Goal: Task Accomplishment & Management: Complete application form

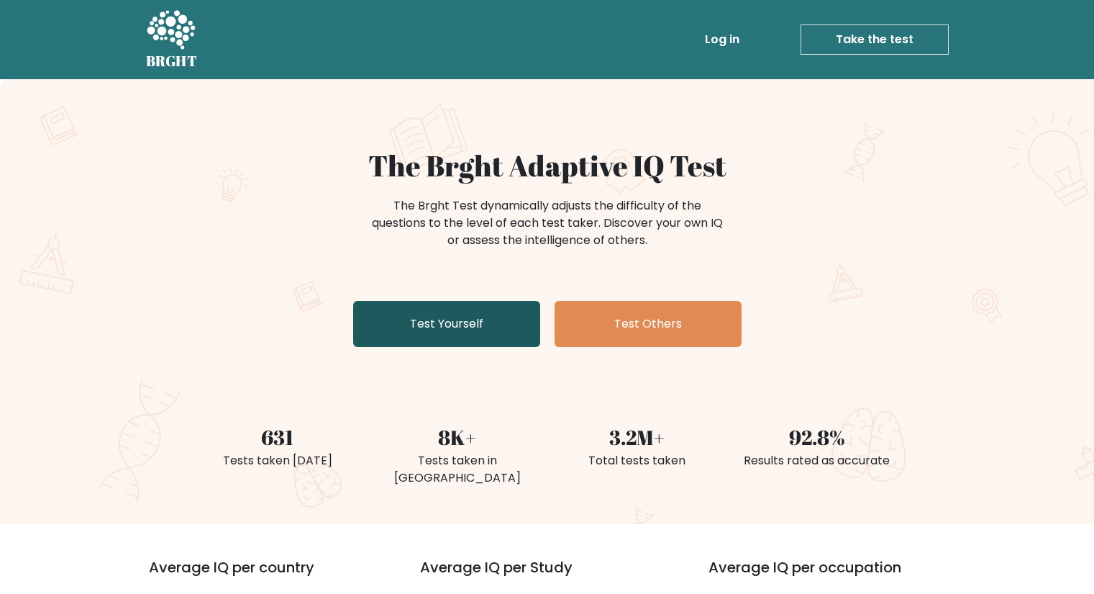
click at [506, 333] on link "Test Yourself" at bounding box center [446, 324] width 187 height 46
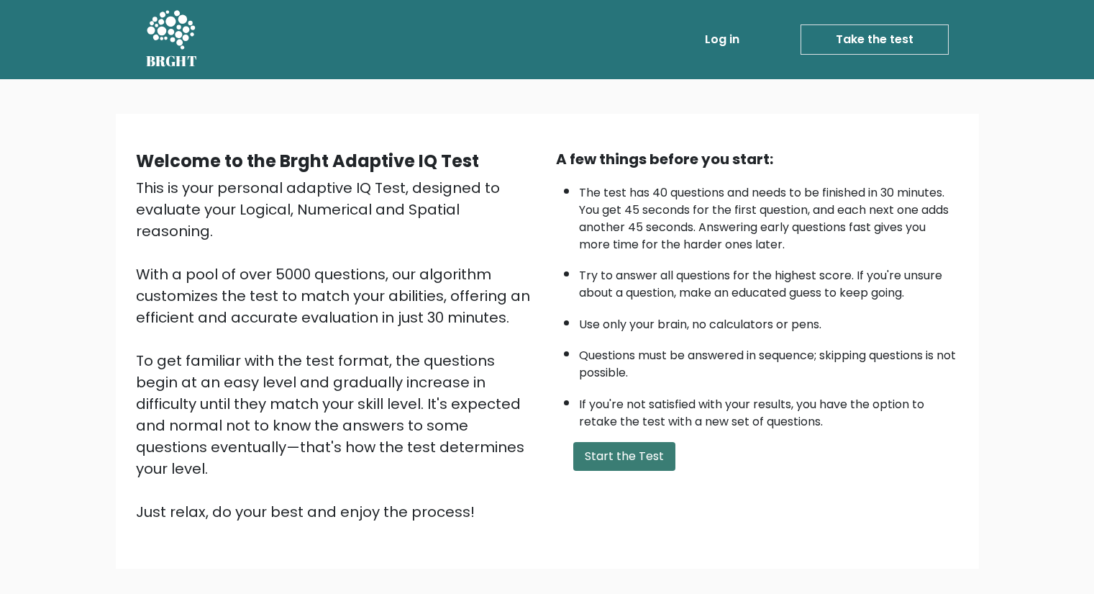
click at [628, 455] on button "Start the Test" at bounding box center [624, 456] width 102 height 29
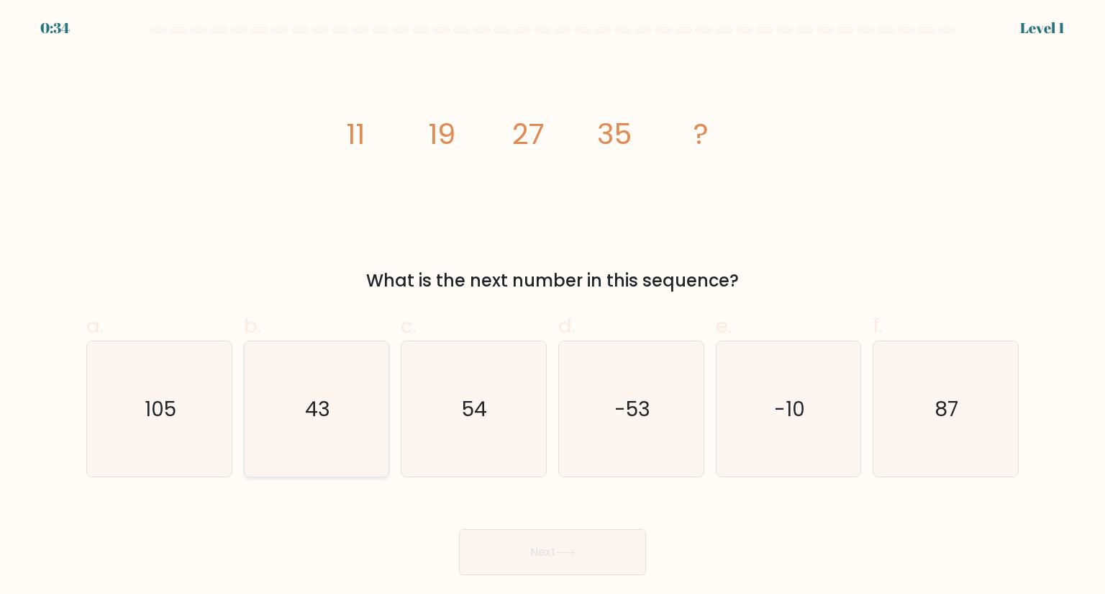
click at [379, 435] on icon "43" at bounding box center [316, 408] width 135 height 135
click at [553, 306] on input "b. 43" at bounding box center [553, 301] width 1 height 9
radio input "true"
click at [534, 540] on button "Next" at bounding box center [552, 552] width 187 height 46
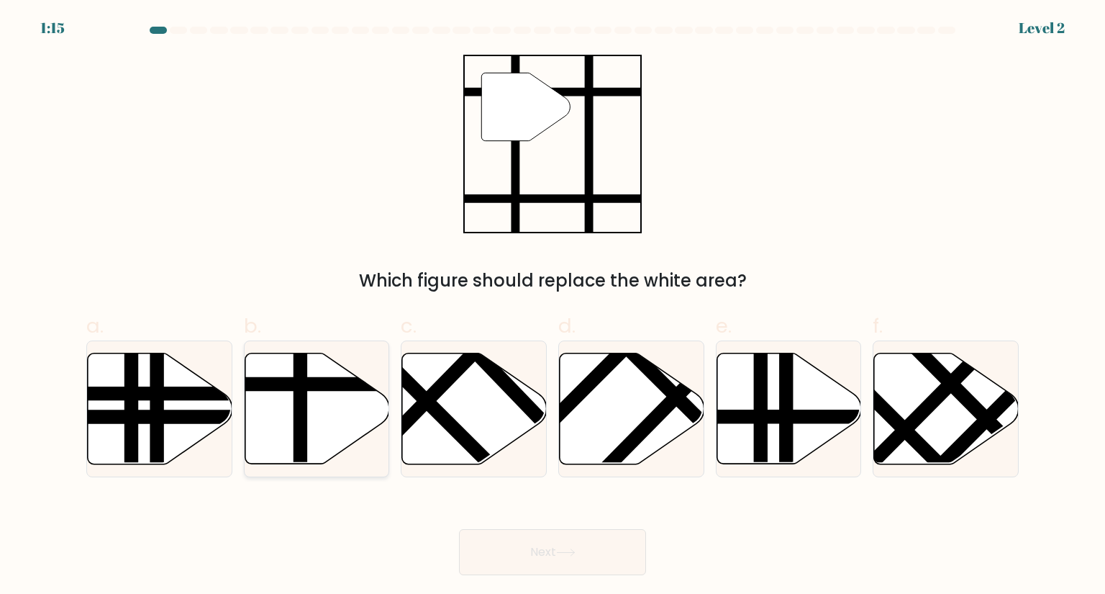
click at [286, 413] on icon at bounding box center [317, 408] width 145 height 111
click at [553, 306] on input "b." at bounding box center [553, 301] width 1 height 9
radio input "true"
click at [507, 556] on button "Next" at bounding box center [552, 552] width 187 height 46
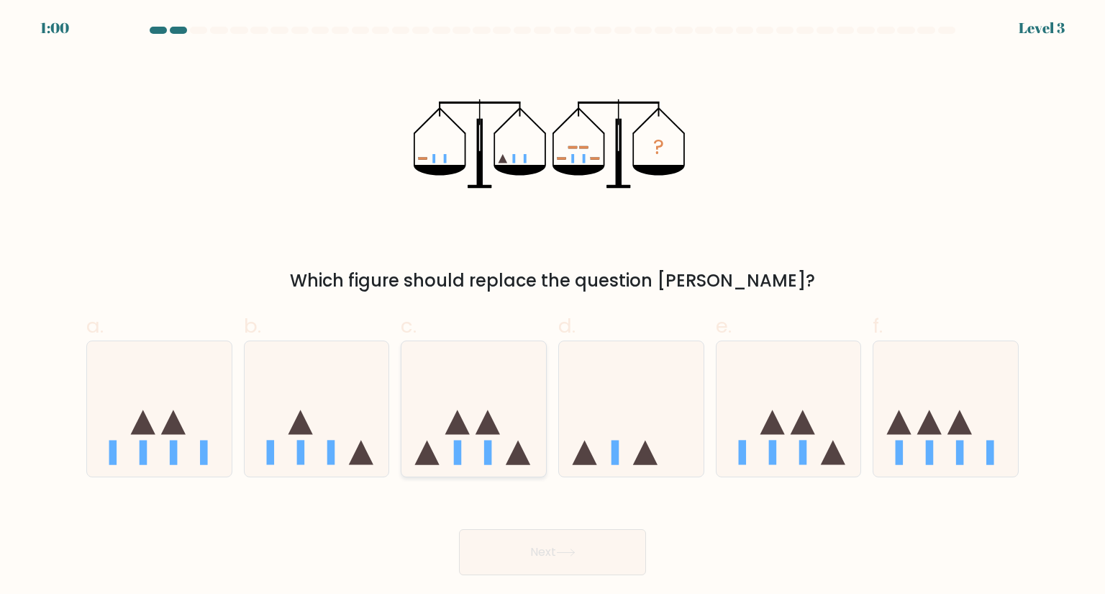
click at [460, 419] on icon at bounding box center [457, 421] width 24 height 24
click at [553, 306] on input "c." at bounding box center [553, 301] width 1 height 9
radio input "true"
click at [530, 582] on body "0:59 Level 3" at bounding box center [552, 297] width 1105 height 594
click at [529, 547] on button "Next" at bounding box center [552, 552] width 187 height 46
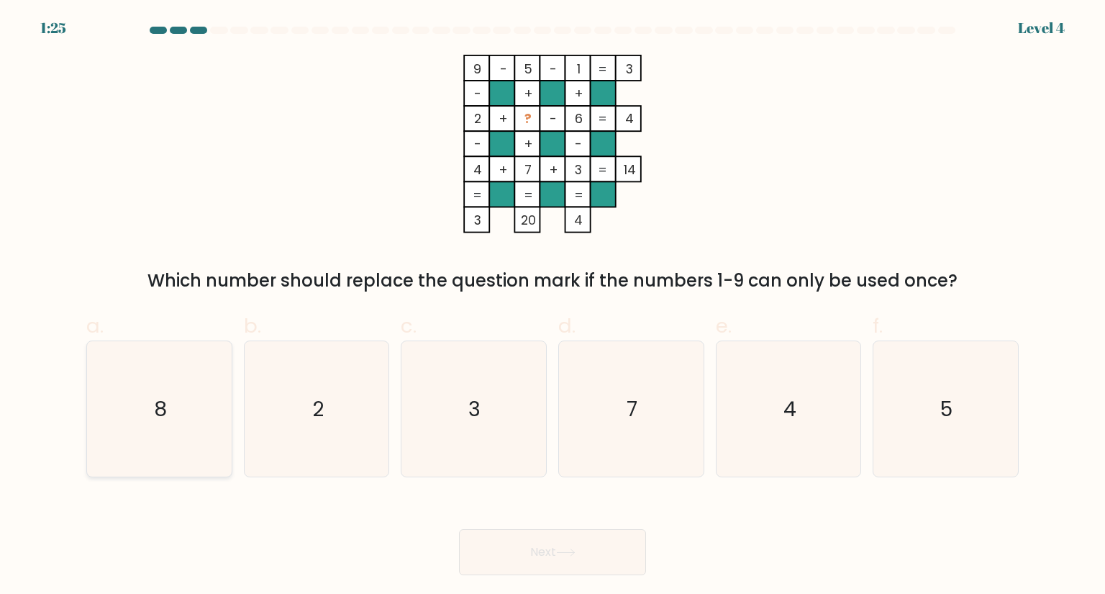
click at [165, 438] on icon "8" at bounding box center [158, 408] width 135 height 135
click at [553, 306] on input "a. 8" at bounding box center [553, 301] width 1 height 9
radio input "true"
click at [494, 554] on button "Next" at bounding box center [552, 552] width 187 height 46
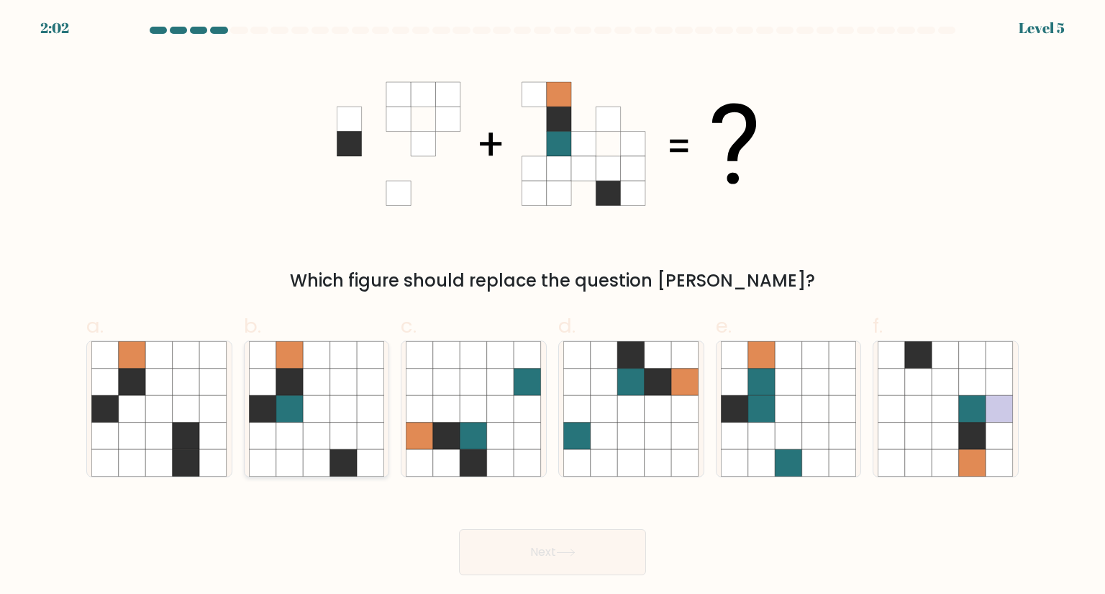
click at [304, 411] on icon at bounding box center [316, 408] width 27 height 27
click at [553, 306] on input "b." at bounding box center [553, 301] width 1 height 9
radio input "true"
click at [535, 555] on button "Next" at bounding box center [552, 552] width 187 height 46
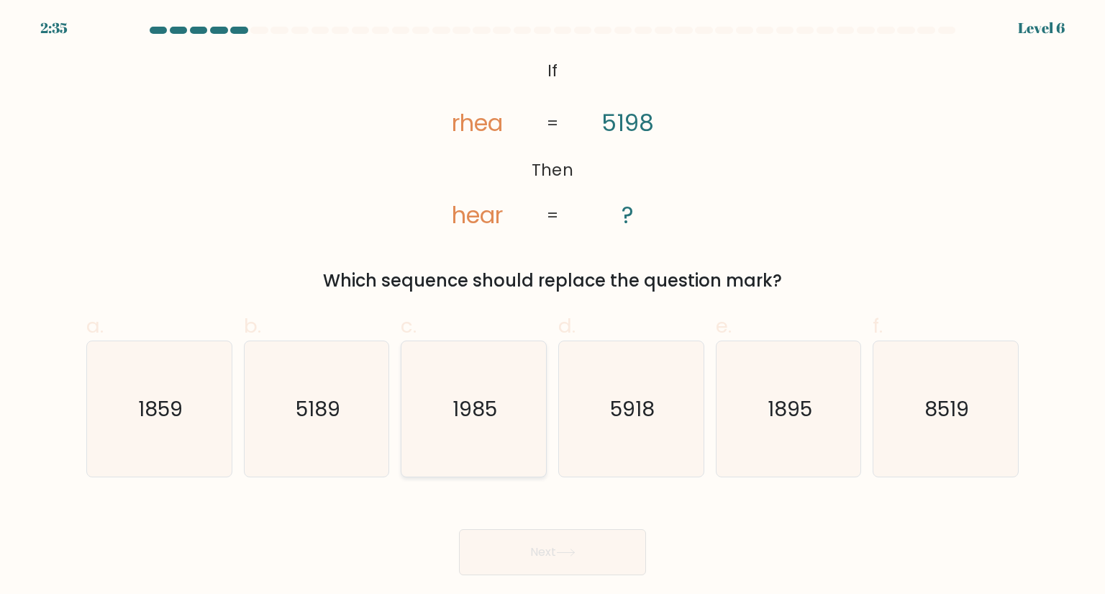
click at [496, 437] on icon "1985" at bounding box center [473, 408] width 135 height 135
click at [553, 306] on input "c. 1985" at bounding box center [553, 301] width 1 height 9
radio input "true"
click at [563, 543] on button "Next" at bounding box center [552, 552] width 187 height 46
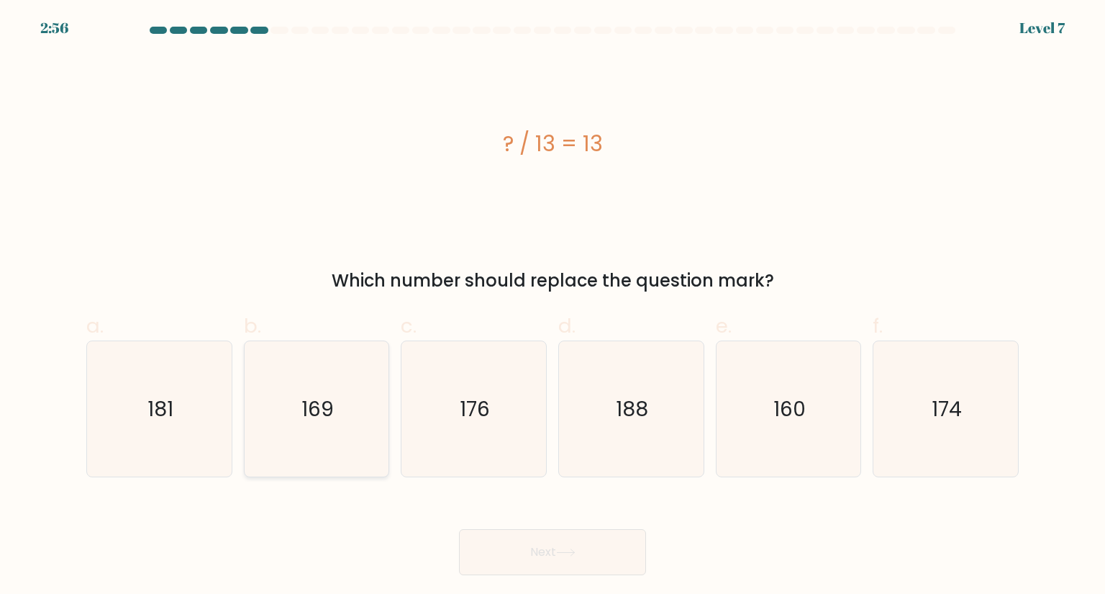
click at [303, 454] on icon "169" at bounding box center [316, 408] width 135 height 135
click at [553, 306] on input "b. 169" at bounding box center [553, 301] width 1 height 9
radio input "true"
click at [547, 549] on button "Next" at bounding box center [552, 552] width 187 height 46
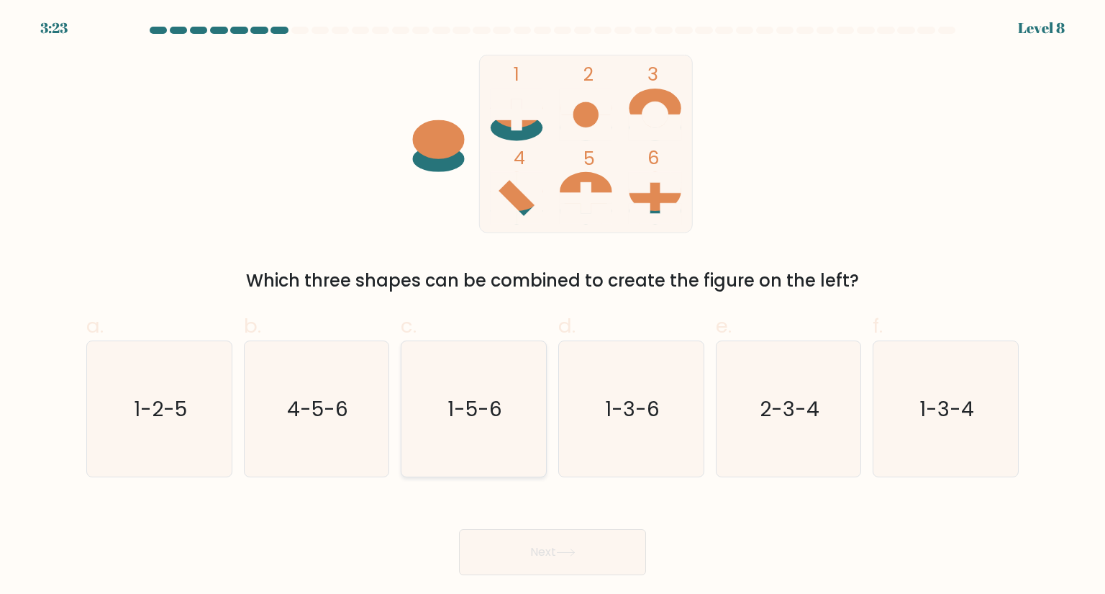
click at [453, 436] on icon "1-5-6" at bounding box center [473, 408] width 135 height 135
click at [553, 306] on input "c. 1-5-6" at bounding box center [553, 301] width 1 height 9
radio input "true"
click at [489, 530] on button "Next" at bounding box center [552, 552] width 187 height 46
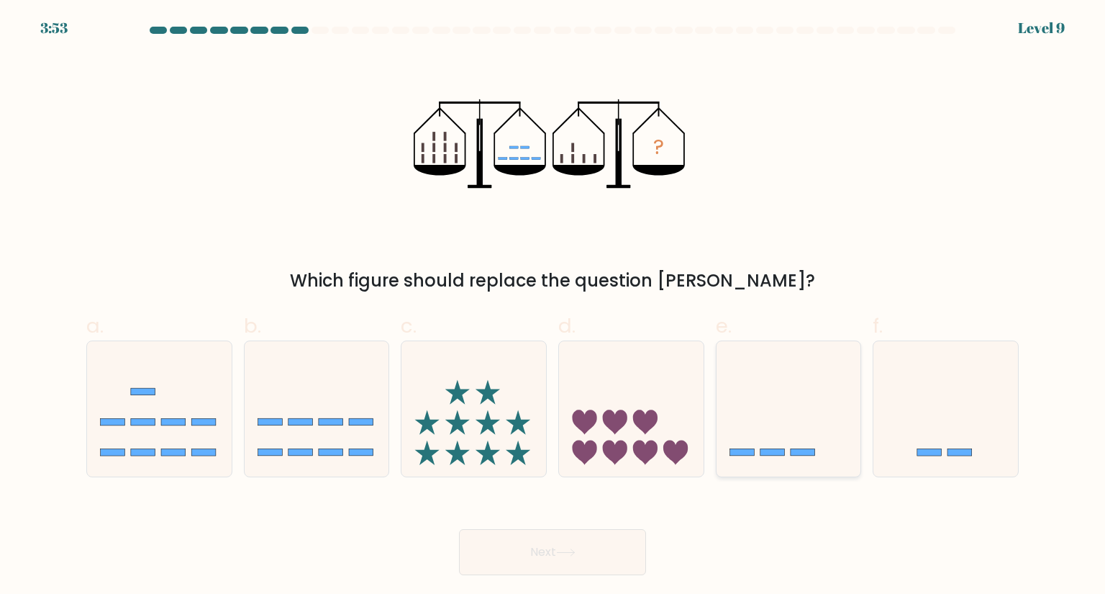
click at [792, 465] on icon at bounding box center [789, 408] width 145 height 119
click at [553, 306] on input "e." at bounding box center [553, 301] width 1 height 9
radio input "true"
click at [558, 563] on button "Next" at bounding box center [552, 552] width 187 height 46
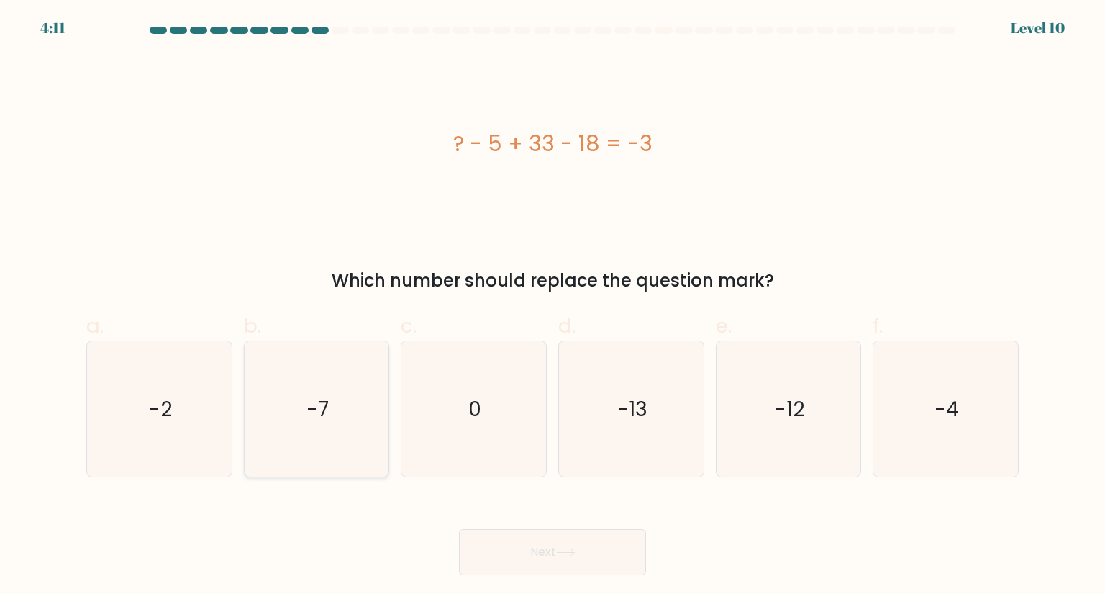
click at [335, 425] on icon "-7" at bounding box center [316, 408] width 135 height 135
click at [553, 306] on input "b. -7" at bounding box center [553, 301] width 1 height 9
radio input "true"
click at [539, 569] on button "Next" at bounding box center [552, 552] width 187 height 46
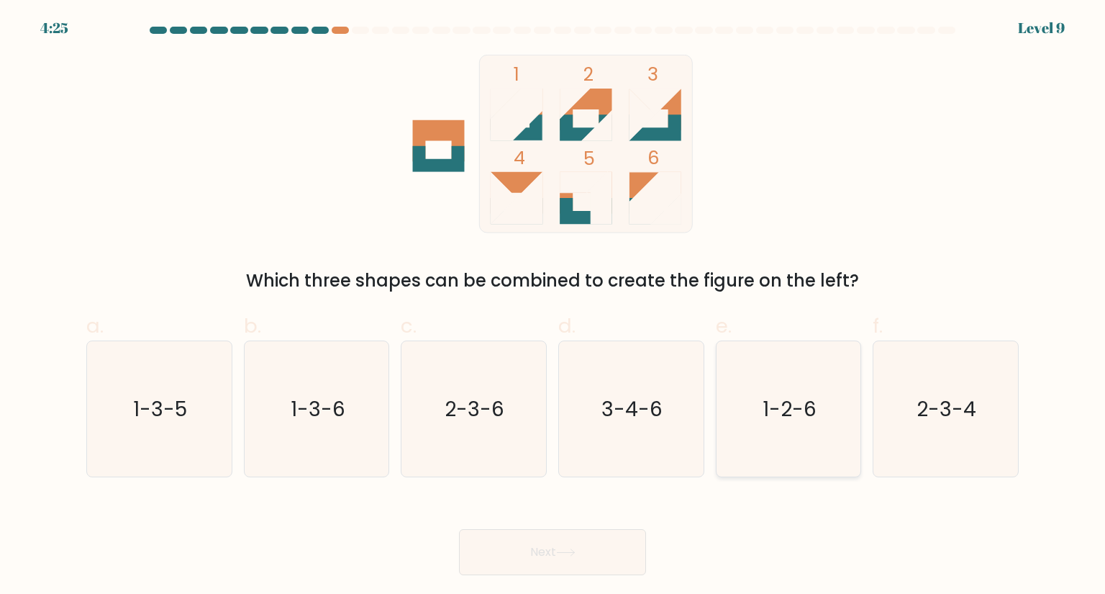
click at [744, 458] on icon "1-2-6" at bounding box center [788, 408] width 135 height 135
click at [553, 306] on input "e. 1-2-6" at bounding box center [553, 301] width 1 height 9
radio input "true"
click at [530, 537] on button "Next" at bounding box center [552, 552] width 187 height 46
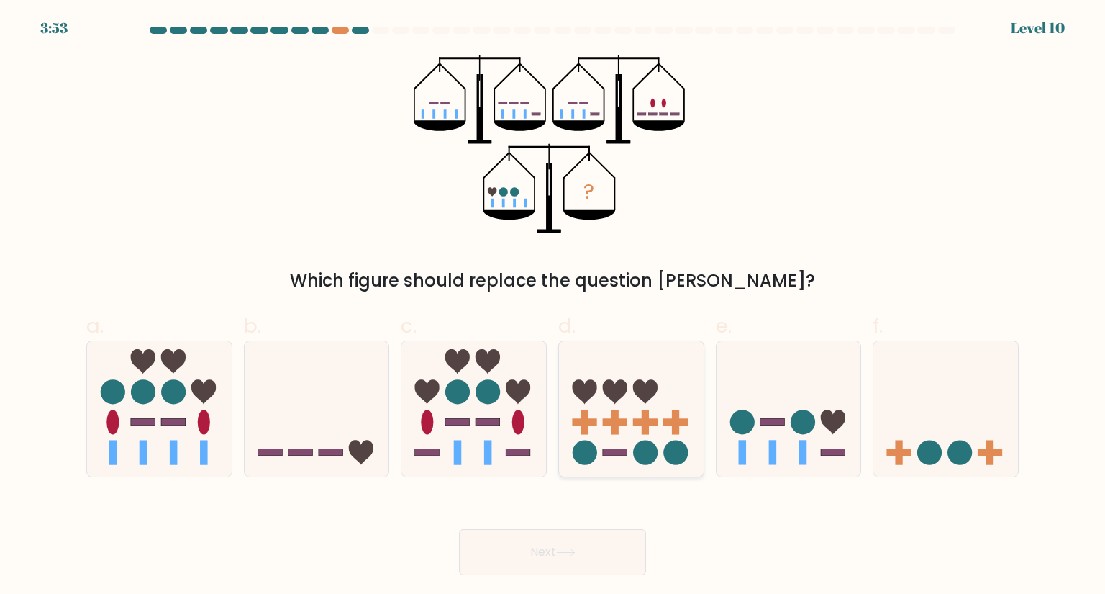
click at [627, 430] on icon at bounding box center [631, 408] width 145 height 119
click at [553, 306] on input "d." at bounding box center [553, 301] width 1 height 9
radio input "true"
click at [564, 564] on button "Next" at bounding box center [552, 552] width 187 height 46
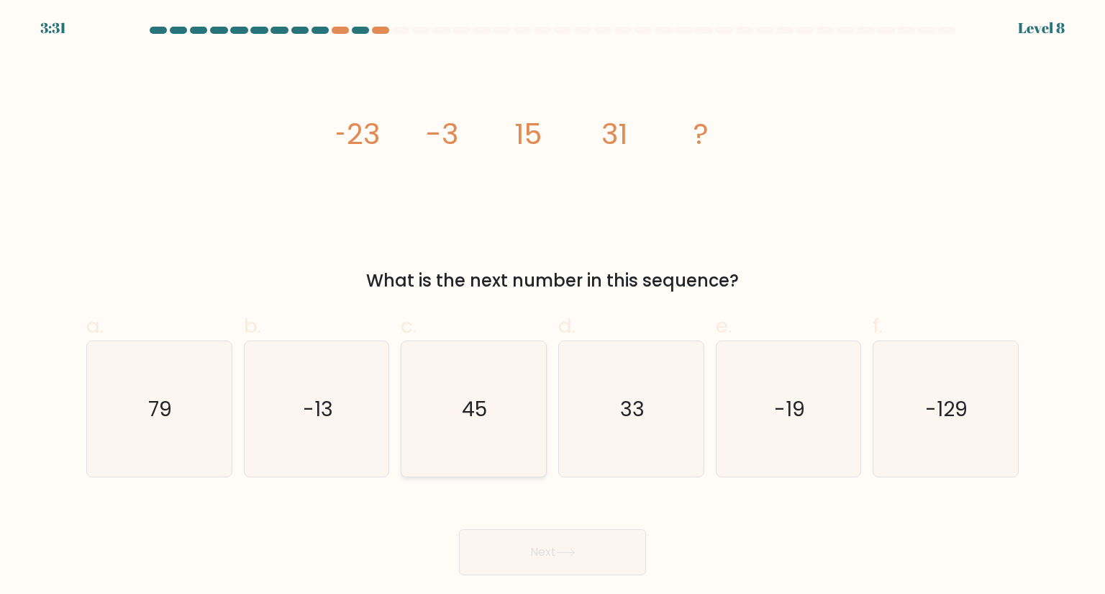
click at [514, 379] on icon "45" at bounding box center [473, 408] width 135 height 135
click at [553, 306] on input "c. 45" at bounding box center [553, 301] width 1 height 9
radio input "true"
click at [558, 535] on button "Next" at bounding box center [552, 552] width 187 height 46
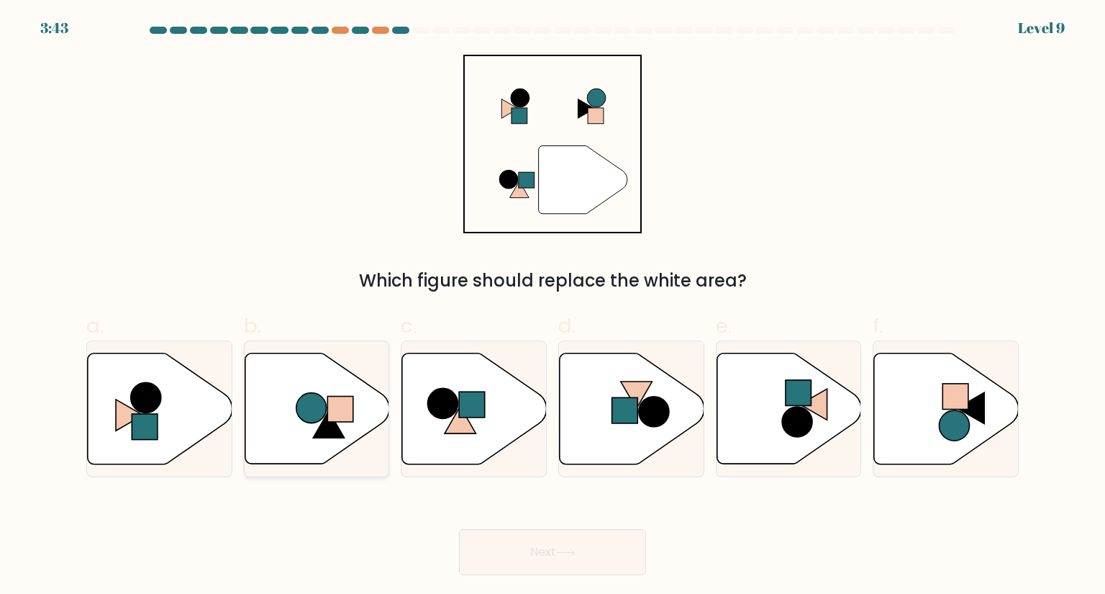
click at [314, 409] on circle at bounding box center [311, 407] width 30 height 30
click at [553, 306] on input "b." at bounding box center [553, 301] width 1 height 9
radio input "true"
click at [501, 542] on button "Next" at bounding box center [552, 552] width 187 height 46
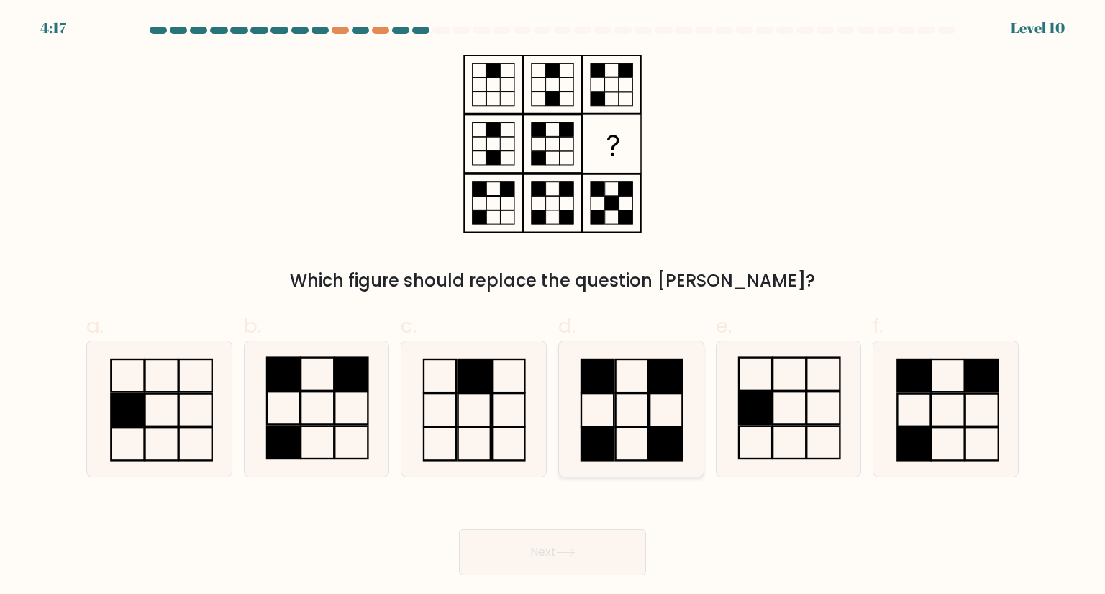
click at [639, 432] on icon at bounding box center [630, 408] width 135 height 135
click at [553, 306] on input "d." at bounding box center [553, 301] width 1 height 9
radio input "true"
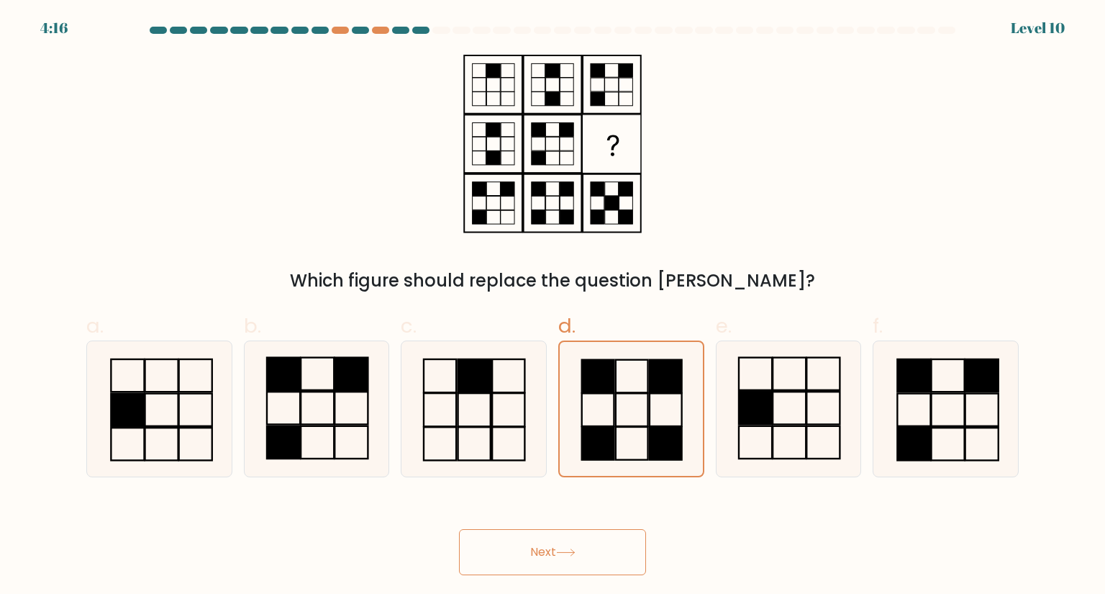
click at [555, 553] on button "Next" at bounding box center [552, 552] width 187 height 46
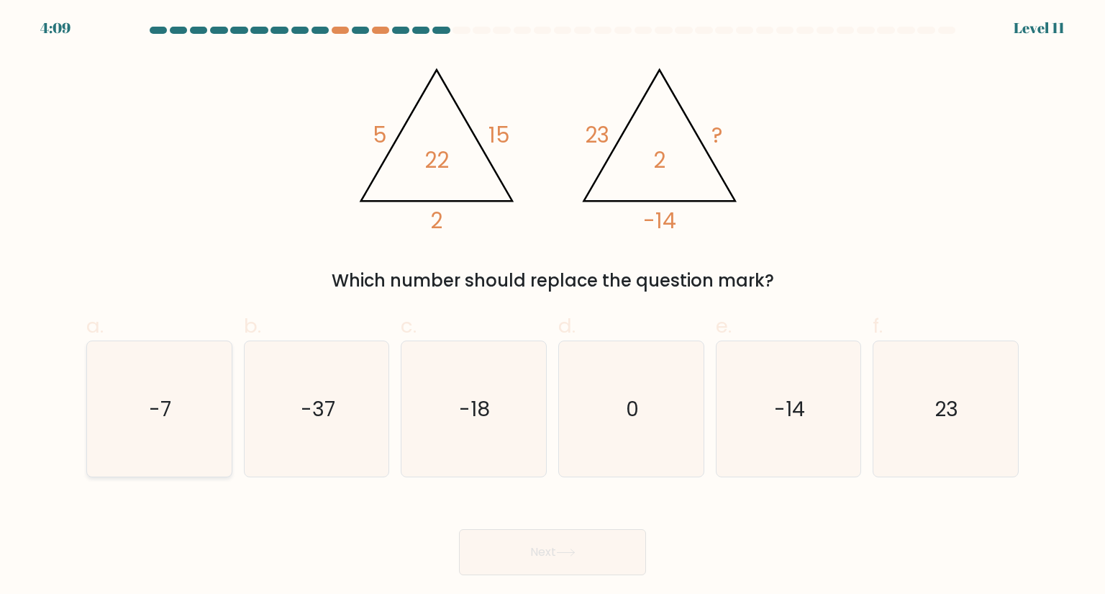
click at [193, 410] on icon "-7" at bounding box center [158, 408] width 135 height 135
click at [553, 306] on input "a. -7" at bounding box center [553, 301] width 1 height 9
radio input "true"
click at [505, 555] on button "Next" at bounding box center [552, 552] width 187 height 46
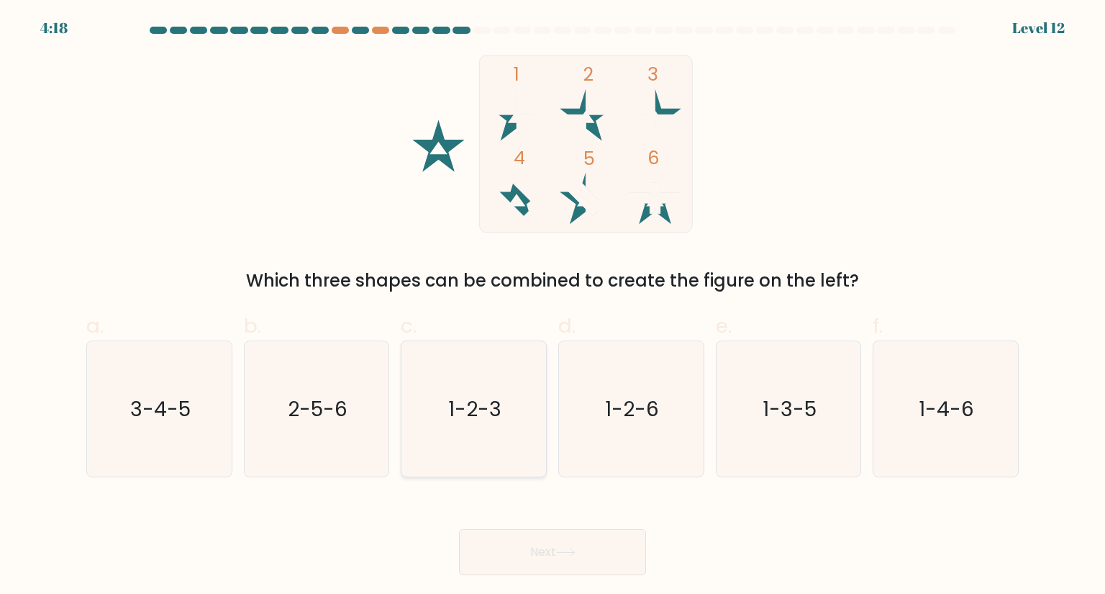
click at [499, 428] on icon "1-2-3" at bounding box center [473, 408] width 135 height 135
click at [553, 306] on input "c. 1-2-3" at bounding box center [553, 301] width 1 height 9
radio input "true"
click at [537, 560] on button "Next" at bounding box center [552, 552] width 187 height 46
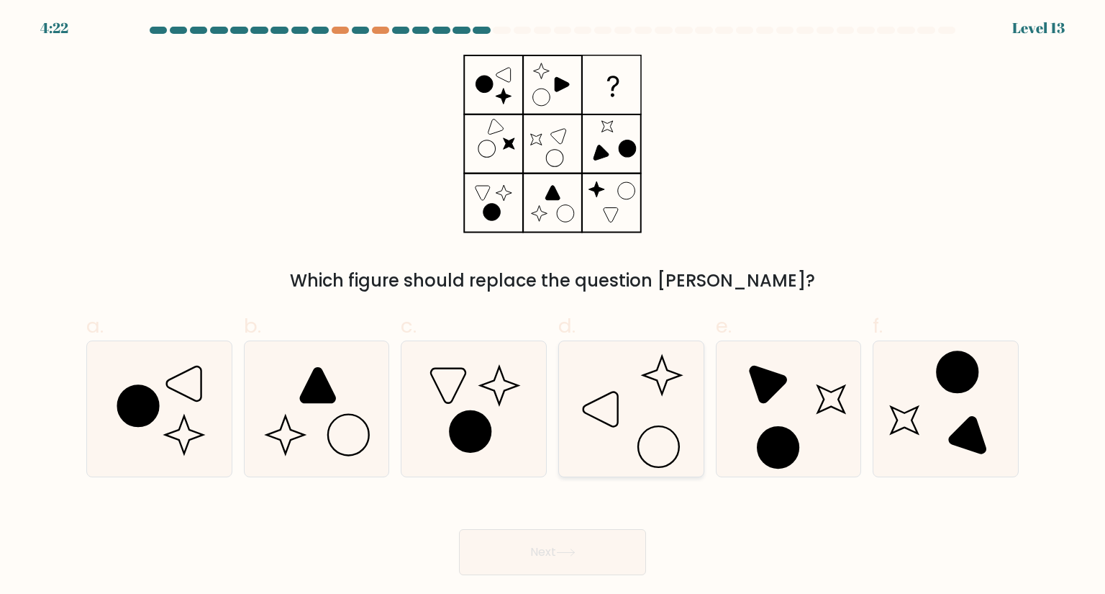
click at [624, 432] on icon at bounding box center [630, 408] width 135 height 135
click at [553, 306] on input "d." at bounding box center [553, 301] width 1 height 9
radio input "true"
click at [543, 557] on button "Next" at bounding box center [552, 552] width 187 height 46
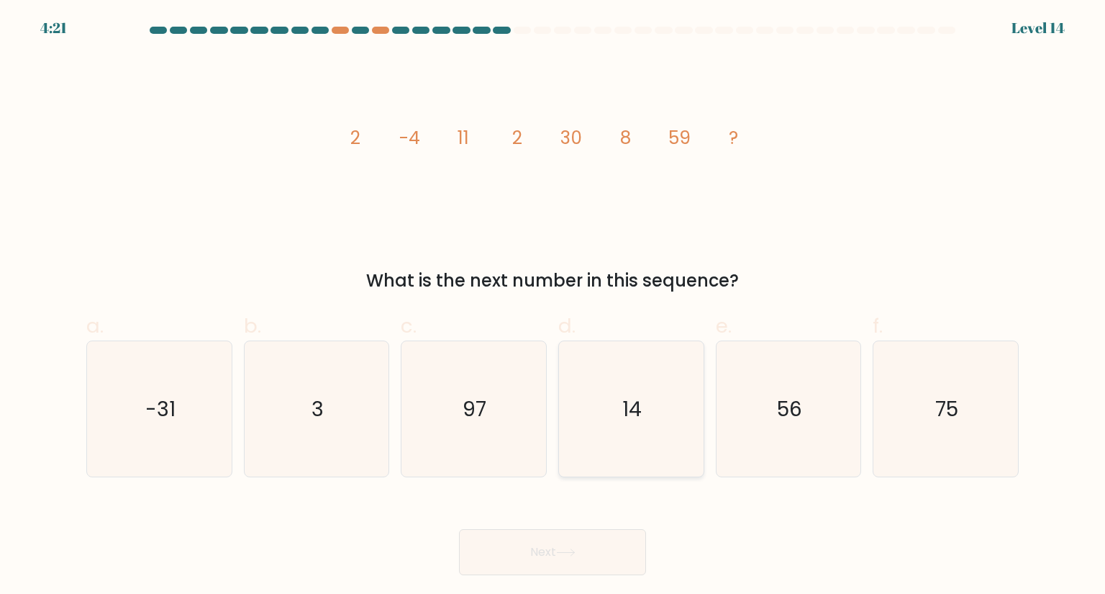
click at [618, 438] on icon "14" at bounding box center [630, 408] width 135 height 135
click at [553, 306] on input "d. 14" at bounding box center [553, 301] width 1 height 9
radio input "true"
click at [560, 558] on button "Next" at bounding box center [552, 552] width 187 height 46
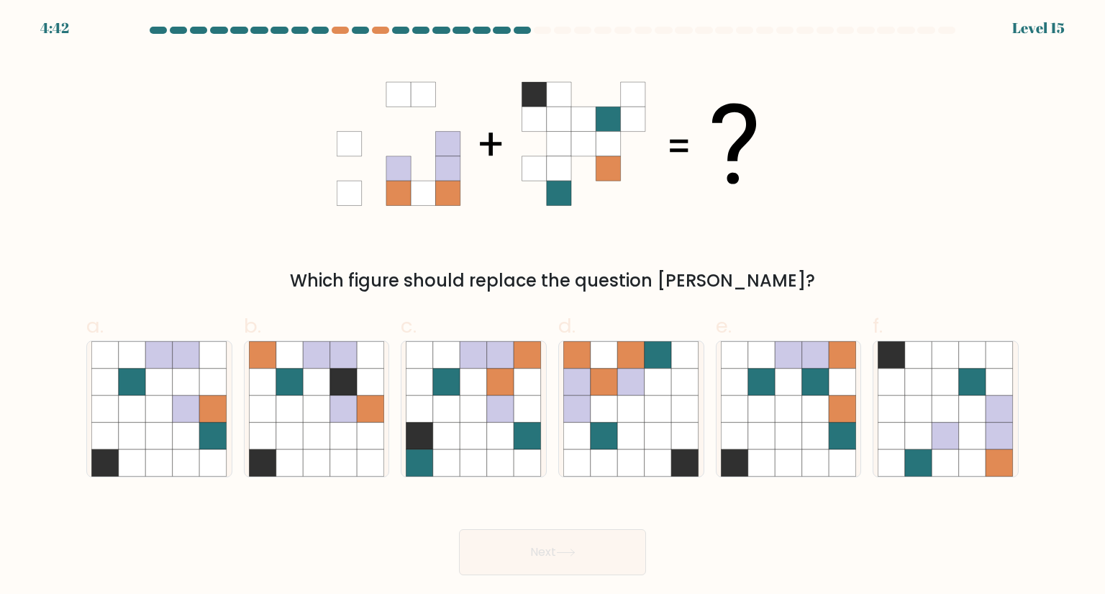
click at [635, 325] on label "d." at bounding box center [631, 394] width 146 height 167
click at [553, 306] on input "d." at bounding box center [553, 301] width 1 height 9
radio input "true"
click at [794, 404] on icon at bounding box center [788, 408] width 27 height 27
click at [553, 306] on input "e." at bounding box center [553, 301] width 1 height 9
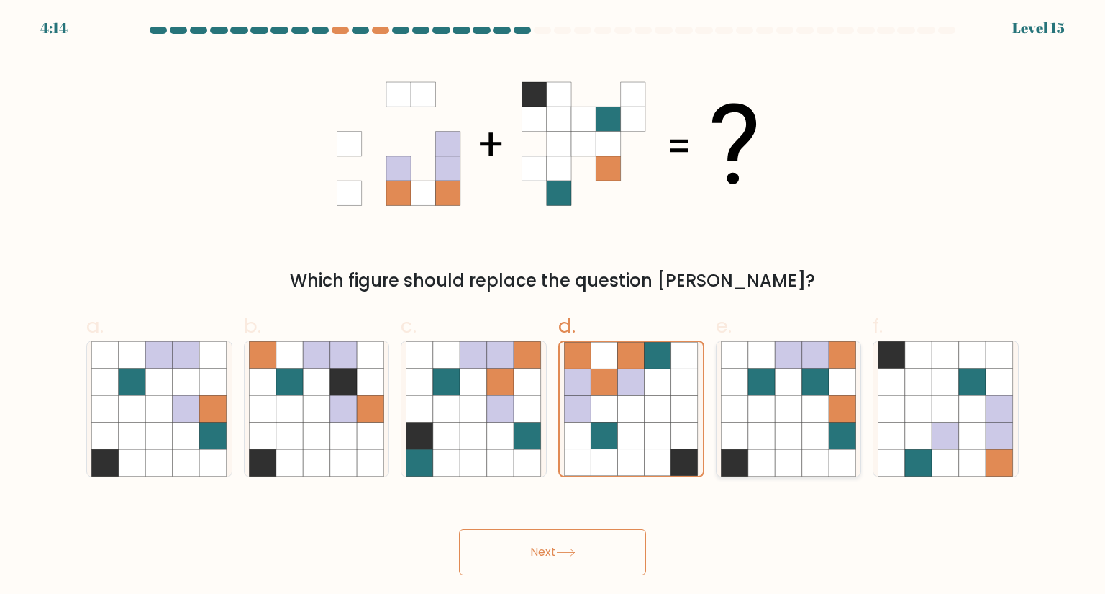
radio input "true"
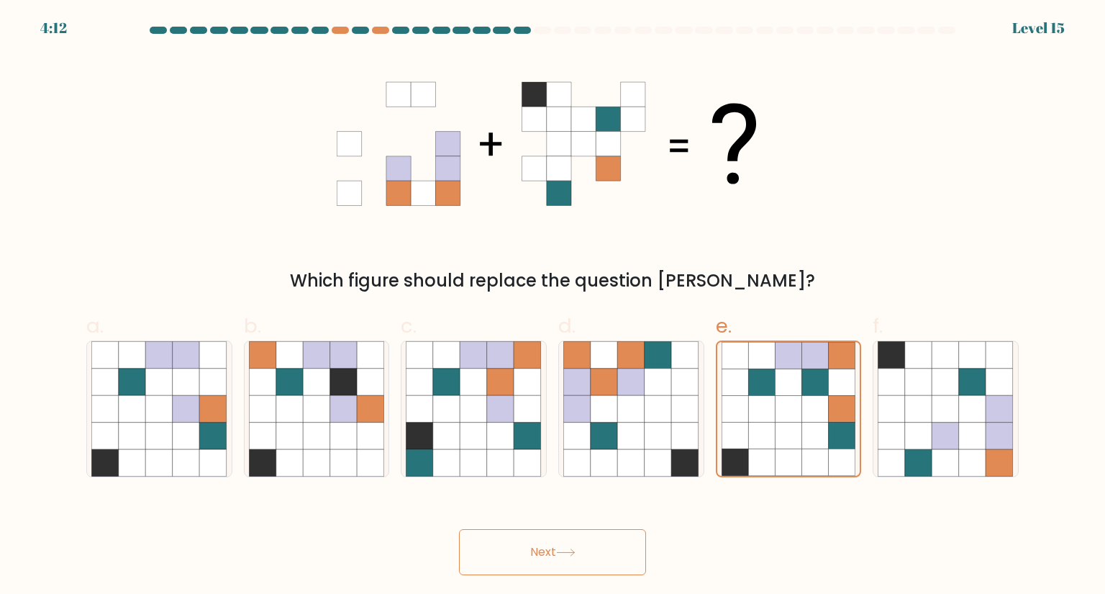
click at [540, 548] on button "Next" at bounding box center [552, 552] width 187 height 46
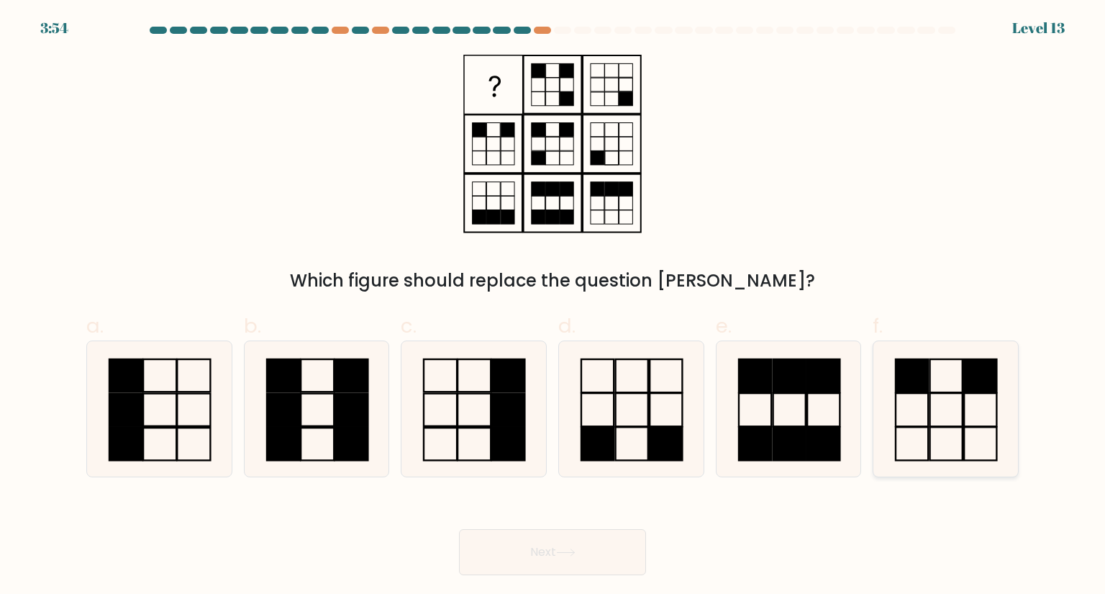
click at [919, 411] on icon at bounding box center [945, 408] width 135 height 135
click at [553, 306] on input "f." at bounding box center [553, 301] width 1 height 9
radio input "true"
click at [535, 550] on button "Next" at bounding box center [552, 552] width 187 height 46
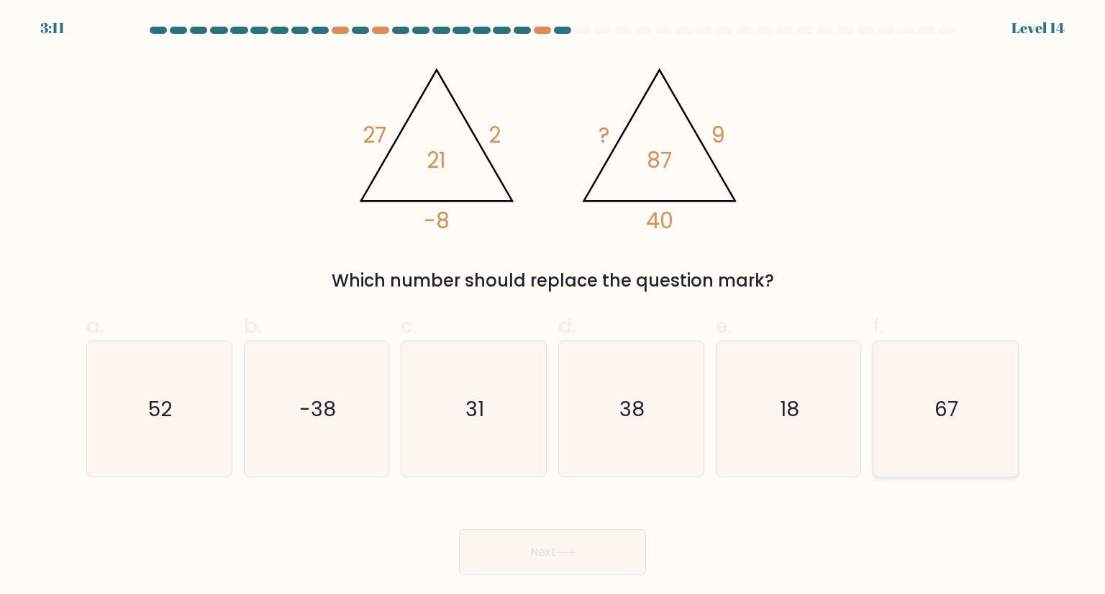
click at [951, 432] on icon "67" at bounding box center [945, 408] width 135 height 135
click at [553, 306] on input "f. 67" at bounding box center [553, 301] width 1 height 9
radio input "true"
click at [578, 540] on button "Next" at bounding box center [552, 552] width 187 height 46
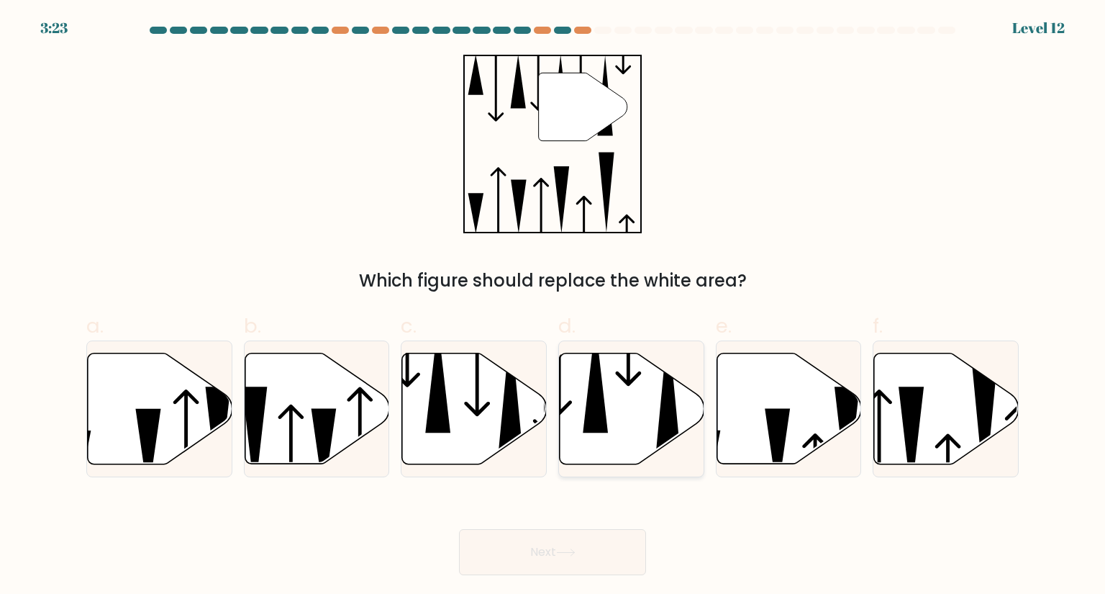
click at [642, 390] on icon at bounding box center [632, 408] width 145 height 111
click at [553, 306] on input "d." at bounding box center [553, 301] width 1 height 9
radio input "true"
click at [585, 568] on button "Next" at bounding box center [552, 552] width 187 height 46
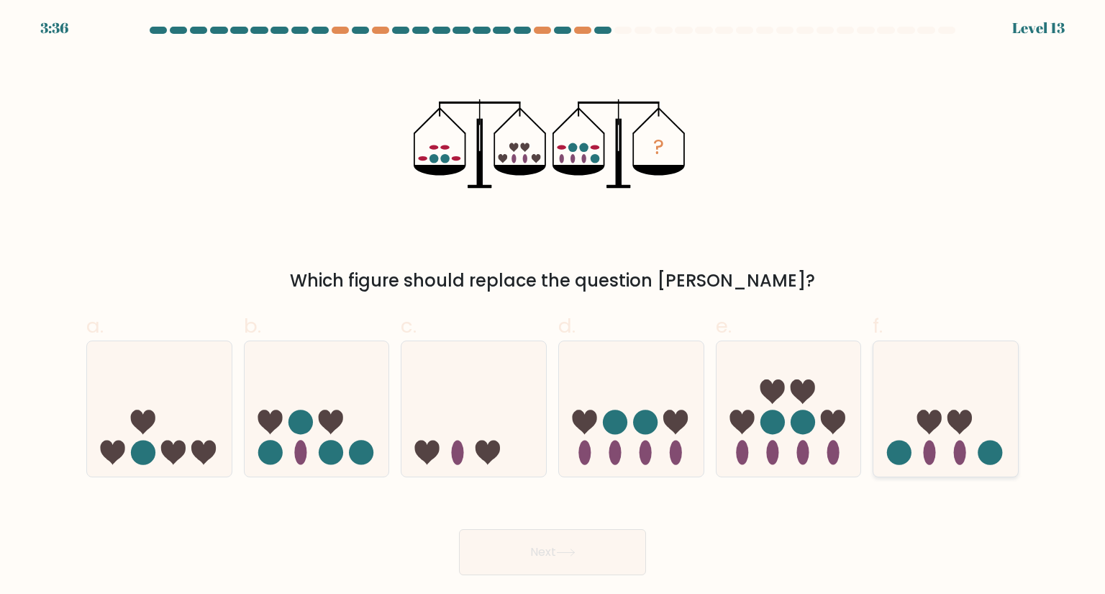
click at [917, 456] on icon at bounding box center [945, 408] width 145 height 119
click at [553, 306] on input "f." at bounding box center [553, 301] width 1 height 9
radio input "true"
click at [551, 556] on button "Next" at bounding box center [552, 552] width 187 height 46
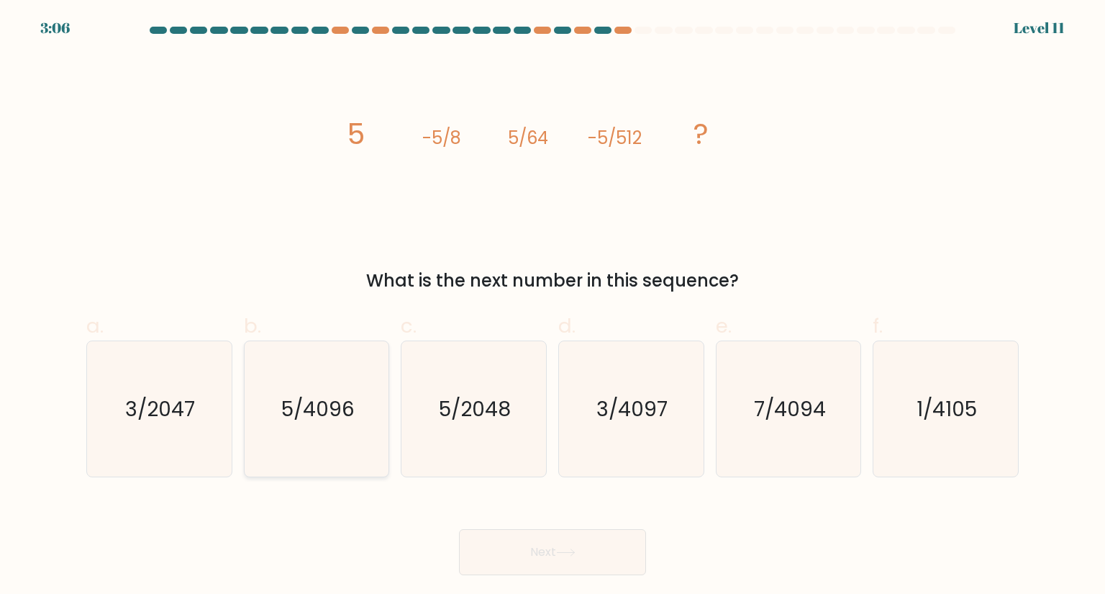
click at [346, 423] on icon "5/4096" at bounding box center [316, 408] width 135 height 135
click at [553, 306] on input "b. 5/4096" at bounding box center [553, 301] width 1 height 9
radio input "true"
click at [517, 553] on button "Next" at bounding box center [552, 552] width 187 height 46
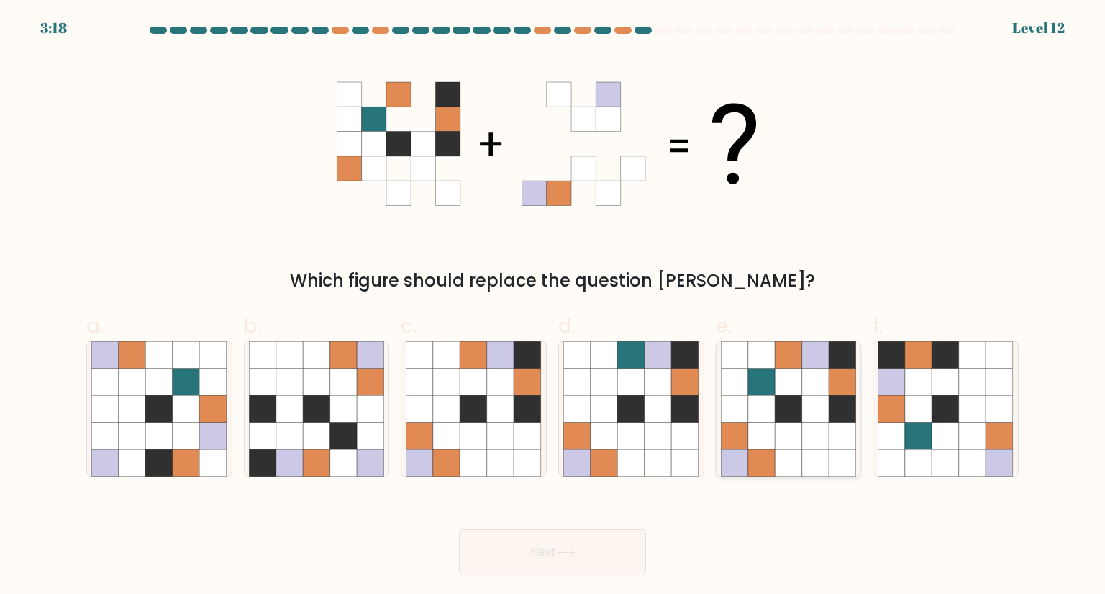
click at [777, 447] on icon at bounding box center [788, 435] width 27 height 27
click at [553, 306] on input "e." at bounding box center [553, 301] width 1 height 9
radio input "true"
click at [563, 560] on button "Next" at bounding box center [552, 552] width 187 height 46
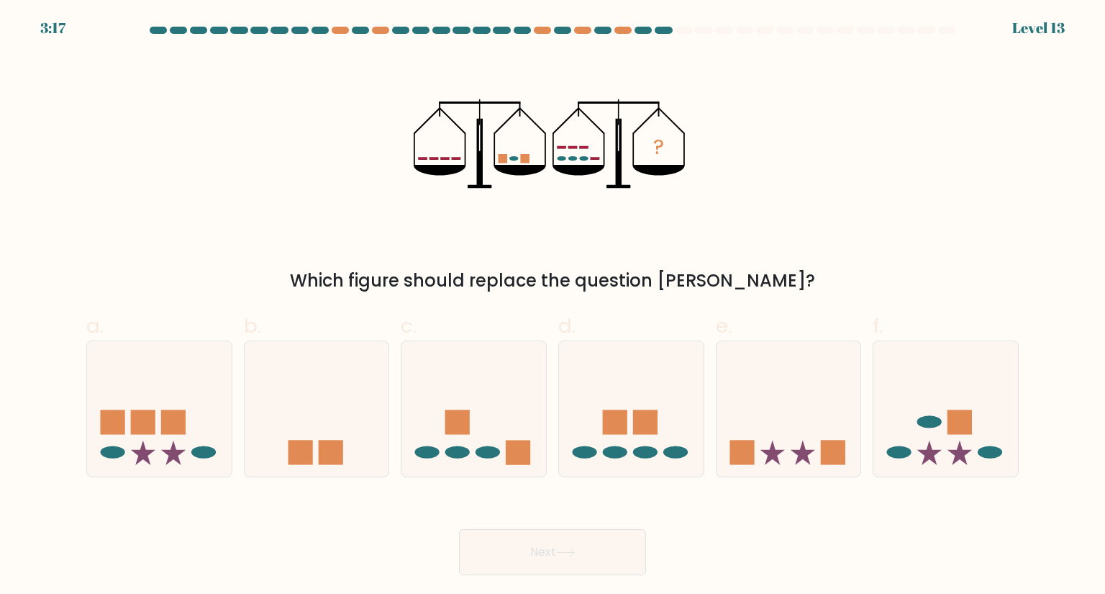
click at [562, 159] on ellipse at bounding box center [561, 158] width 9 height 4
click at [573, 159] on ellipse at bounding box center [572, 158] width 9 height 4
click at [177, 404] on icon at bounding box center [159, 408] width 145 height 119
click at [553, 306] on input "a." at bounding box center [553, 301] width 1 height 9
radio input "true"
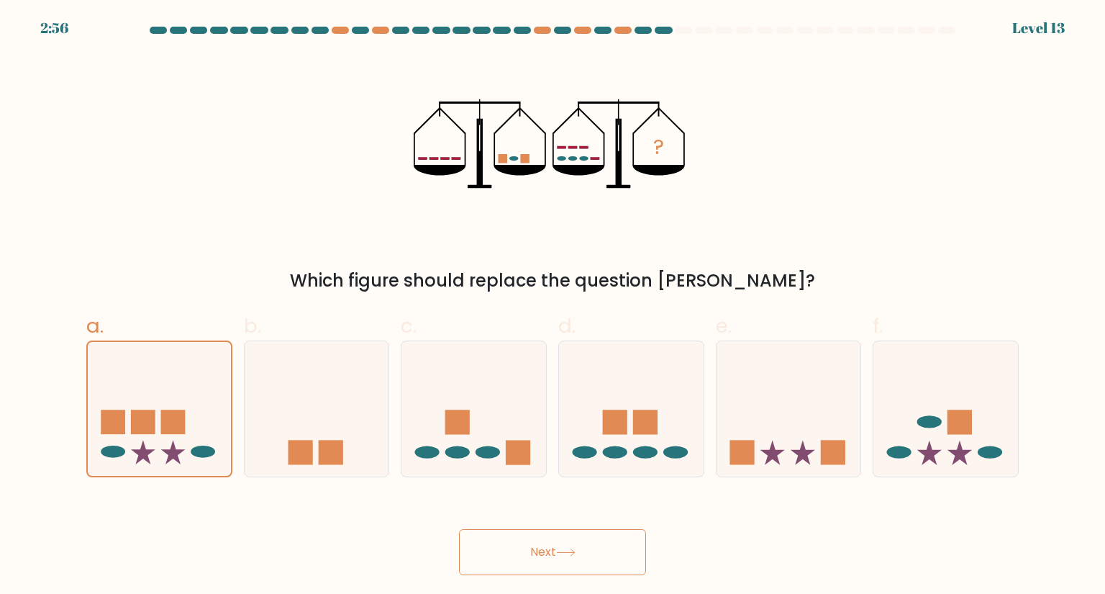
click at [512, 534] on button "Next" at bounding box center [552, 552] width 187 height 46
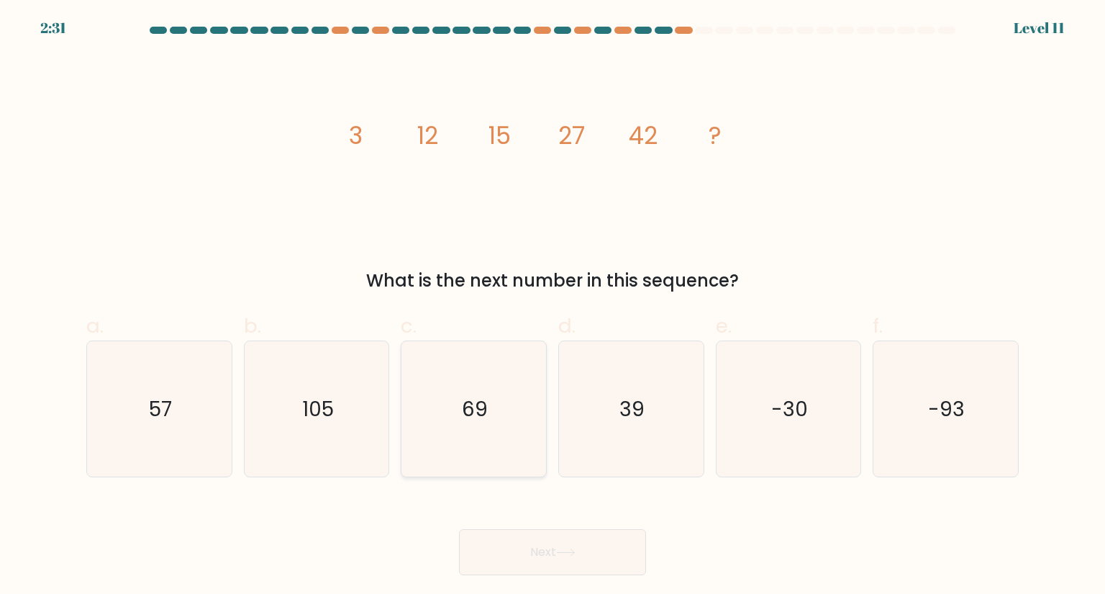
click at [494, 465] on icon "69" at bounding box center [473, 408] width 135 height 135
click at [553, 306] on input "c. 69" at bounding box center [553, 301] width 1 height 9
radio input "true"
click at [516, 553] on button "Next" at bounding box center [552, 552] width 187 height 46
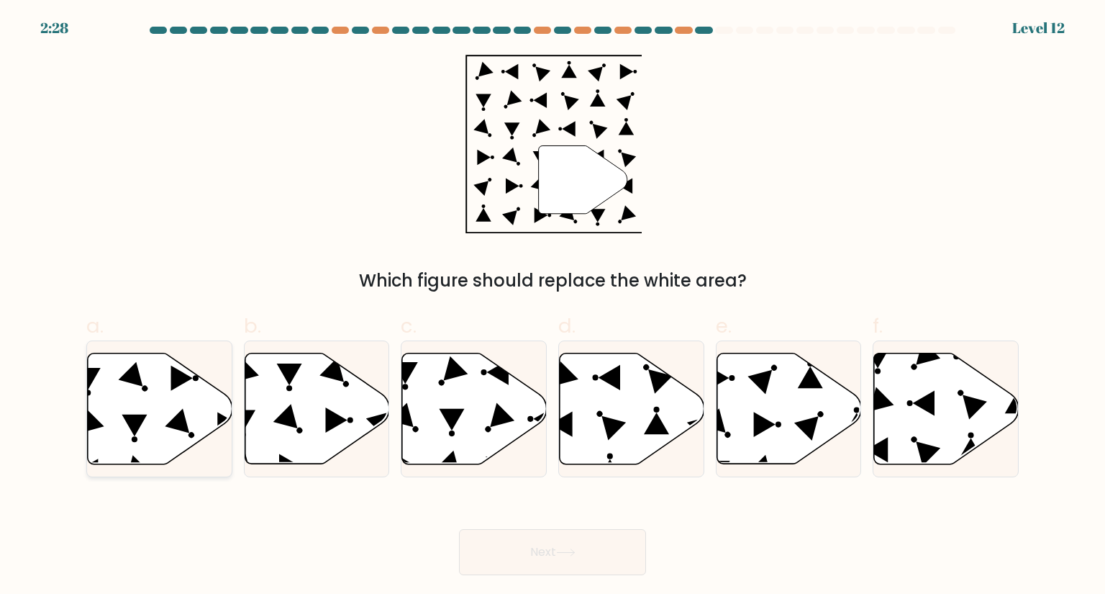
click at [155, 430] on icon at bounding box center [160, 408] width 145 height 111
click at [553, 306] on input "a." at bounding box center [553, 301] width 1 height 9
radio input "true"
click at [468, 435] on icon at bounding box center [474, 408] width 145 height 111
click at [553, 306] on input "c." at bounding box center [553, 301] width 1 height 9
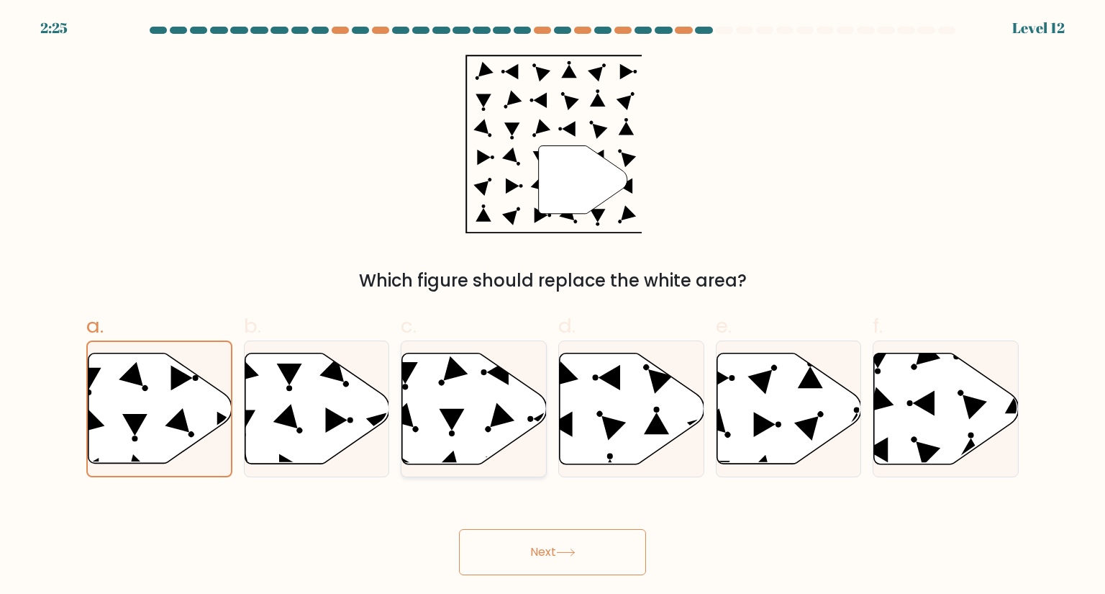
radio input "true"
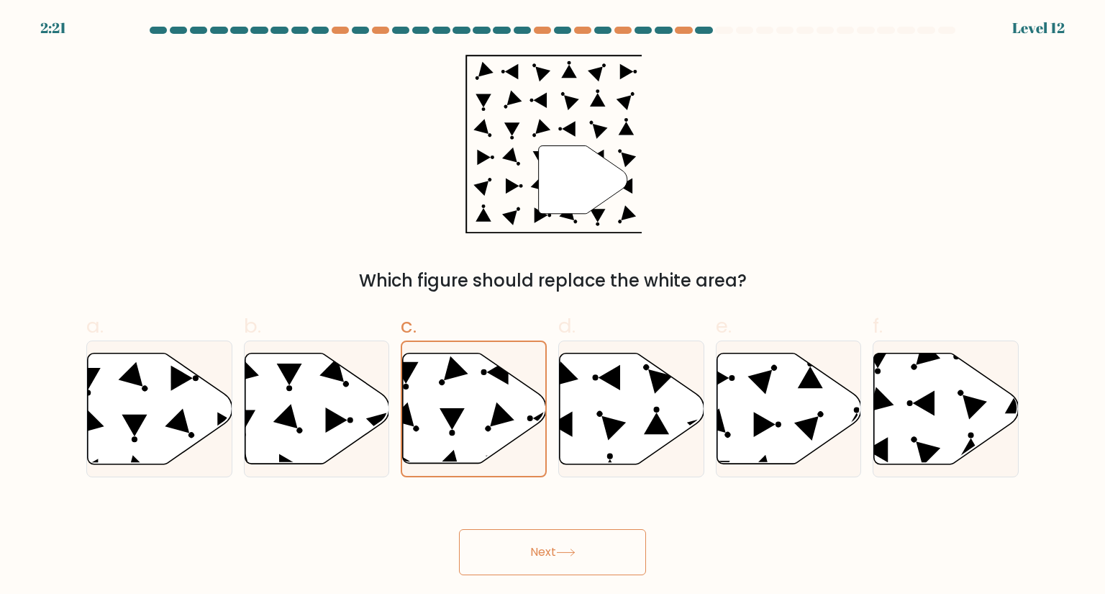
click at [531, 558] on button "Next" at bounding box center [552, 552] width 187 height 46
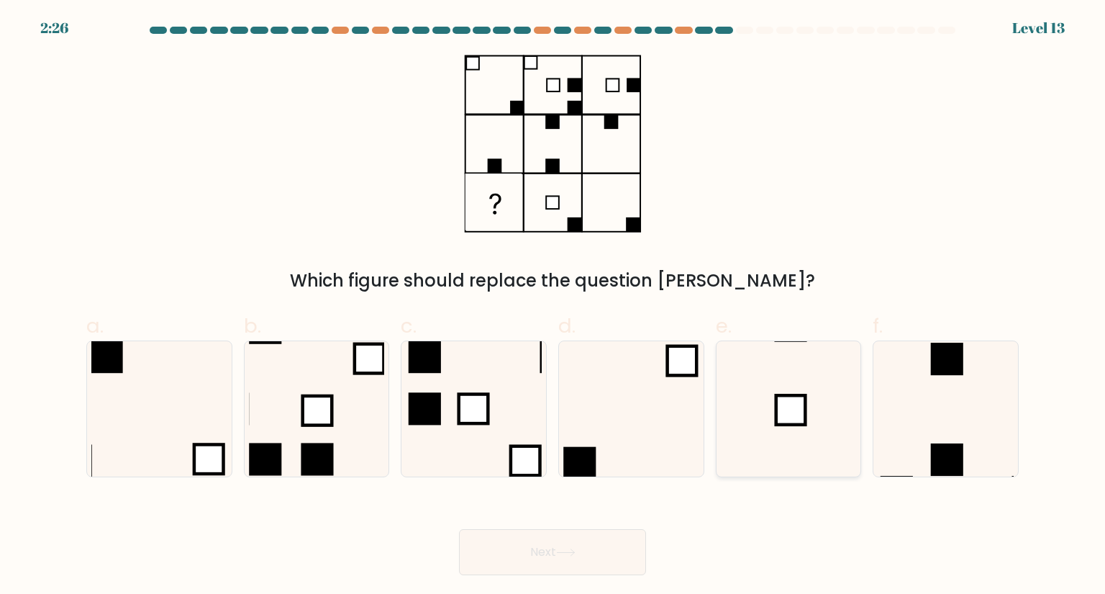
click at [821, 347] on icon at bounding box center [788, 408] width 135 height 135
click at [553, 306] on input "e." at bounding box center [553, 301] width 1 height 9
radio input "true"
click at [542, 555] on button "Next" at bounding box center [552, 552] width 187 height 46
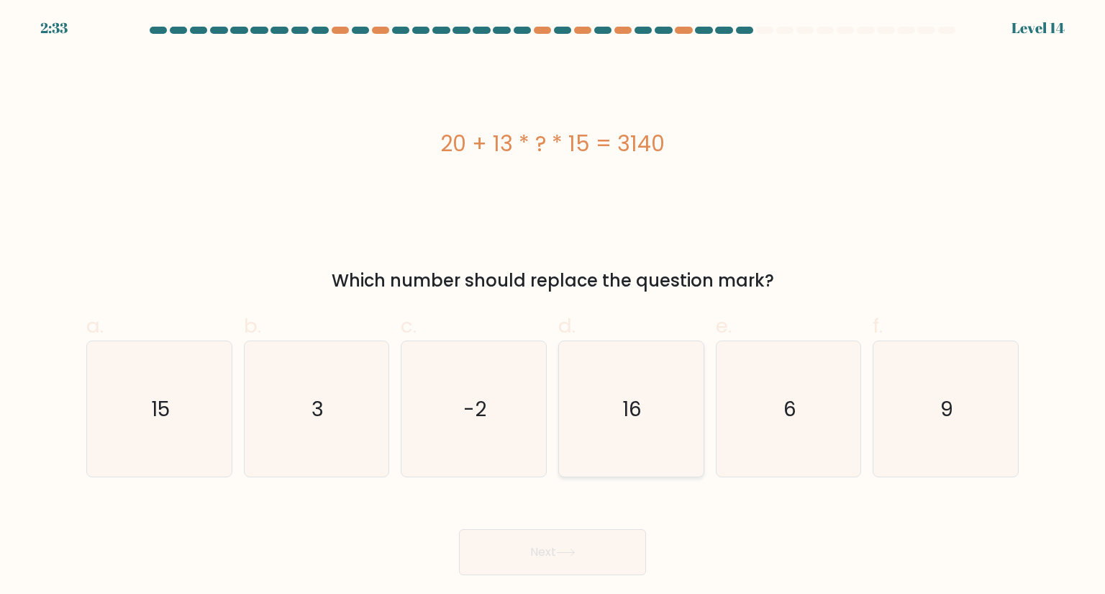
click at [636, 393] on icon "16" at bounding box center [630, 408] width 135 height 135
click at [553, 306] on input "d. 16" at bounding box center [553, 301] width 1 height 9
radio input "true"
click at [562, 542] on button "Next" at bounding box center [552, 552] width 187 height 46
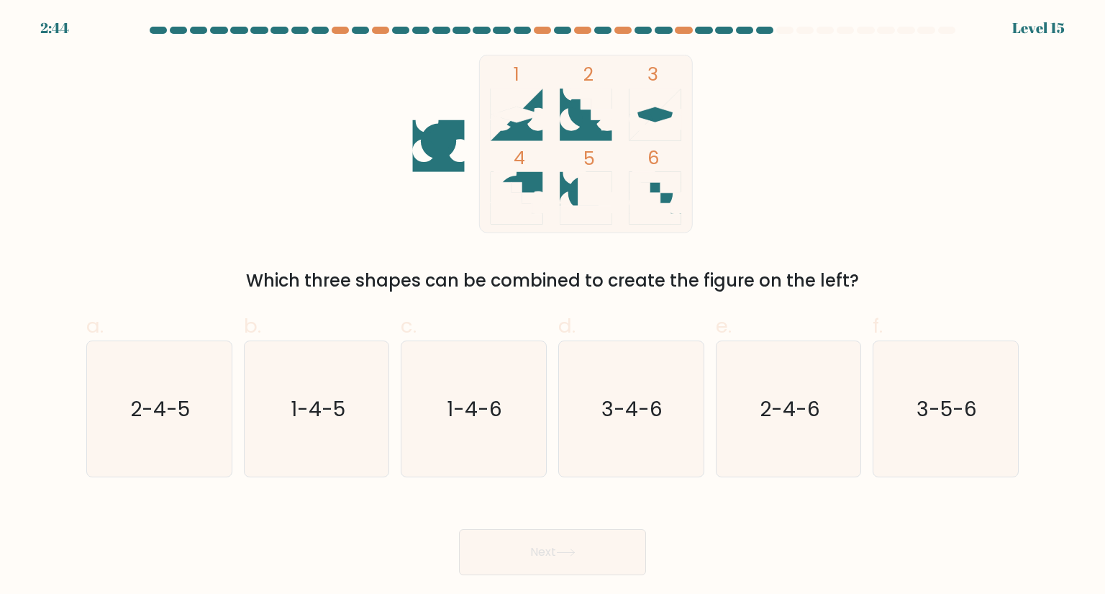
click at [576, 200] on circle at bounding box center [585, 193] width 35 height 35
click at [783, 465] on icon "2-4-6" at bounding box center [788, 408] width 135 height 135
click at [553, 306] on input "e. 2-4-6" at bounding box center [553, 301] width 1 height 9
radio input "true"
click at [596, 557] on button "Next" at bounding box center [552, 552] width 187 height 46
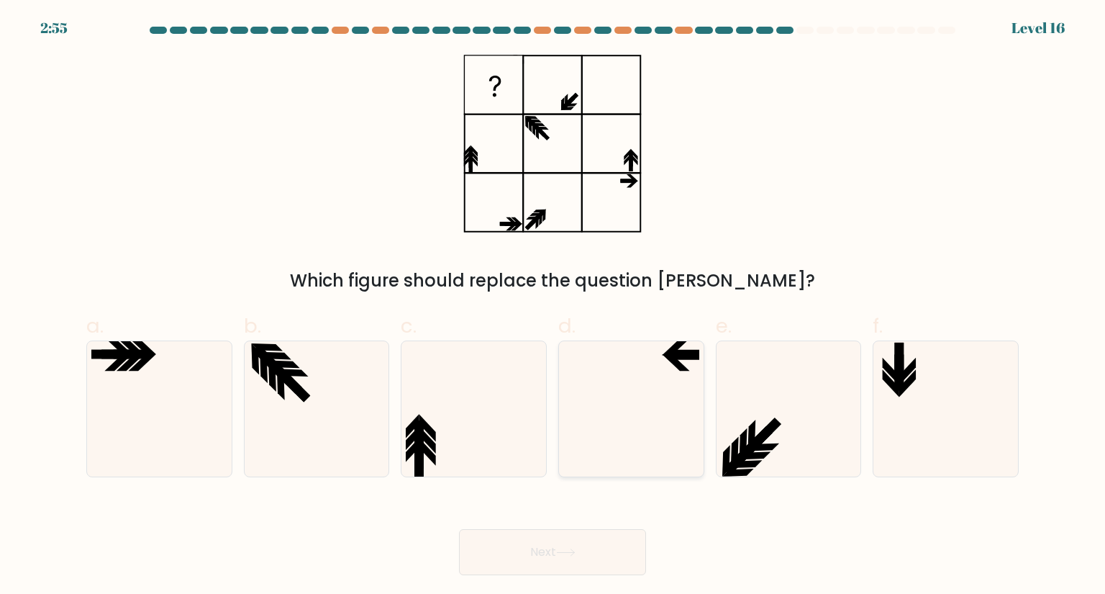
click at [613, 417] on icon at bounding box center [630, 408] width 135 height 135
click at [553, 306] on input "d." at bounding box center [553, 301] width 1 height 9
radio input "true"
click at [561, 547] on button "Next" at bounding box center [552, 552] width 187 height 46
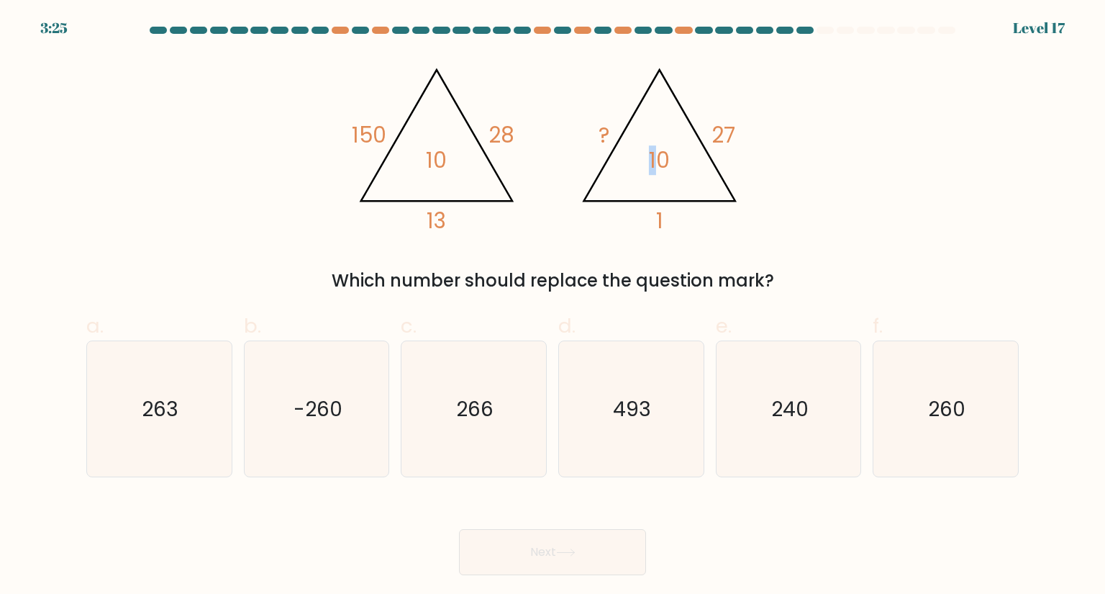
drag, startPoint x: 661, startPoint y: 142, endPoint x: 650, endPoint y: 148, distance: 12.2
click at [650, 148] on icon "@import url('https://fonts.googleapis.com/css?family=Abril+Fatface:400,100,100i…" at bounding box center [551, 144] width 409 height 178
click at [512, 128] on tspan "28" at bounding box center [502, 134] width 26 height 29
click at [489, 417] on text "266" at bounding box center [475, 408] width 37 height 29
click at [553, 306] on input "c. 266" at bounding box center [553, 301] width 1 height 9
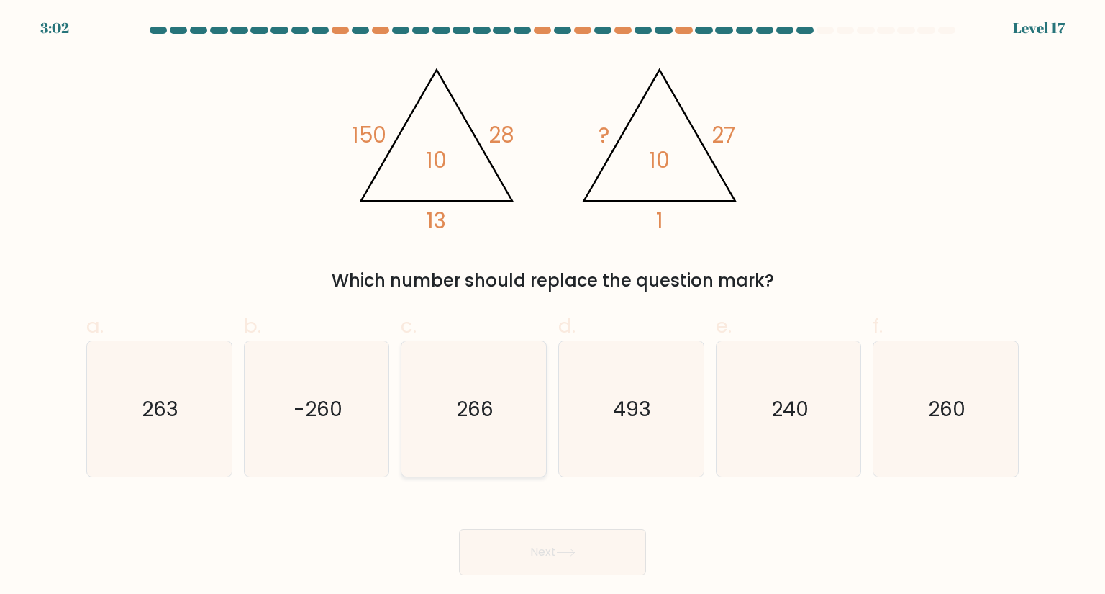
radio input "true"
click at [163, 418] on text "263" at bounding box center [160, 408] width 37 height 29
click at [553, 306] on input "a. 263" at bounding box center [553, 301] width 1 height 9
radio input "true"
click at [539, 553] on button "Next" at bounding box center [552, 552] width 187 height 46
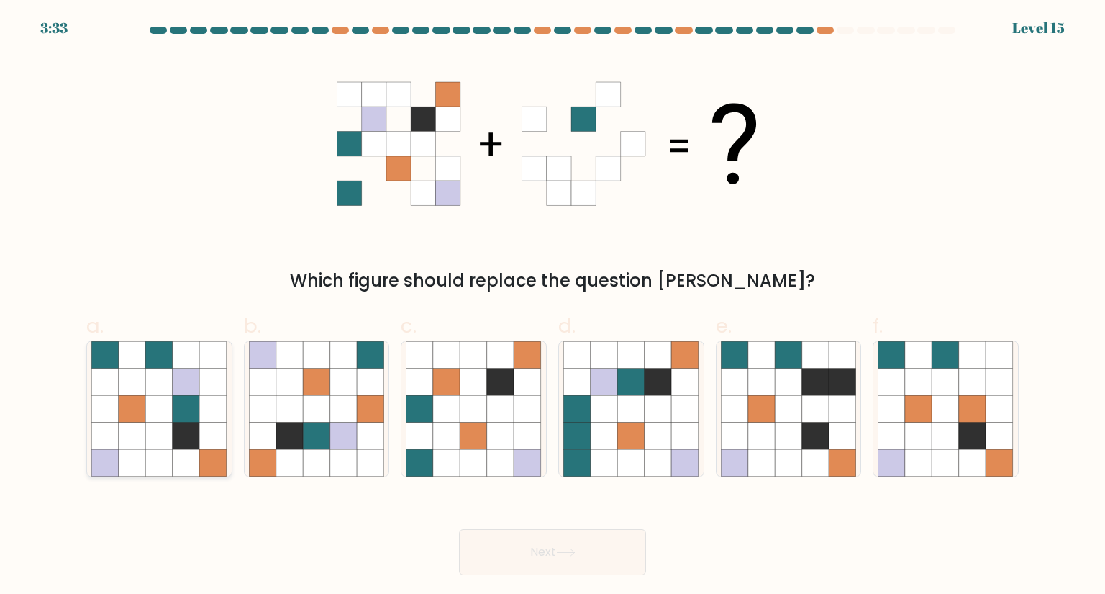
click at [152, 414] on icon at bounding box center [159, 408] width 27 height 27
click at [553, 306] on input "a." at bounding box center [553, 301] width 1 height 9
radio input "true"
click at [535, 553] on button "Next" at bounding box center [552, 552] width 187 height 46
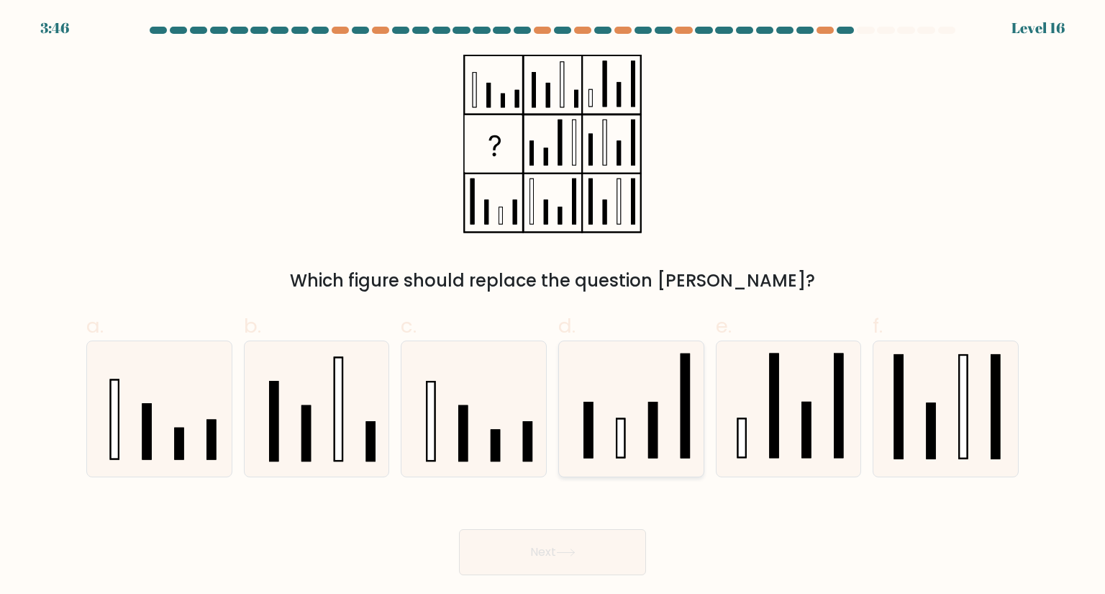
click at [627, 430] on icon at bounding box center [630, 408] width 135 height 135
click at [553, 306] on input "d." at bounding box center [553, 301] width 1 height 9
radio input "true"
click at [560, 569] on button "Next" at bounding box center [552, 552] width 187 height 46
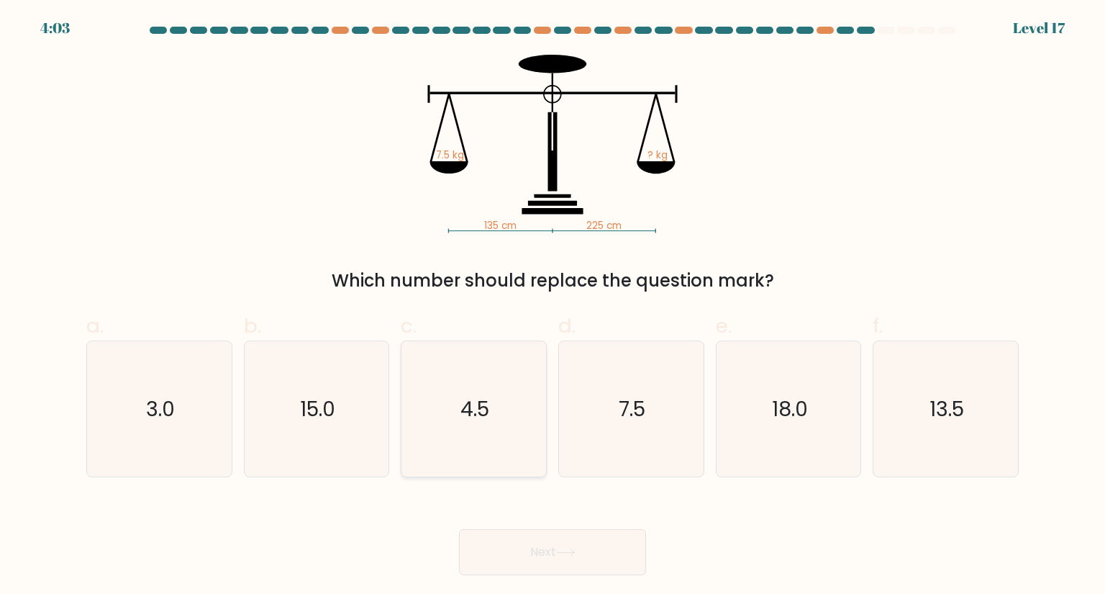
click at [503, 388] on icon "4.5" at bounding box center [473, 408] width 135 height 135
click at [553, 306] on input "c. 4.5" at bounding box center [553, 301] width 1 height 9
radio input "true"
click at [507, 568] on button "Next" at bounding box center [552, 552] width 187 height 46
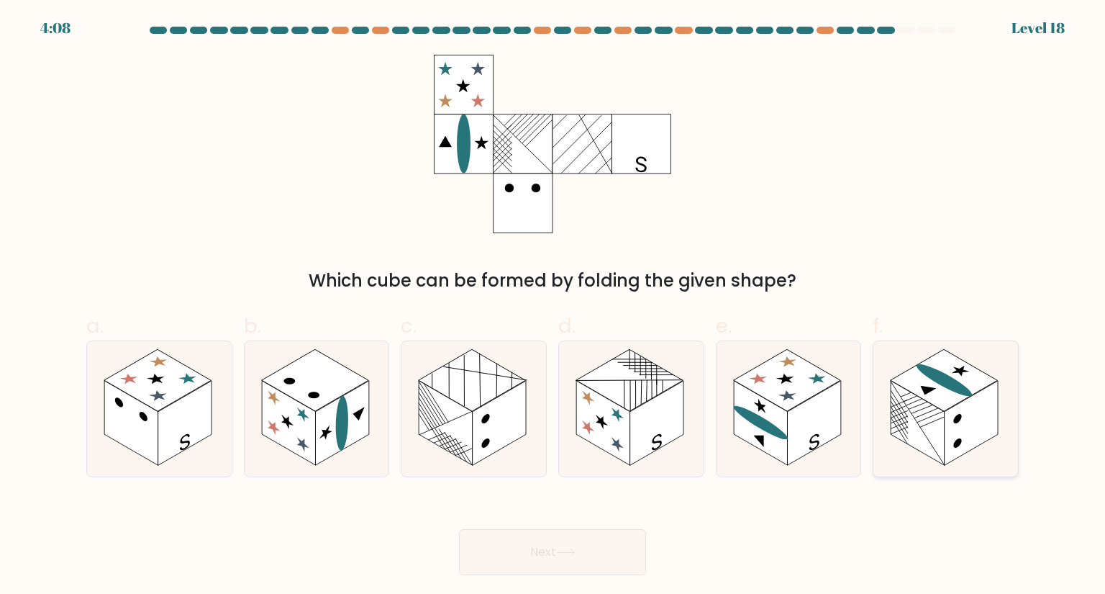
click at [953, 381] on ellipse at bounding box center [945, 379] width 67 height 38
click at [553, 306] on input "f." at bounding box center [553, 301] width 1 height 9
radio input "true"
click at [597, 563] on button "Next" at bounding box center [552, 552] width 187 height 46
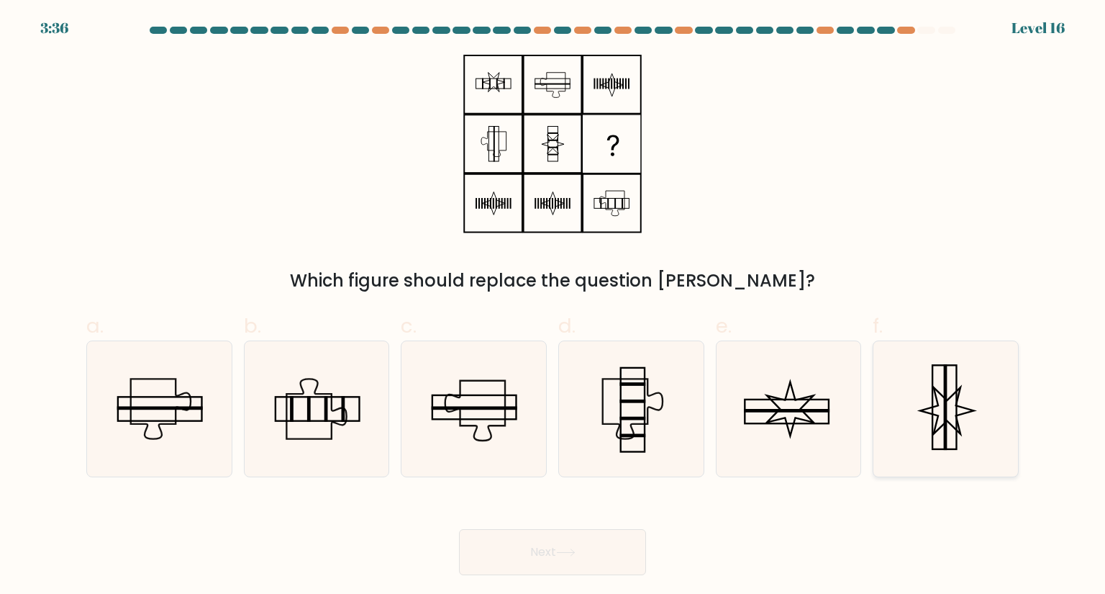
click at [941, 426] on icon at bounding box center [948, 410] width 54 height 47
click at [553, 306] on input "f." at bounding box center [553, 301] width 1 height 9
radio input "true"
click at [612, 540] on button "Next" at bounding box center [552, 552] width 187 height 46
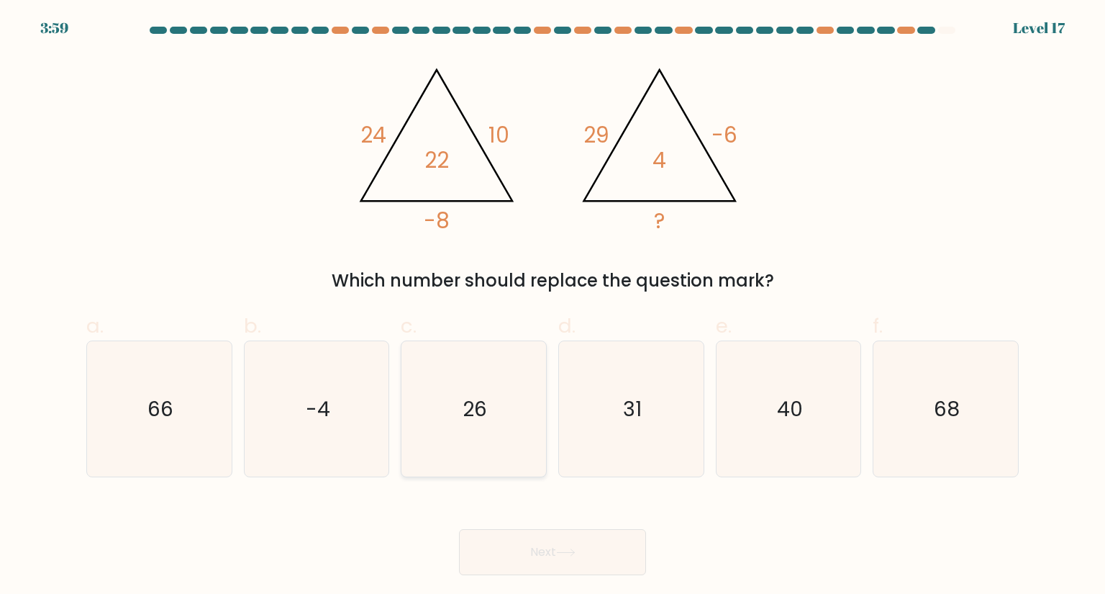
click at [457, 437] on icon "26" at bounding box center [473, 408] width 135 height 135
click at [553, 306] on input "c. 26" at bounding box center [553, 301] width 1 height 9
radio input "true"
click at [570, 565] on button "Next" at bounding box center [552, 552] width 187 height 46
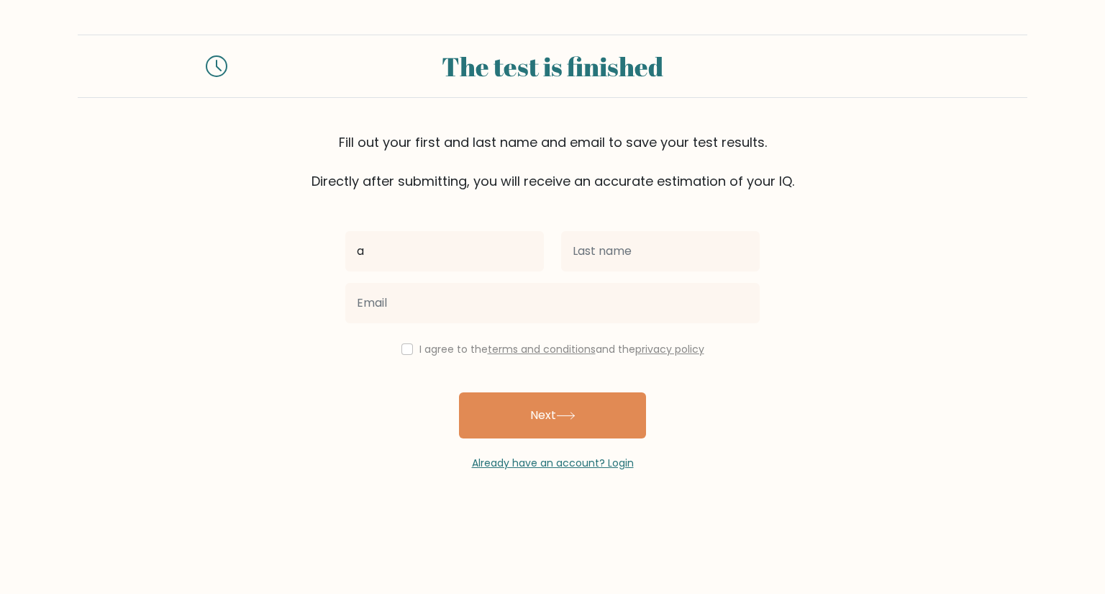
type input "a"
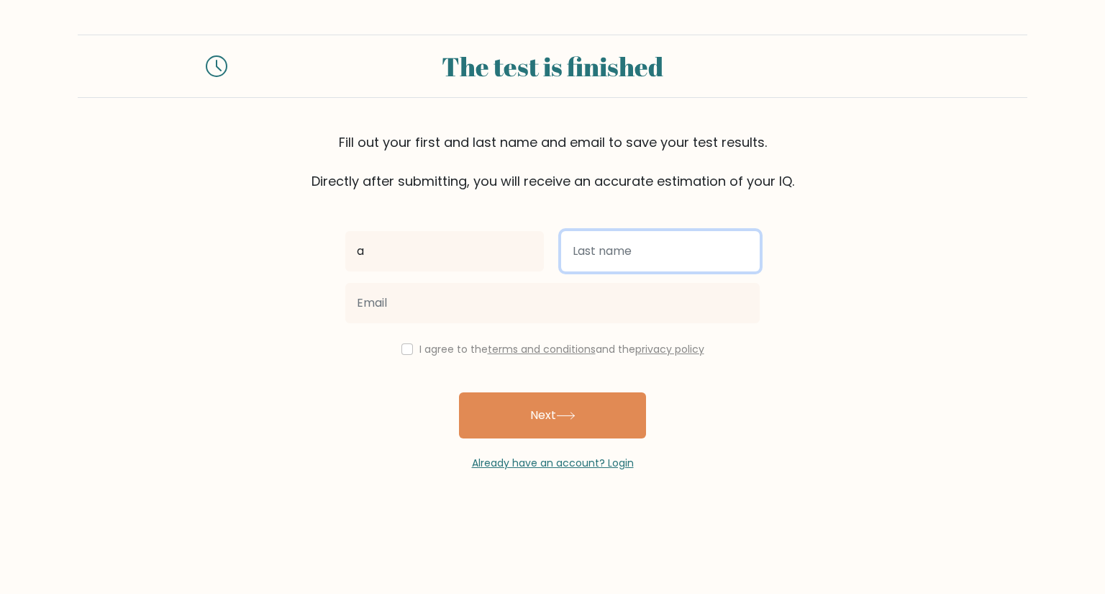
click at [595, 243] on input "text" at bounding box center [660, 251] width 199 height 40
type input "a"
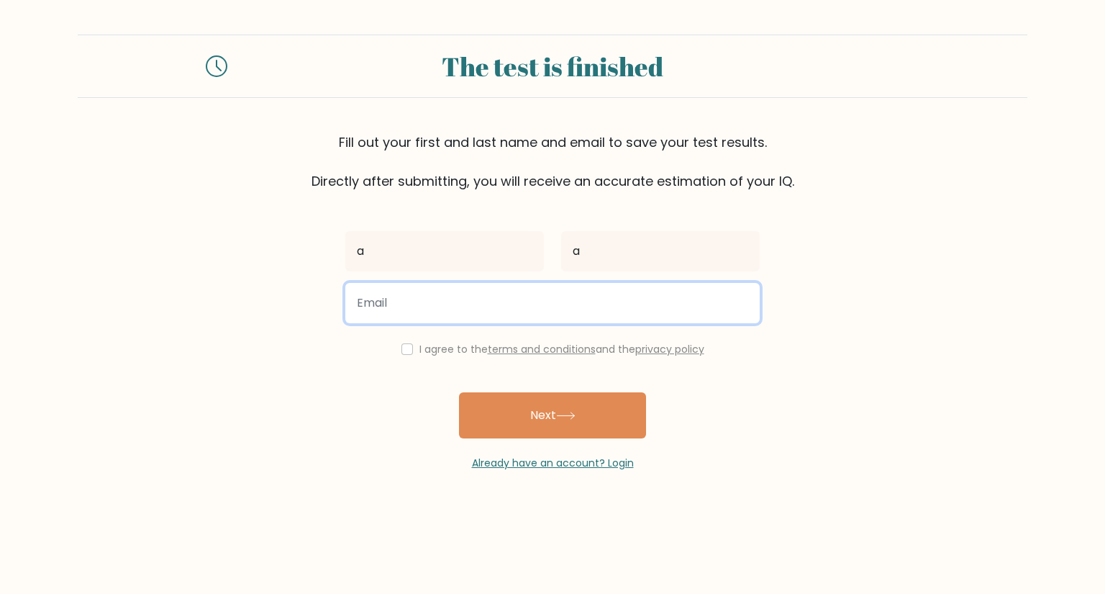
click at [528, 309] on input "email" at bounding box center [552, 303] width 414 height 40
type input "chengxueqiuabc@gmail.com"
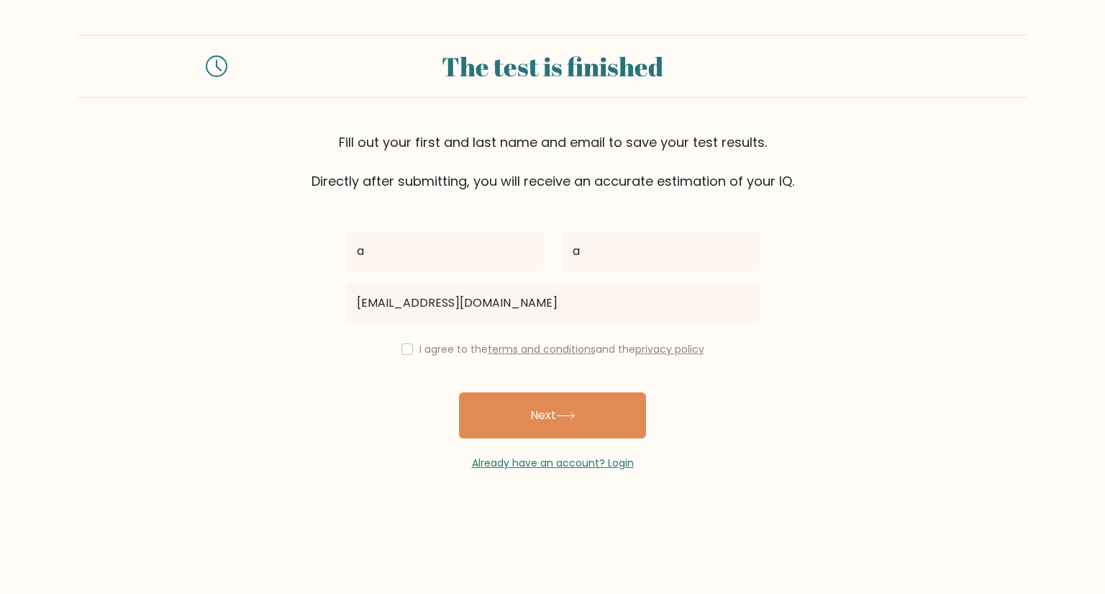
click at [463, 347] on label "I agree to the terms and conditions and the privacy policy" at bounding box center [561, 349] width 285 height 14
click at [420, 348] on label "I agree to the terms and conditions and the privacy policy" at bounding box center [561, 349] width 285 height 14
click at [409, 347] on input "checkbox" at bounding box center [407, 349] width 12 height 12
checkbox input "true"
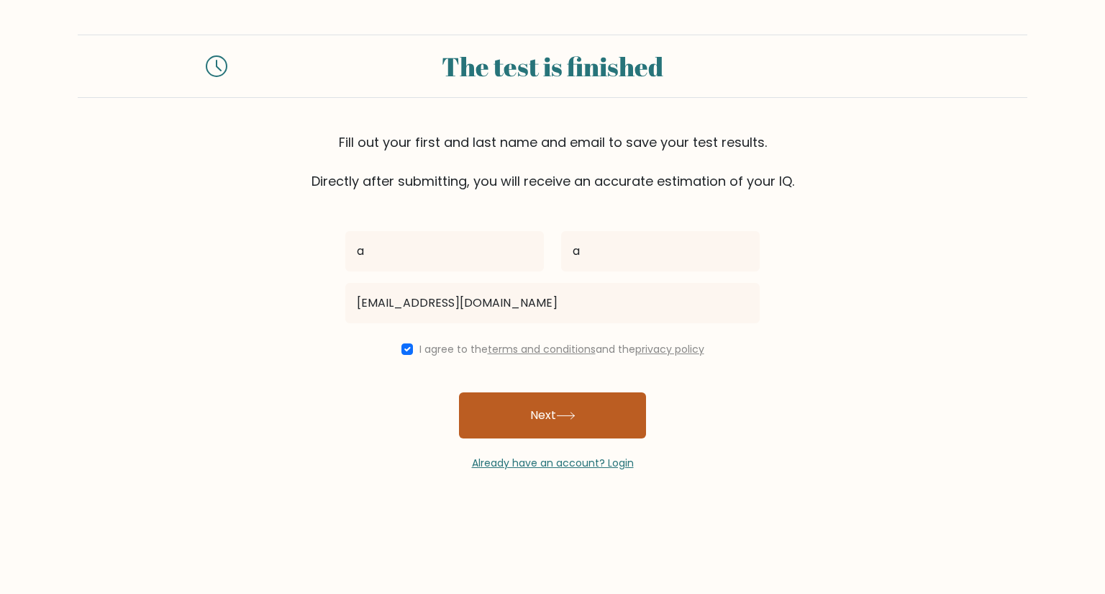
click at [594, 407] on button "Next" at bounding box center [552, 415] width 187 height 46
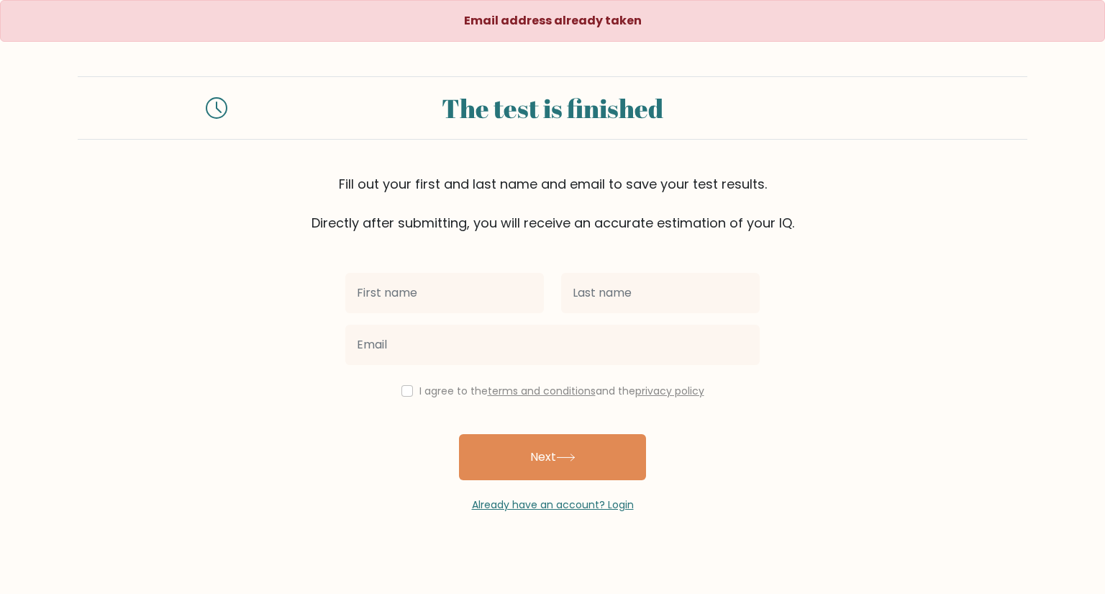
click at [508, 286] on input "text" at bounding box center [444, 293] width 199 height 40
type input "a"
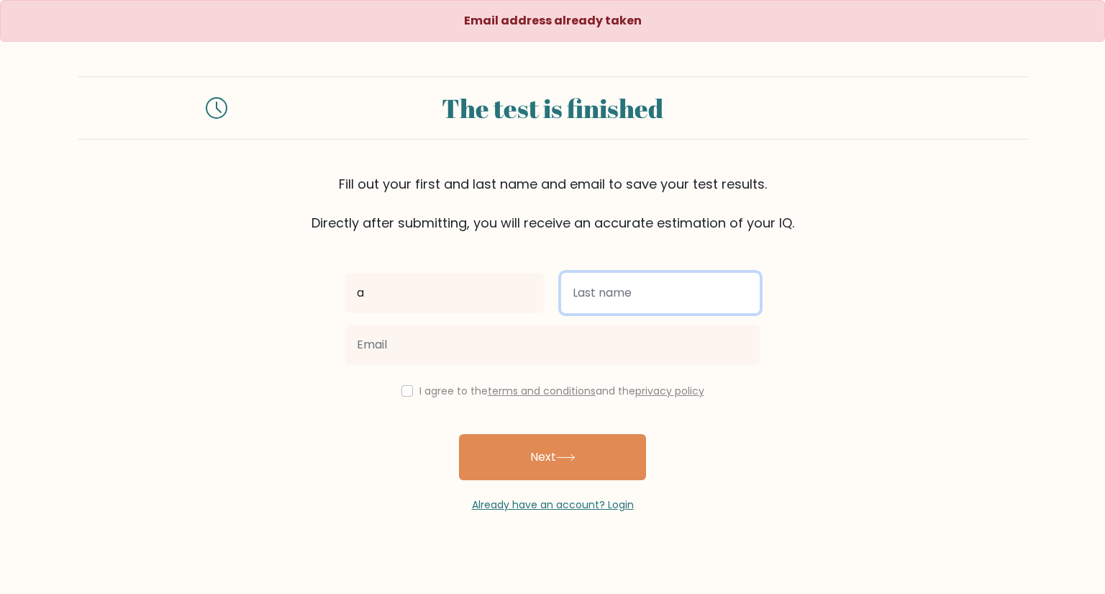
click at [612, 292] on input "text" at bounding box center [660, 293] width 199 height 40
type input "a"
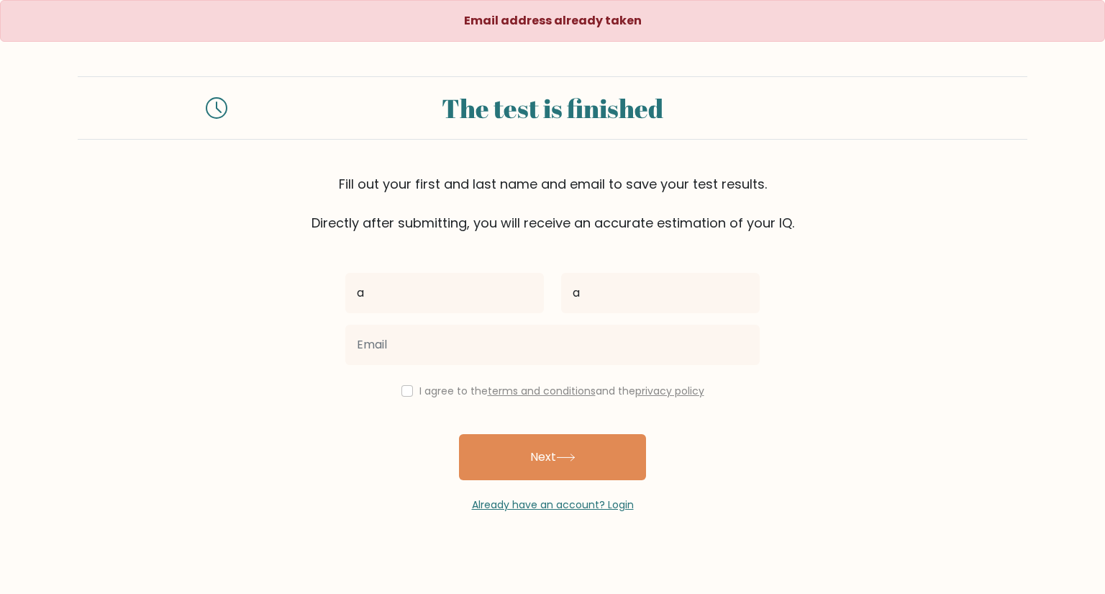
click at [586, 512] on div "Email address already taken The test is finished Fill out your first and last n…" at bounding box center [552, 273] width 1105 height 547
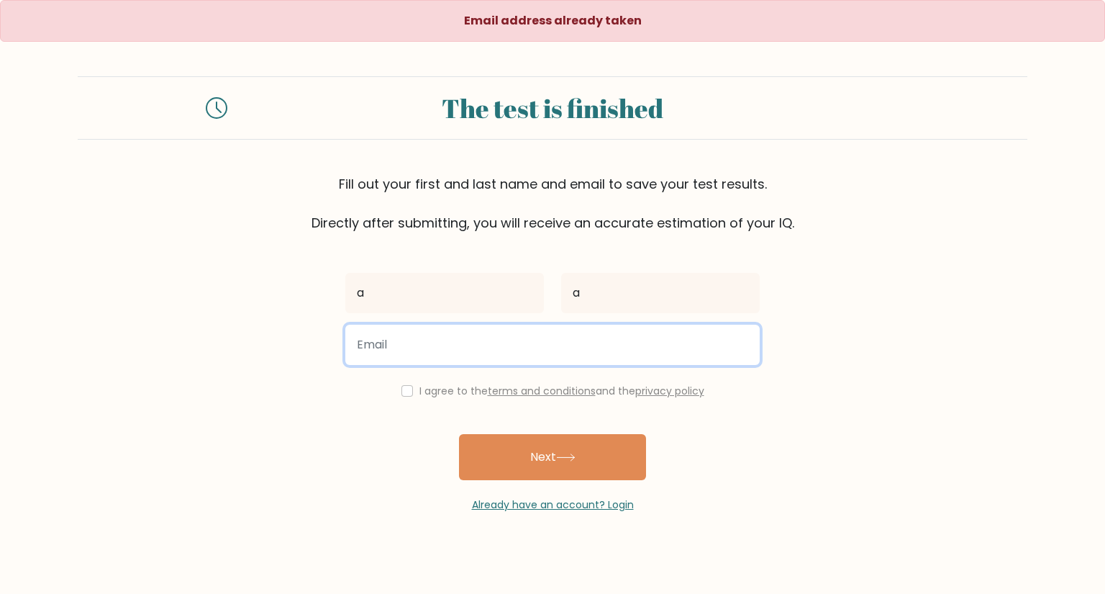
click at [491, 340] on input "email" at bounding box center [552, 344] width 414 height 40
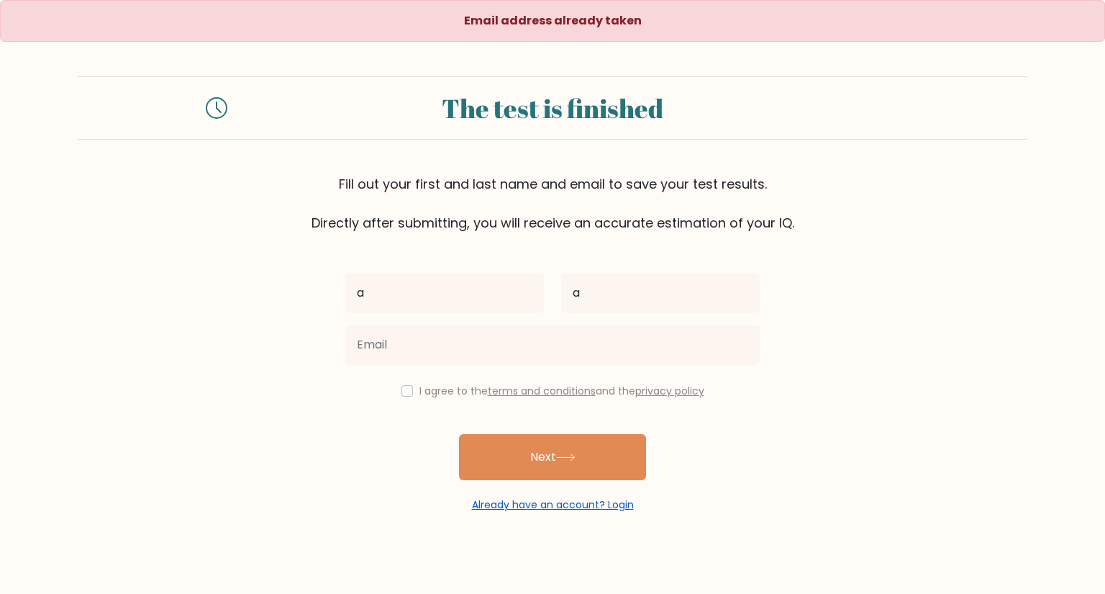
click at [630, 501] on link "Already have an account? Login" at bounding box center [553, 504] width 162 height 14
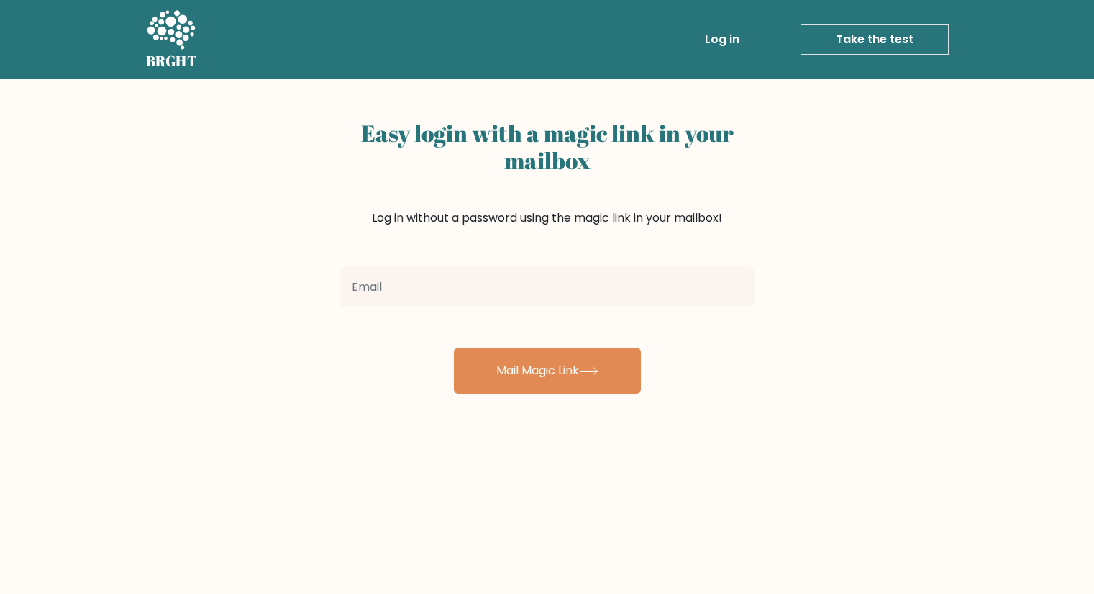
click at [504, 285] on input "email" at bounding box center [547, 287] width 414 height 40
type input "chengxueqiuabc@gmail.com"
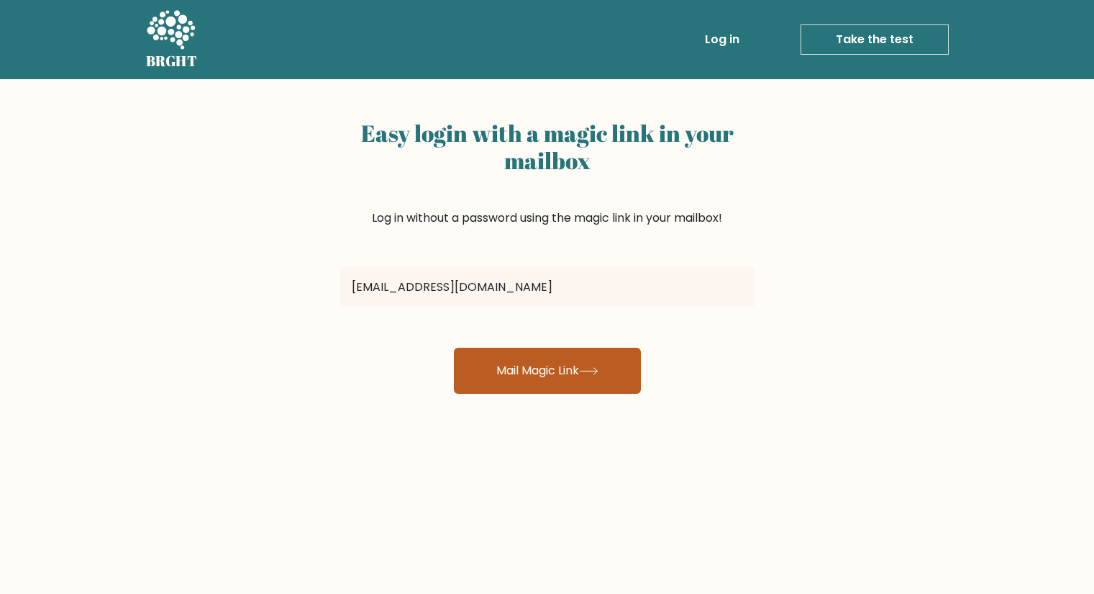
click at [538, 381] on button "Mail Magic Link" at bounding box center [547, 370] width 187 height 46
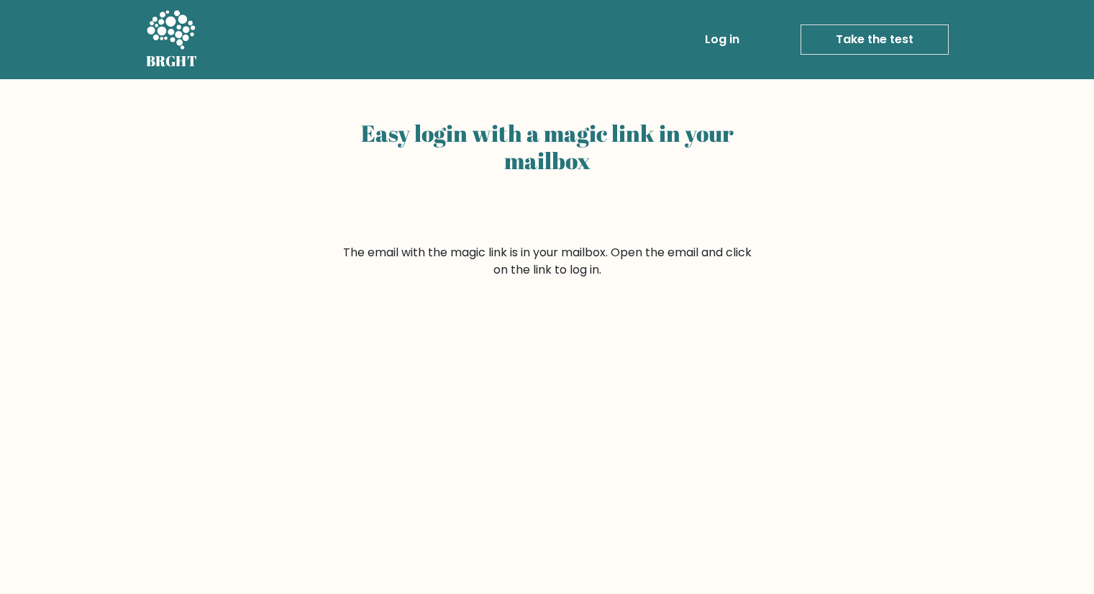
click at [516, 138] on h2 "Easy login with a magic link in your mailbox" at bounding box center [547, 146] width 414 height 55
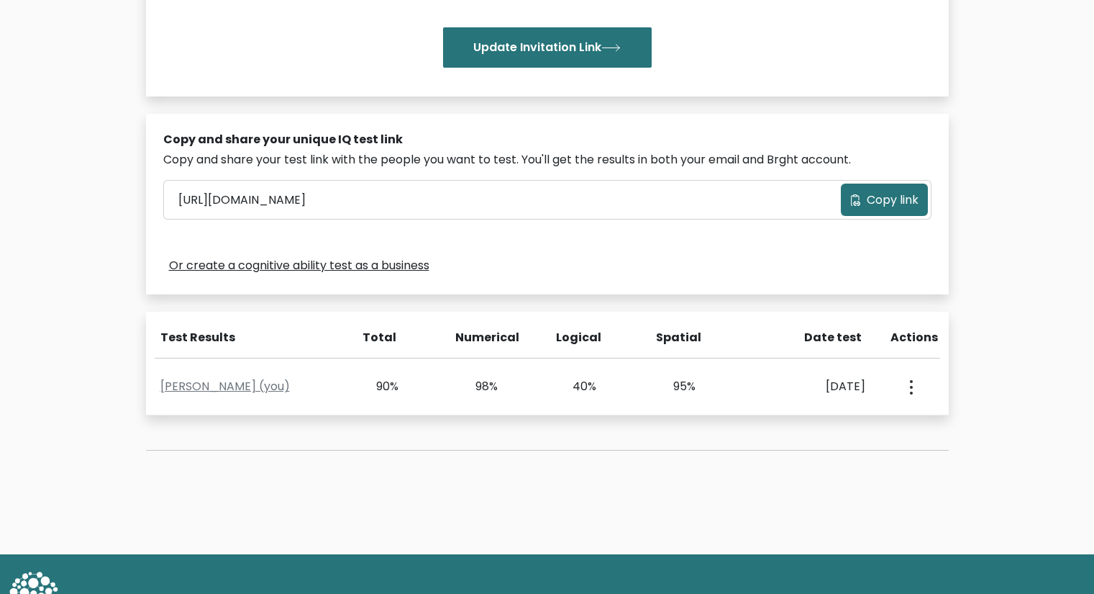
scroll to position [389, 0]
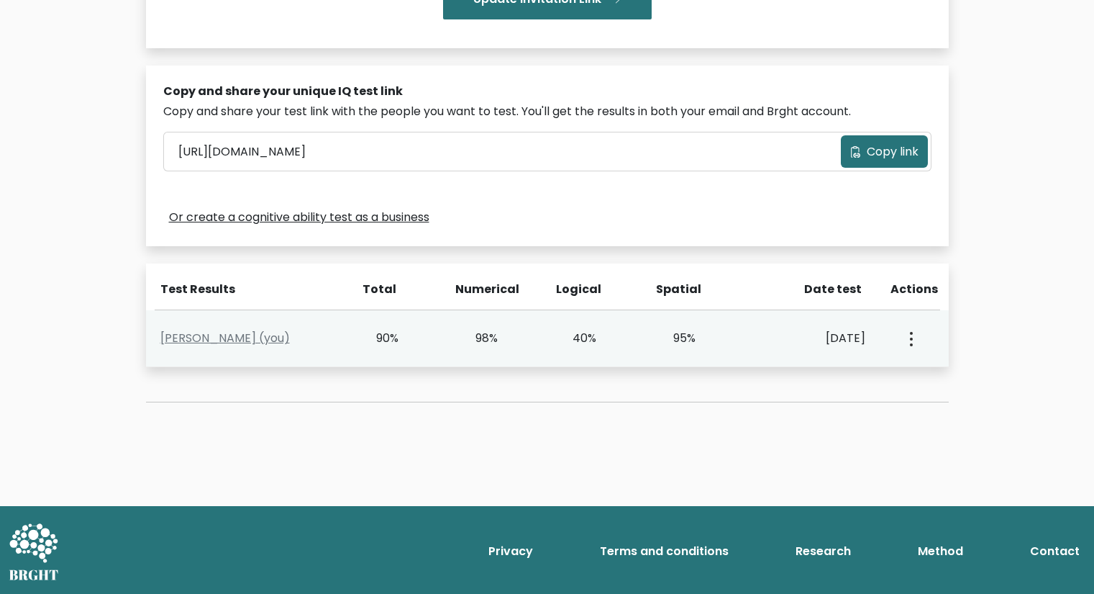
click at [914, 339] on button "button" at bounding box center [910, 338] width 12 height 45
click at [942, 378] on link "View Profile" at bounding box center [962, 379] width 114 height 23
click at [914, 349] on button "button" at bounding box center [910, 338] width 12 height 45
click at [917, 386] on link "View Profile" at bounding box center [962, 379] width 114 height 23
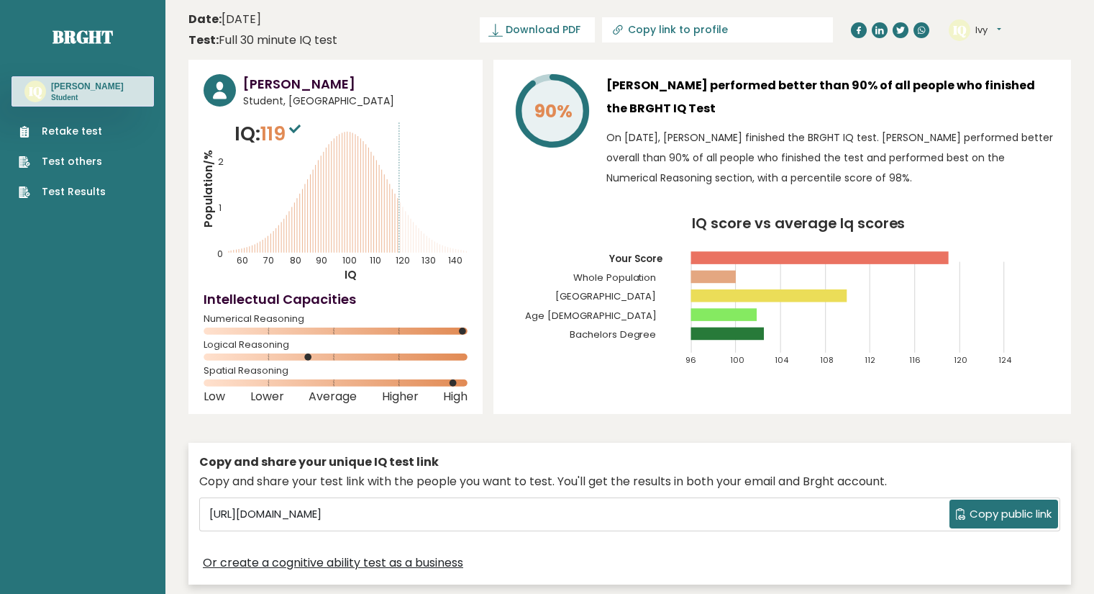
click at [77, 125] on link "Retake test" at bounding box center [62, 131] width 87 height 15
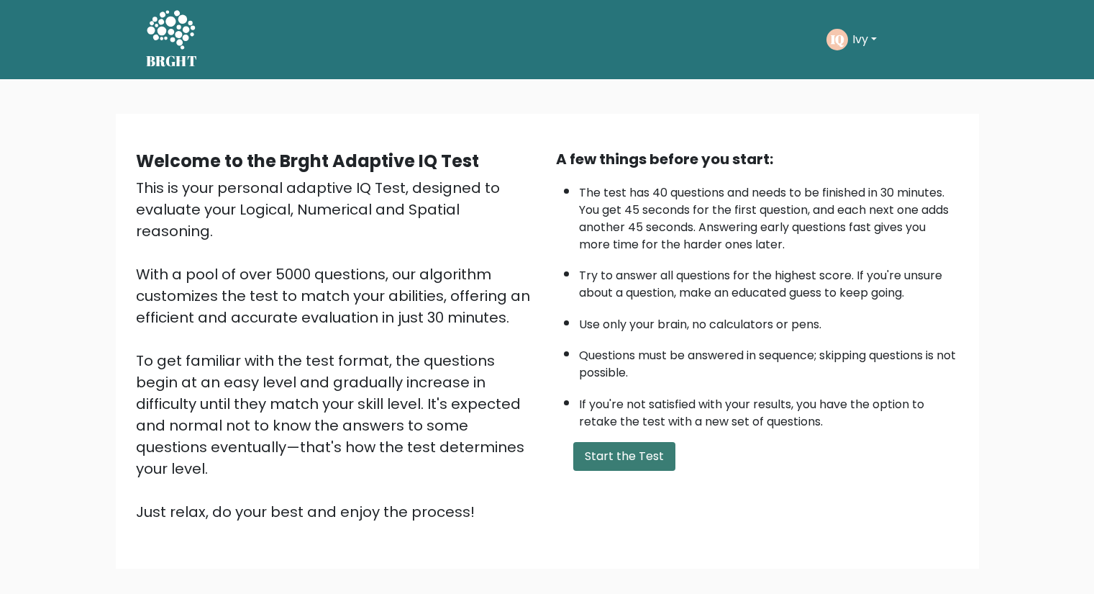
click at [635, 468] on button "Start the Test" at bounding box center [624, 456] width 102 height 29
click at [612, 451] on button "Start the Test" at bounding box center [624, 456] width 102 height 29
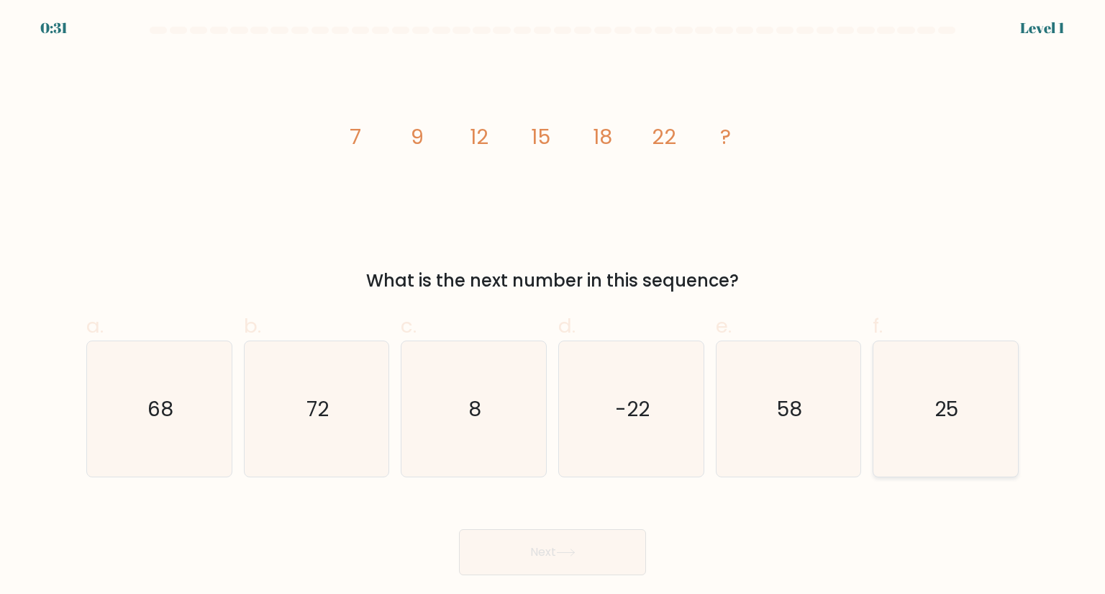
click at [886, 442] on icon "25" at bounding box center [945, 408] width 135 height 135
click at [553, 306] on input "f. 25" at bounding box center [553, 301] width 1 height 9
radio input "true"
click at [596, 564] on button "Next" at bounding box center [552, 552] width 187 height 46
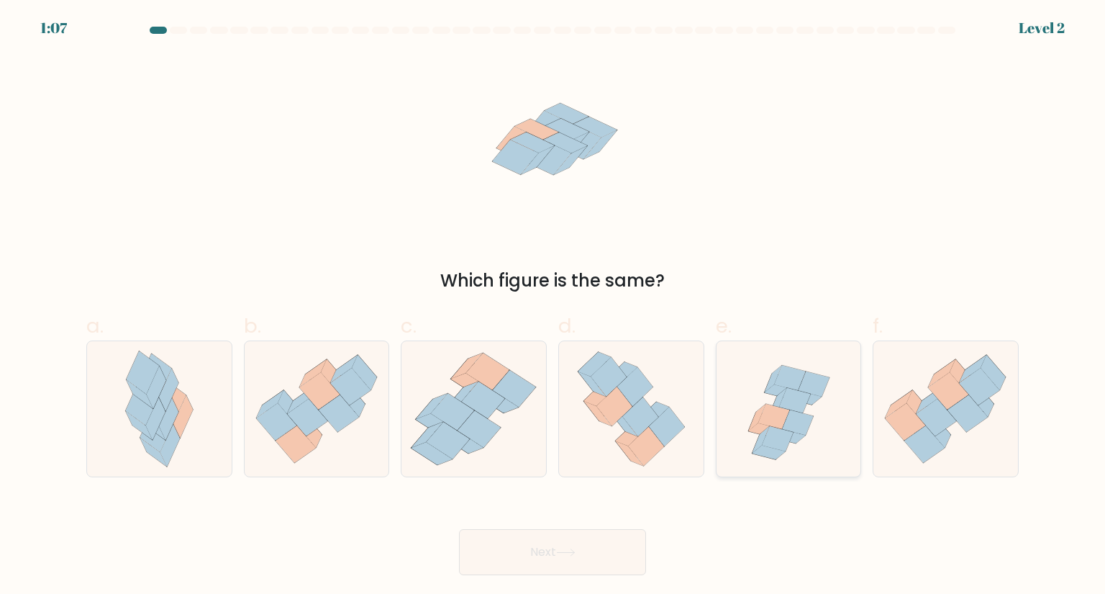
click at [774, 470] on icon at bounding box center [788, 408] width 141 height 135
click at [553, 306] on input "e." at bounding box center [553, 301] width 1 height 9
radio input "true"
click at [604, 547] on button "Next" at bounding box center [552, 552] width 187 height 46
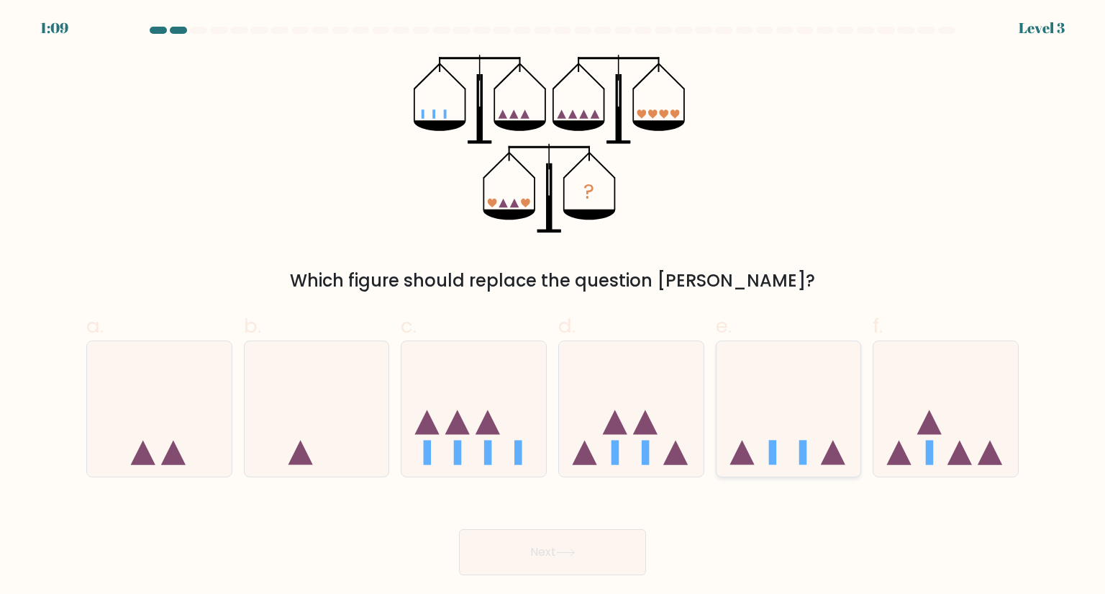
click at [791, 428] on icon at bounding box center [789, 408] width 145 height 119
click at [553, 306] on input "e." at bounding box center [553, 301] width 1 height 9
radio input "true"
click at [569, 544] on button "Next" at bounding box center [552, 552] width 187 height 46
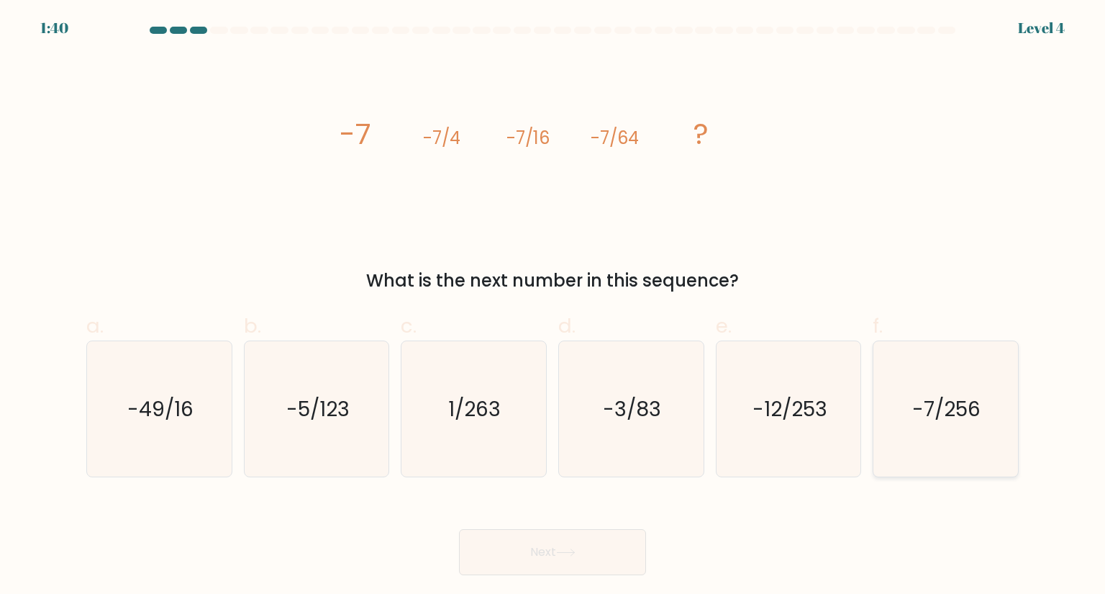
click at [923, 460] on icon "-7/256" at bounding box center [945, 408] width 135 height 135
click at [553, 306] on input "f. -7/256" at bounding box center [553, 301] width 1 height 9
radio input "true"
click at [591, 544] on button "Next" at bounding box center [552, 552] width 187 height 46
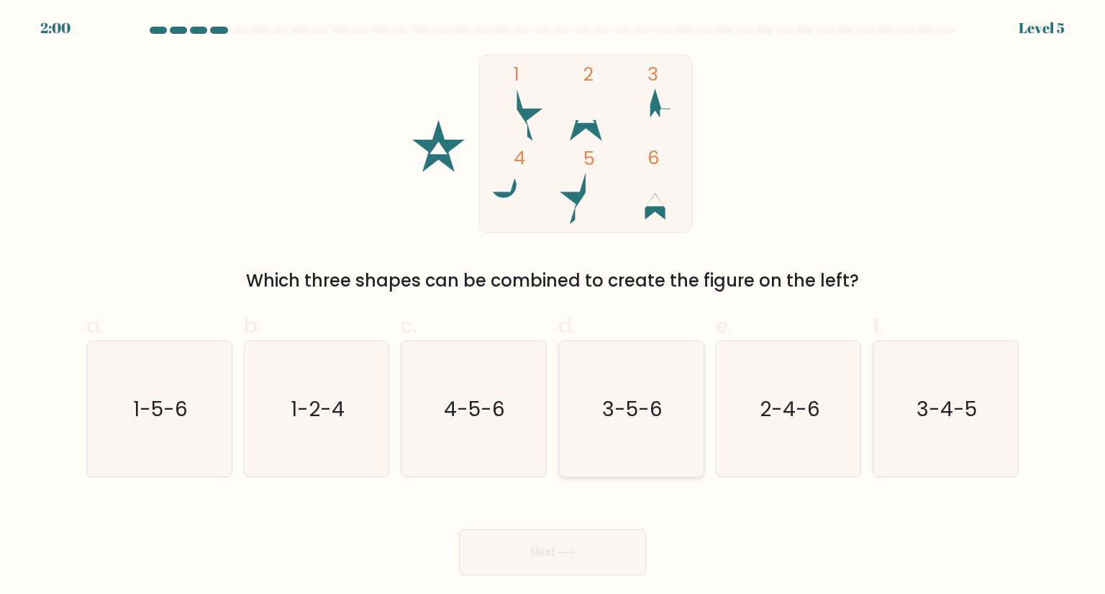
click at [622, 447] on icon "3-5-6" at bounding box center [630, 408] width 135 height 135
click at [553, 306] on input "d. 3-5-6" at bounding box center [553, 301] width 1 height 9
radio input "true"
click at [561, 564] on button "Next" at bounding box center [552, 552] width 187 height 46
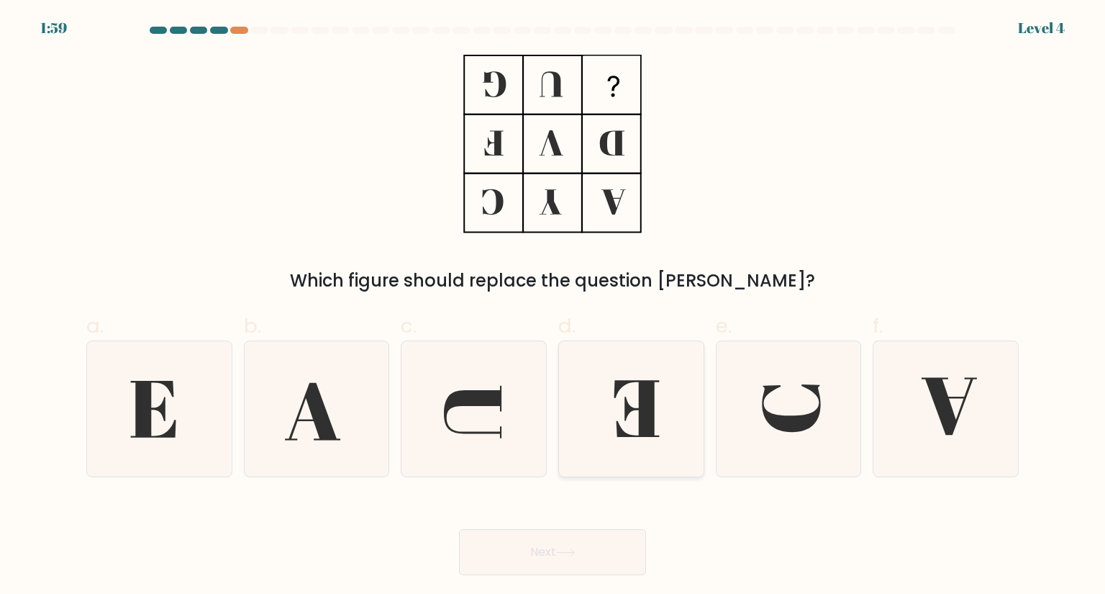
click at [645, 450] on icon at bounding box center [630, 408] width 135 height 135
click at [553, 306] on input "d." at bounding box center [553, 301] width 1 height 9
radio input "true"
click at [583, 568] on button "Next" at bounding box center [552, 552] width 187 height 46
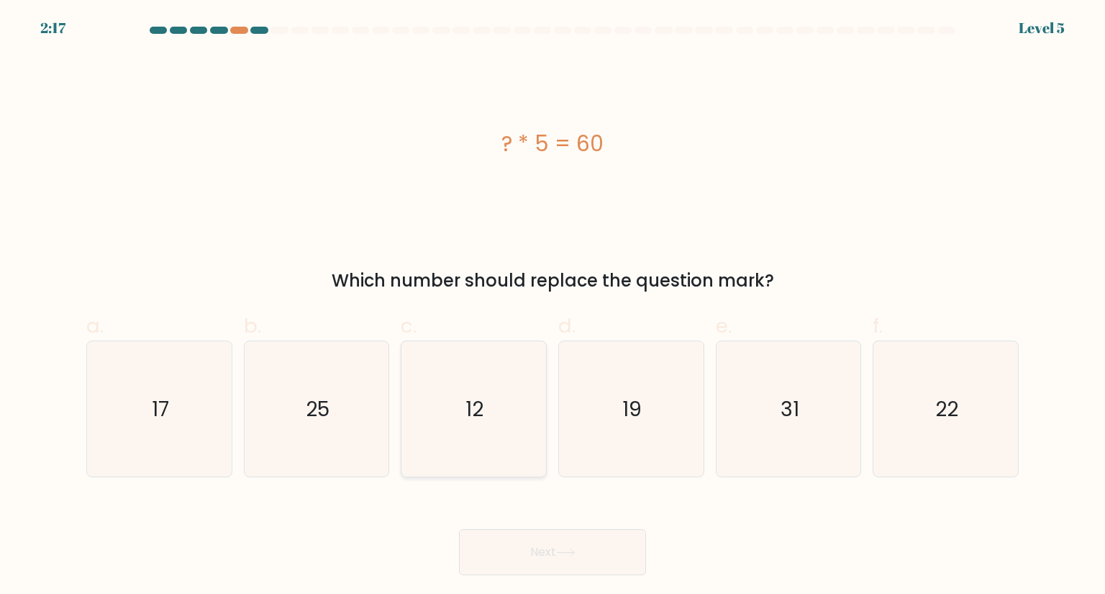
click at [498, 366] on icon "12" at bounding box center [473, 408] width 135 height 135
click at [553, 306] on input "c. 12" at bounding box center [553, 301] width 1 height 9
radio input "true"
click at [545, 534] on button "Next" at bounding box center [552, 552] width 187 height 46
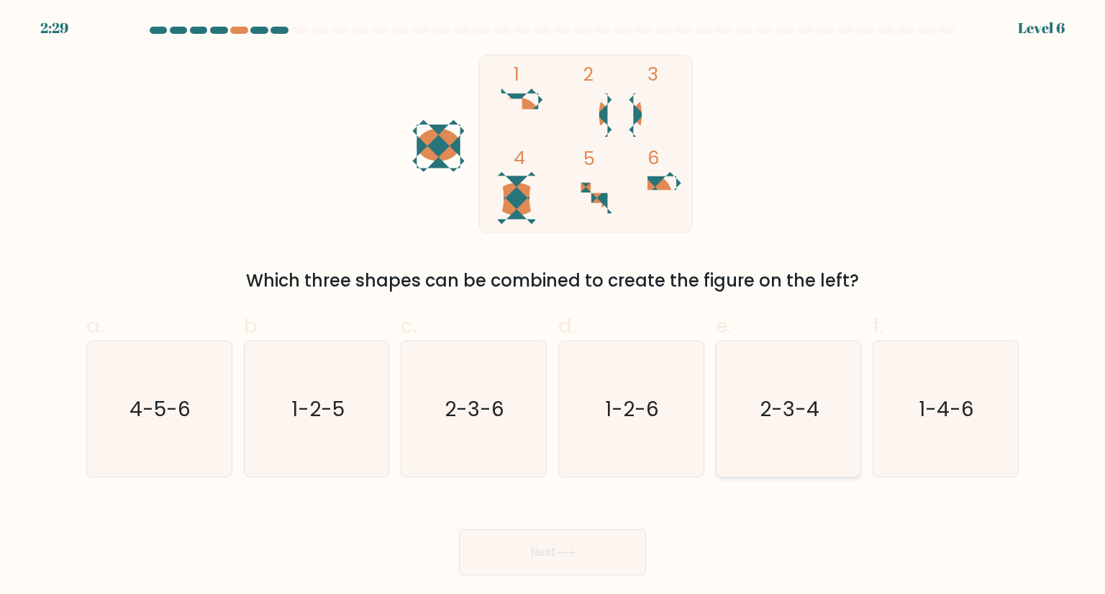
click at [812, 428] on icon "2-3-4" at bounding box center [788, 408] width 135 height 135
click at [553, 306] on input "e. 2-3-4" at bounding box center [553, 301] width 1 height 9
radio input "true"
click at [573, 548] on icon at bounding box center [565, 552] width 19 height 8
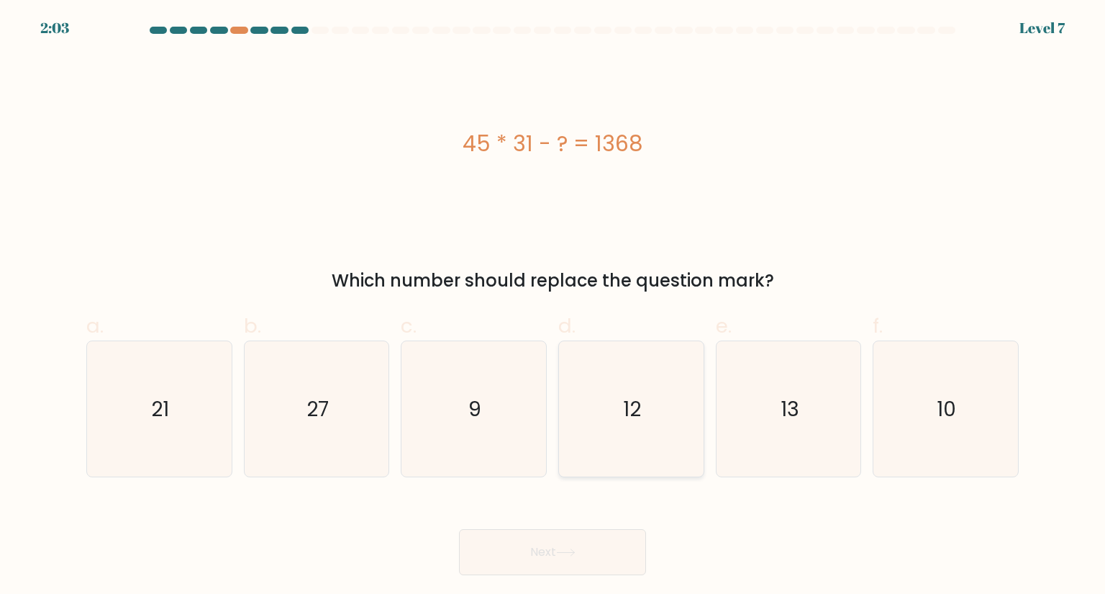
click at [653, 435] on icon "12" at bounding box center [630, 408] width 135 height 135
click at [553, 306] on input "d. 12" at bounding box center [553, 301] width 1 height 9
radio input "true"
click at [557, 545] on button "Next" at bounding box center [552, 552] width 187 height 46
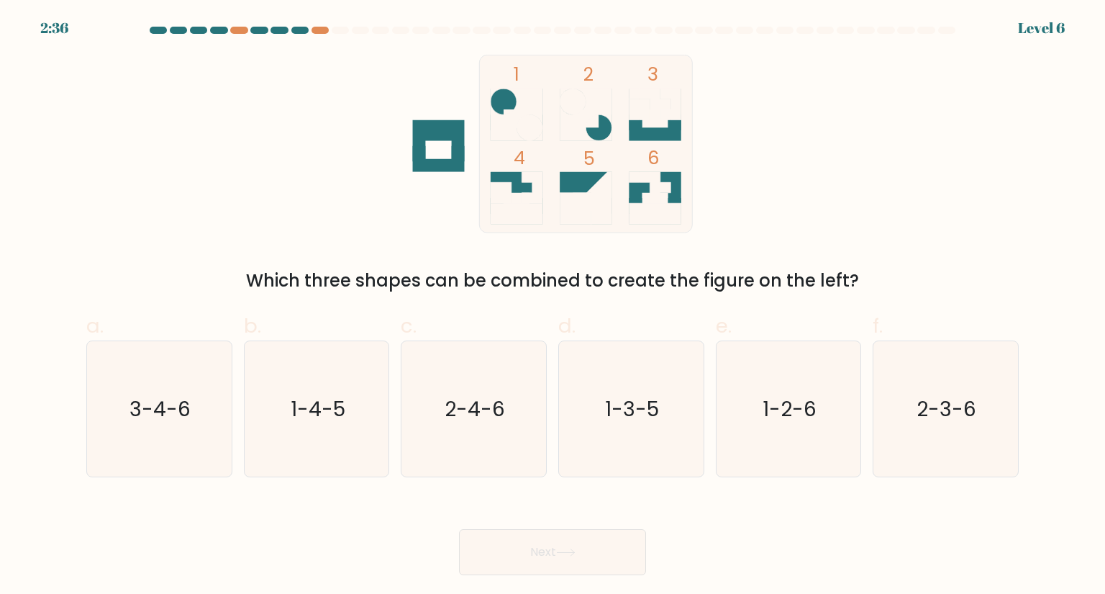
click at [693, 536] on div "Next" at bounding box center [553, 534] width 950 height 81
click at [86, 408] on div "a. 3-4-6" at bounding box center [160, 394] width 158 height 167
click at [200, 410] on icon "3-4-6" at bounding box center [158, 408] width 135 height 135
click at [553, 306] on input "a. 3-4-6" at bounding box center [553, 301] width 1 height 9
radio input "true"
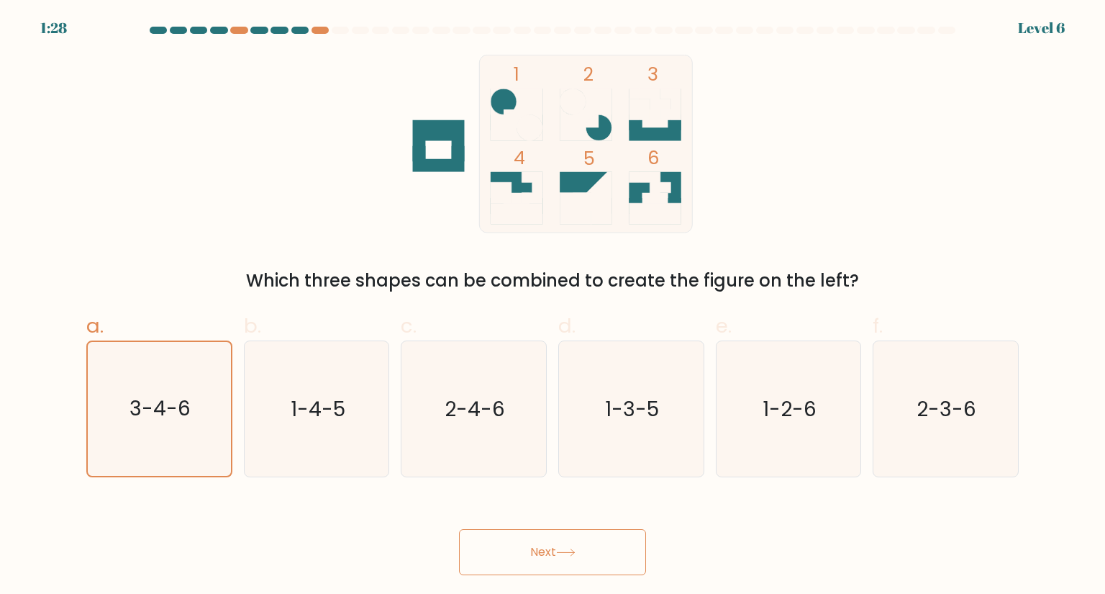
click at [564, 551] on icon at bounding box center [565, 552] width 19 height 8
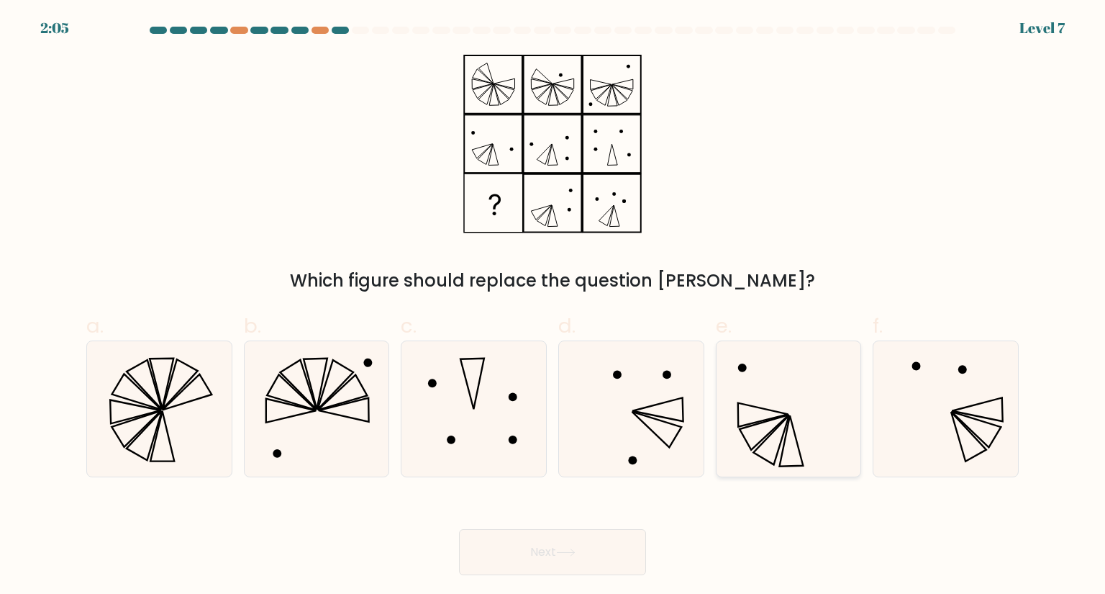
click at [770, 461] on icon at bounding box center [788, 408] width 135 height 135
click at [553, 306] on input "e." at bounding box center [553, 301] width 1 height 9
radio input "true"
click at [574, 553] on icon at bounding box center [565, 552] width 17 height 6
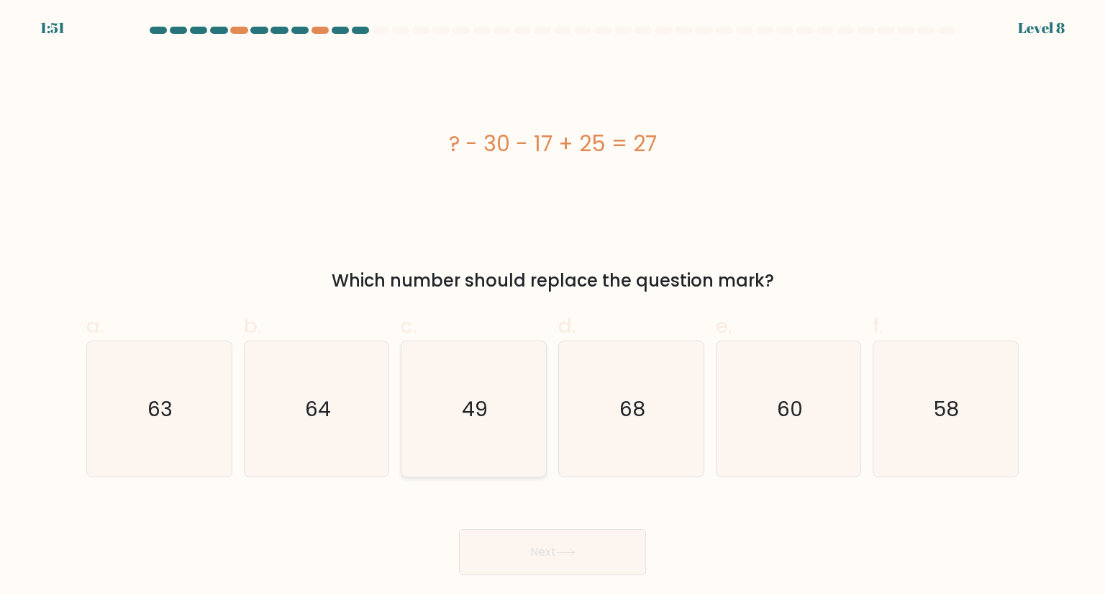
click at [468, 442] on icon "49" at bounding box center [473, 408] width 135 height 135
click at [553, 306] on input "c. 49" at bounding box center [553, 301] width 1 height 9
radio input "true"
click at [533, 561] on button "Next" at bounding box center [552, 552] width 187 height 46
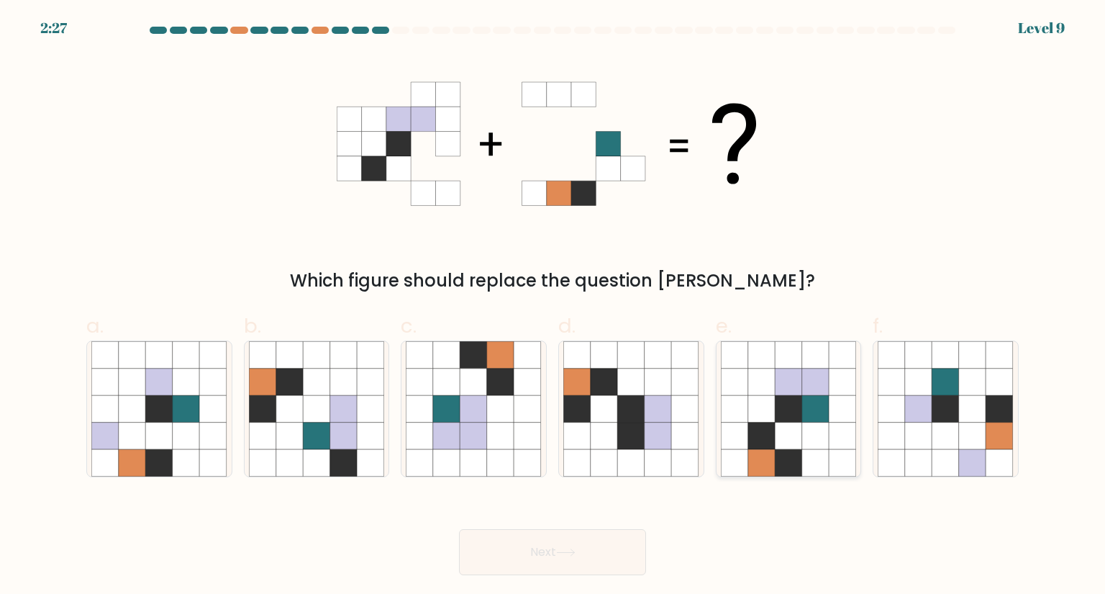
click at [809, 437] on icon at bounding box center [815, 435] width 27 height 27
click at [553, 306] on input "e." at bounding box center [553, 301] width 1 height 9
radio input "true"
click at [628, 560] on button "Next" at bounding box center [552, 552] width 187 height 46
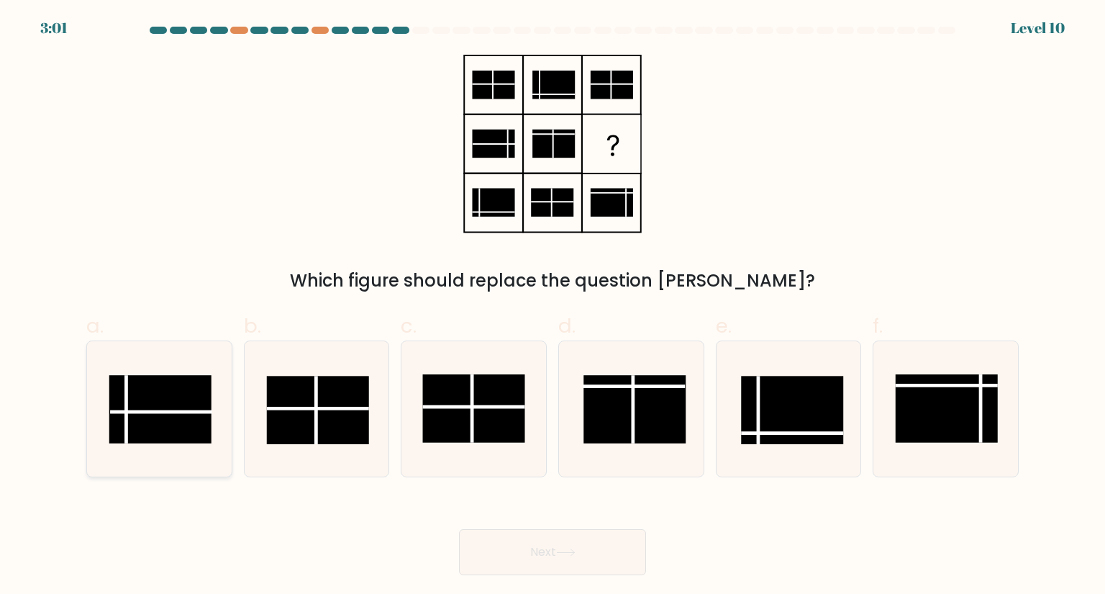
click at [179, 417] on rect at bounding box center [160, 409] width 102 height 68
click at [553, 306] on input "a." at bounding box center [553, 301] width 1 height 9
radio input "true"
click at [517, 529] on button "Next" at bounding box center [552, 552] width 187 height 46
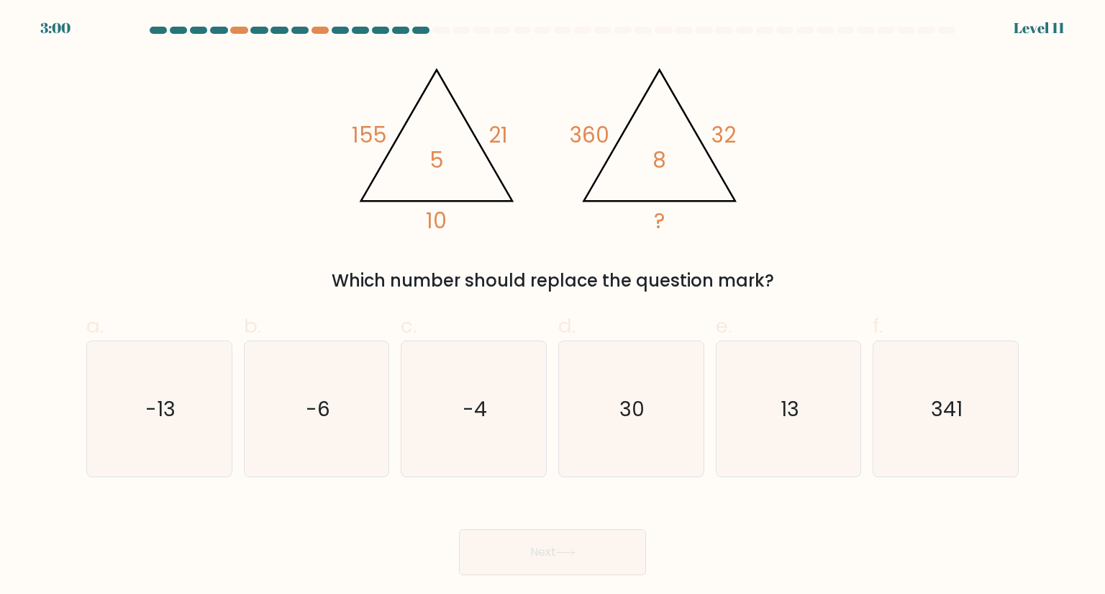
click at [509, 544] on button "Next" at bounding box center [552, 552] width 187 height 46
click at [615, 511] on div "Next" at bounding box center [553, 534] width 950 height 81
click at [777, 420] on icon "13" at bounding box center [788, 408] width 135 height 135
click at [553, 306] on input "e. 13" at bounding box center [553, 301] width 1 height 9
radio input "true"
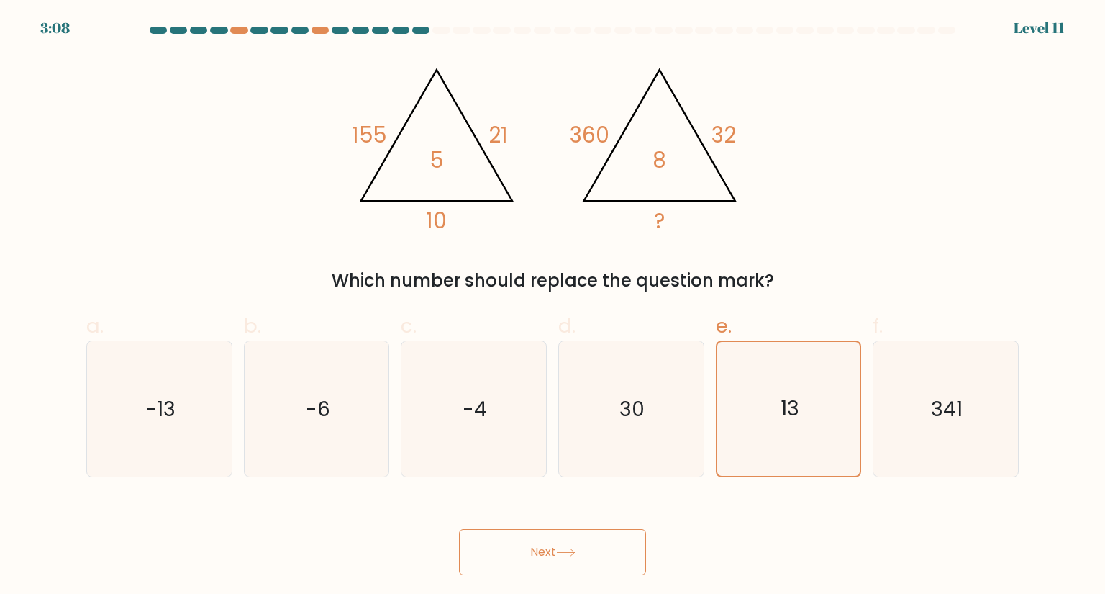
click at [576, 555] on icon at bounding box center [565, 552] width 19 height 8
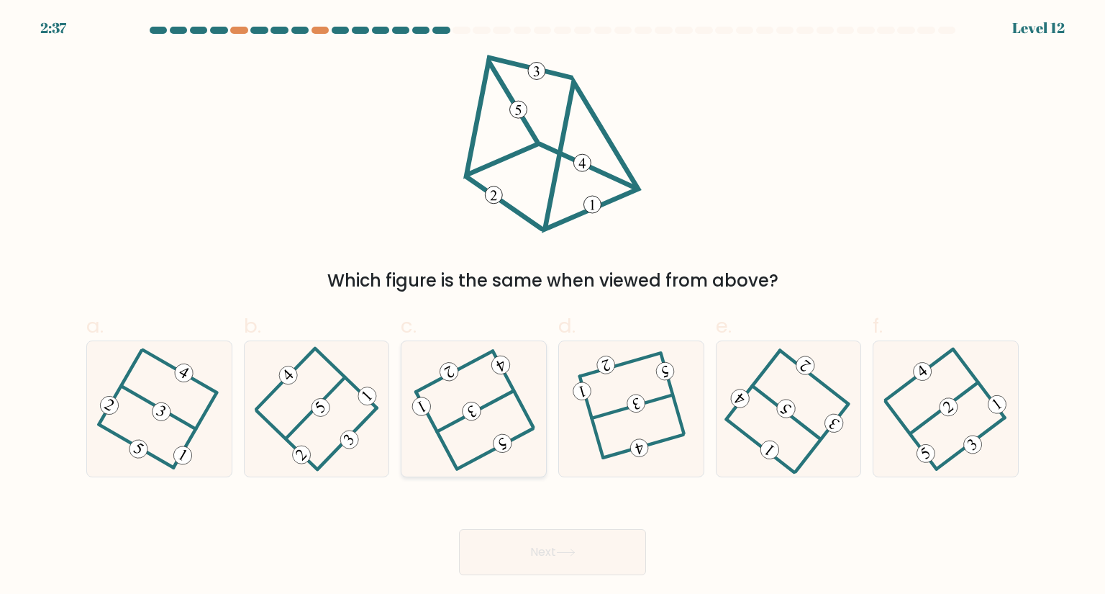
click at [465, 434] on icon at bounding box center [473, 409] width 109 height 109
click at [553, 306] on input "c." at bounding box center [553, 301] width 1 height 9
radio input "true"
click at [519, 558] on button "Next" at bounding box center [552, 552] width 187 height 46
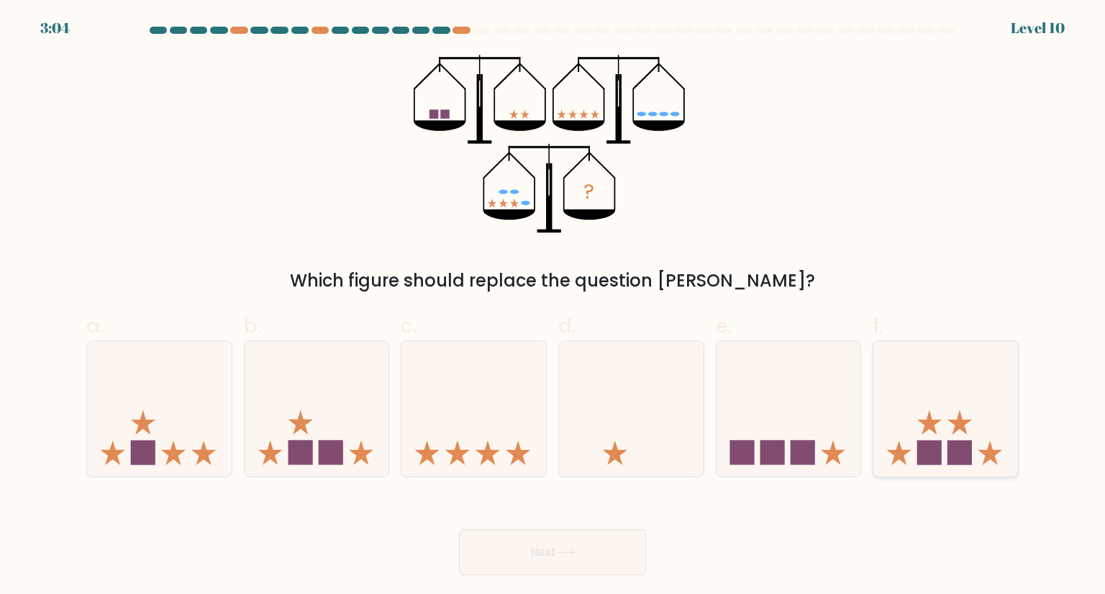
click at [955, 432] on icon at bounding box center [960, 422] width 24 height 24
click at [553, 306] on input "f." at bounding box center [553, 301] width 1 height 9
radio input "true"
click at [504, 548] on button "Next" at bounding box center [552, 552] width 187 height 46
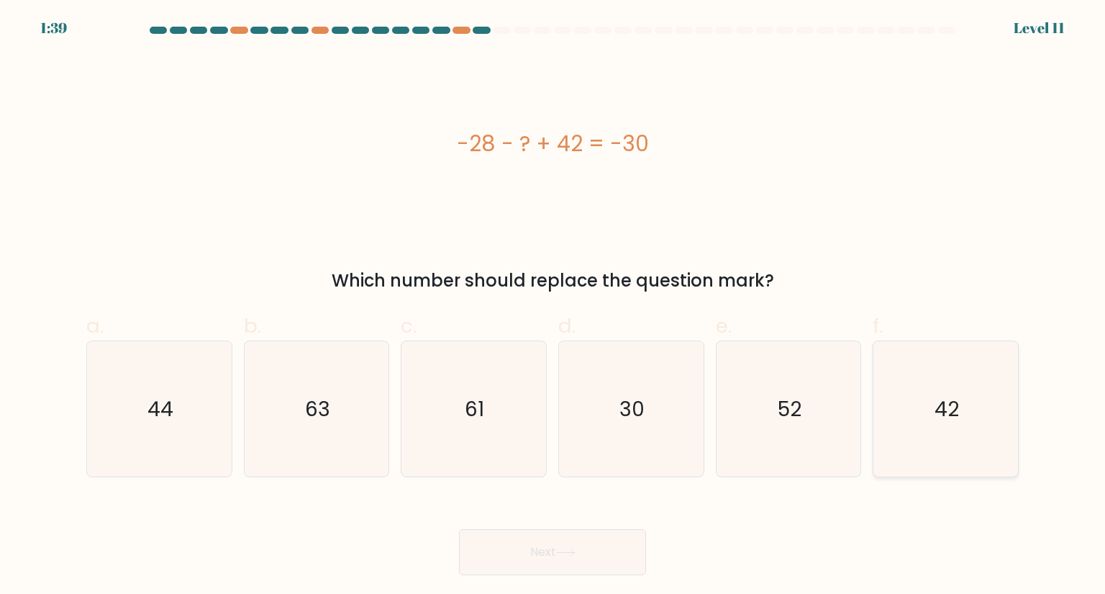
click at [966, 365] on icon "42" at bounding box center [945, 408] width 135 height 135
click at [553, 306] on input "f. 42" at bounding box center [553, 301] width 1 height 9
radio input "true"
click at [558, 558] on button "Next" at bounding box center [552, 552] width 187 height 46
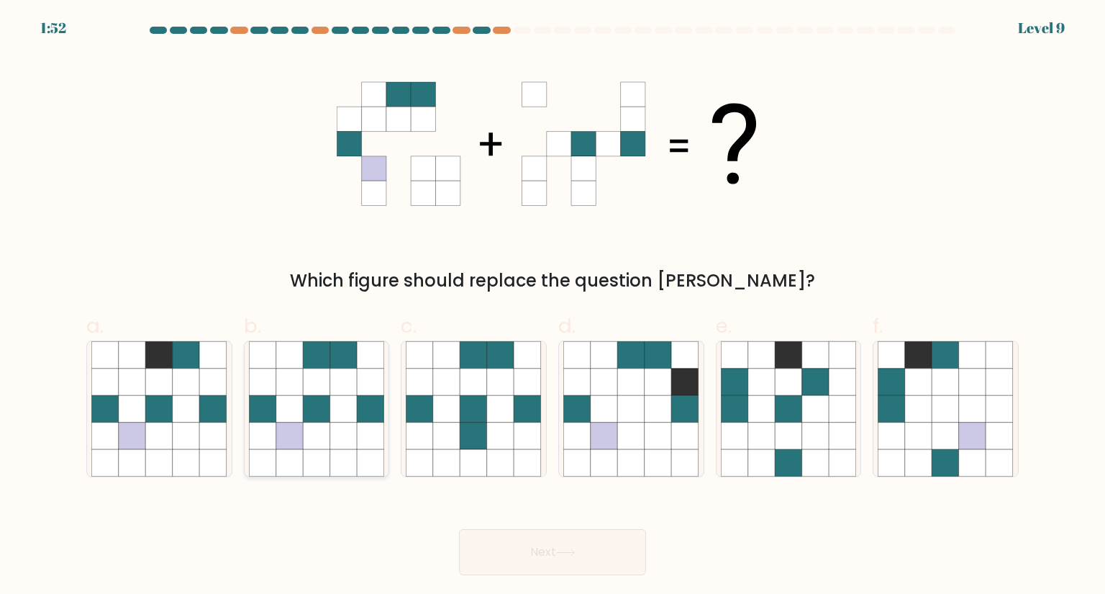
click at [340, 436] on icon at bounding box center [343, 435] width 27 height 27
click at [553, 306] on input "b." at bounding box center [553, 301] width 1 height 9
radio input "true"
click at [580, 563] on button "Next" at bounding box center [552, 552] width 187 height 46
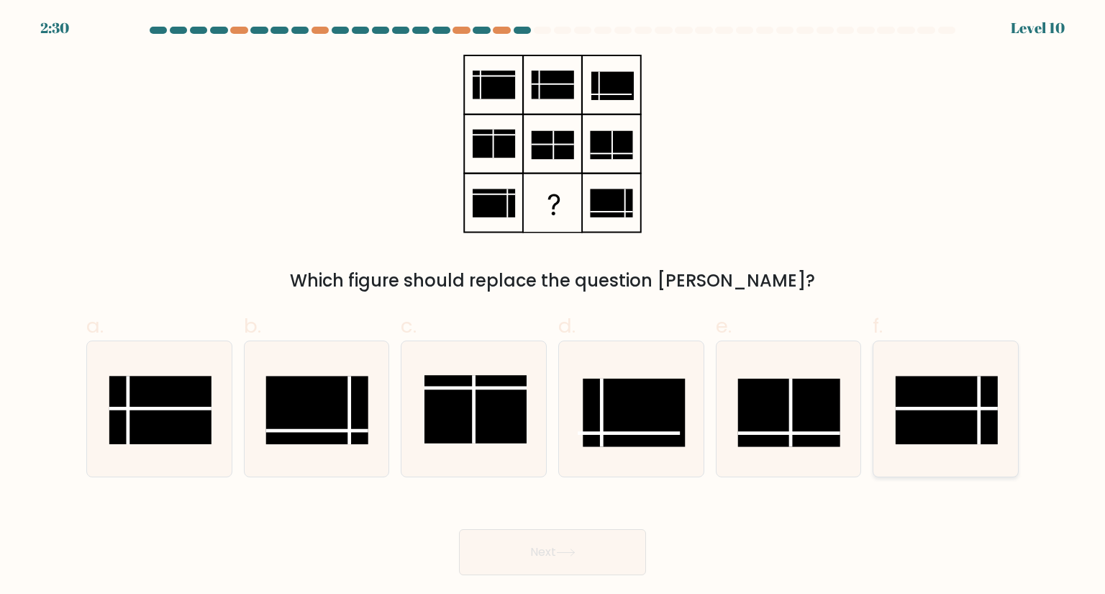
click at [998, 452] on icon at bounding box center [945, 408] width 135 height 135
click at [553, 306] on input "f." at bounding box center [553, 301] width 1 height 9
radio input "true"
click at [587, 541] on button "Next" at bounding box center [552, 552] width 187 height 46
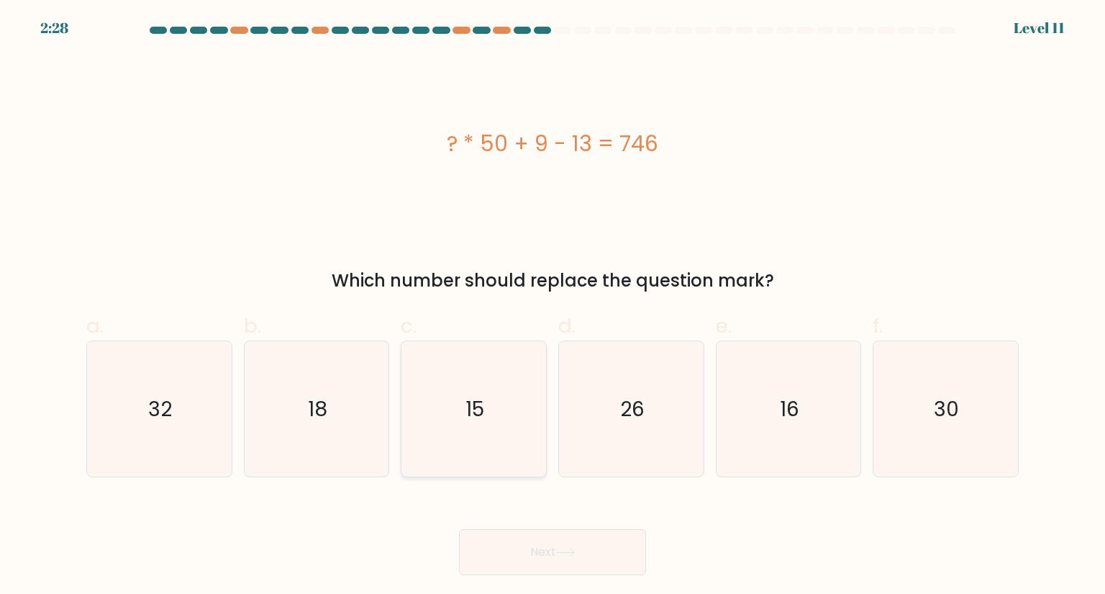
click at [462, 427] on icon "15" at bounding box center [473, 408] width 135 height 135
click at [553, 306] on input "c. 15" at bounding box center [553, 301] width 1 height 9
radio input "true"
click at [466, 533] on button "Next" at bounding box center [552, 552] width 187 height 46
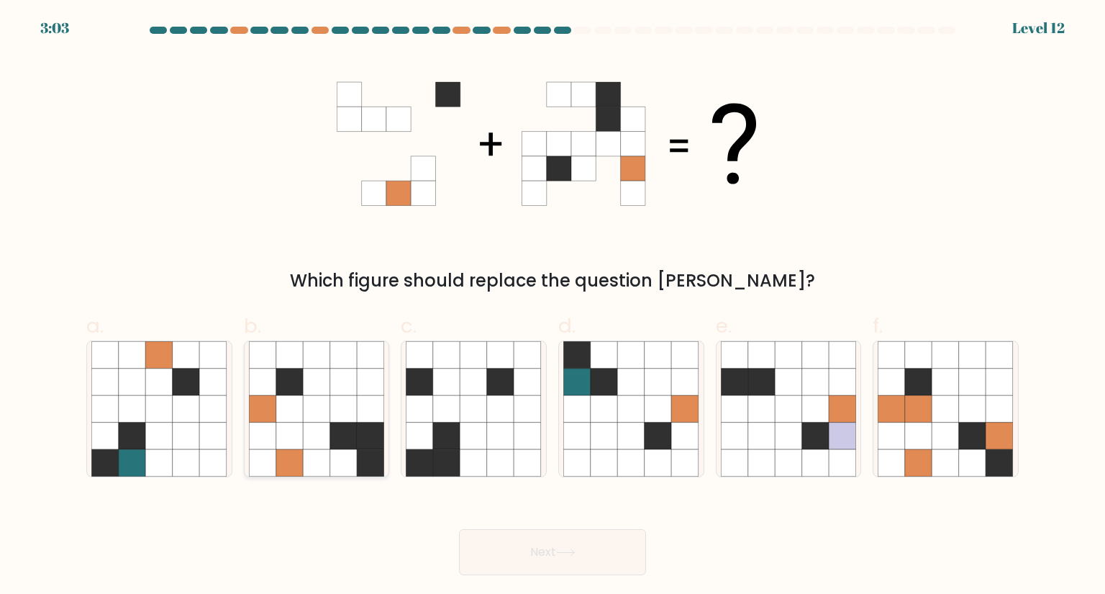
click at [317, 430] on icon at bounding box center [316, 435] width 27 height 27
click at [553, 306] on input "b." at bounding box center [553, 301] width 1 height 9
radio input "true"
click at [545, 552] on button "Next" at bounding box center [552, 552] width 187 height 46
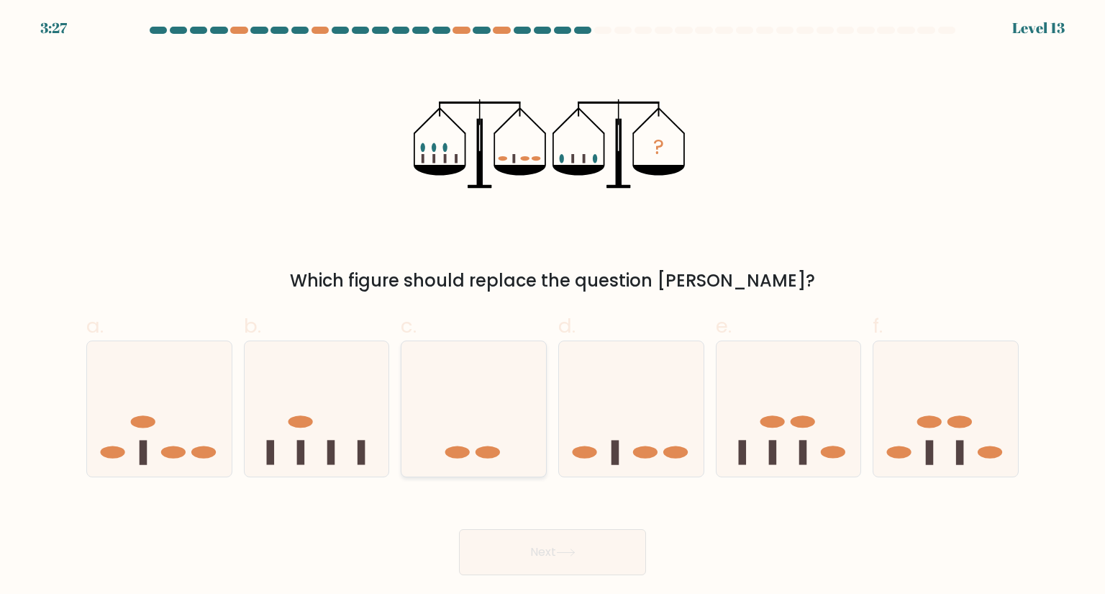
click at [482, 434] on icon at bounding box center [473, 408] width 145 height 119
click at [553, 306] on input "c." at bounding box center [553, 301] width 1 height 9
radio input "true"
click at [556, 580] on body "3:26 Level 13" at bounding box center [552, 297] width 1105 height 594
click at [565, 560] on button "Next" at bounding box center [552, 552] width 187 height 46
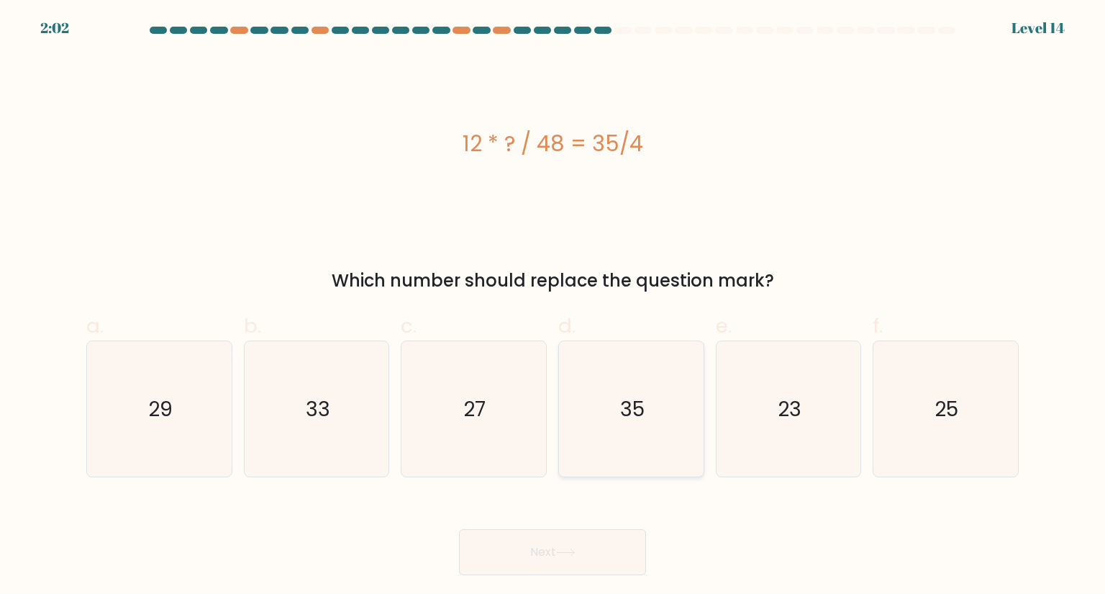
click at [669, 424] on icon "35" at bounding box center [630, 408] width 135 height 135
click at [553, 306] on input "d. 35" at bounding box center [553, 301] width 1 height 9
radio input "true"
click at [548, 553] on button "Next" at bounding box center [552, 552] width 187 height 46
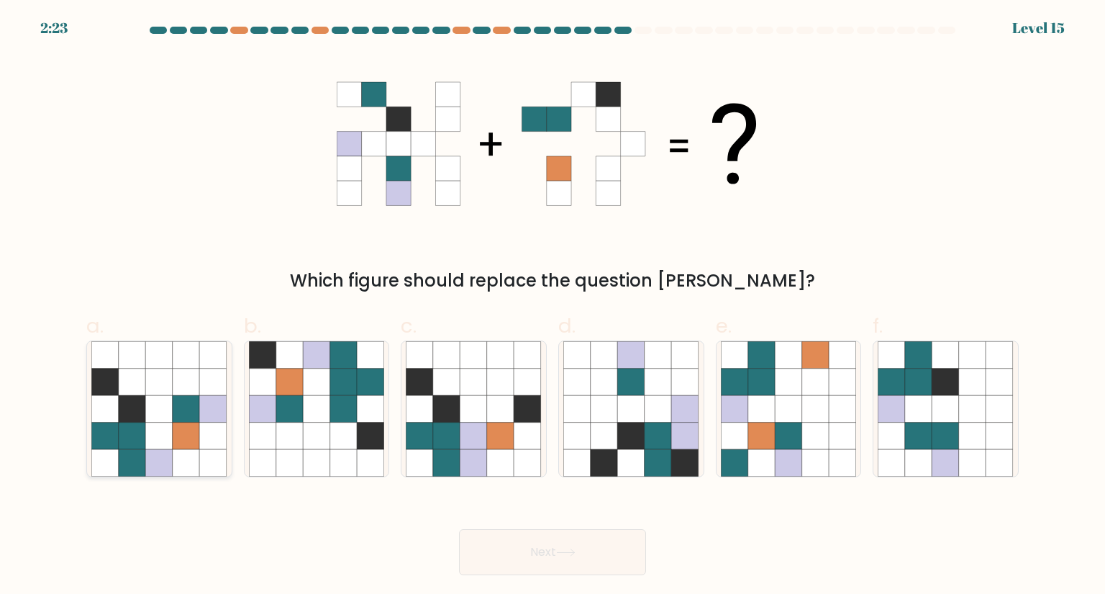
click at [106, 424] on icon at bounding box center [104, 435] width 27 height 27
click at [553, 306] on input "a." at bounding box center [553, 301] width 1 height 9
radio input "true"
click at [519, 544] on button "Next" at bounding box center [552, 552] width 187 height 46
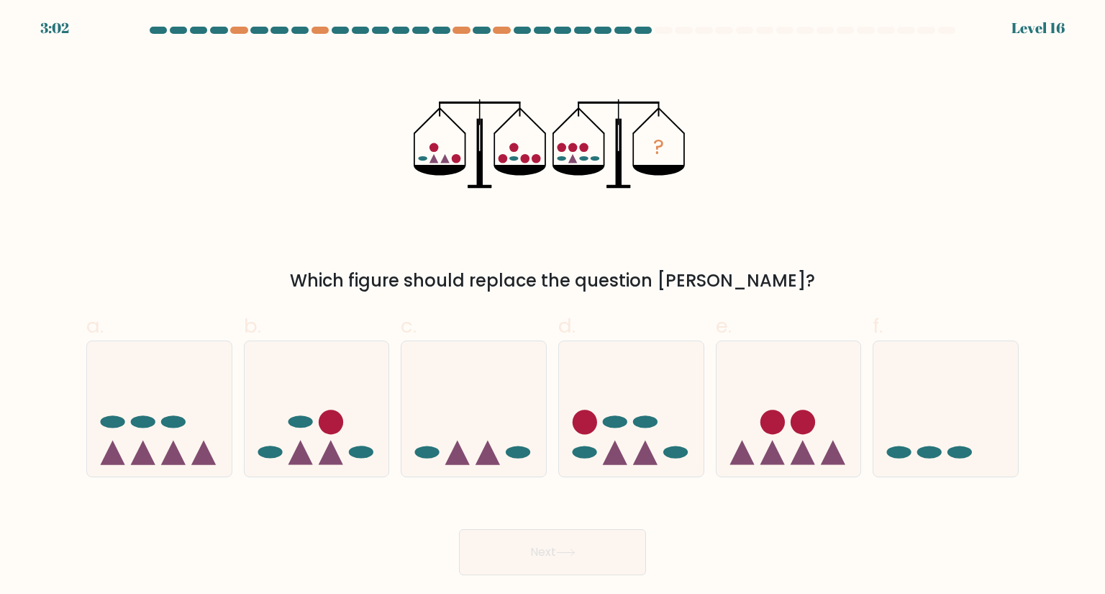
click at [453, 477] on form at bounding box center [552, 301] width 1105 height 548
drag, startPoint x: 453, startPoint y: 477, endPoint x: 404, endPoint y: 515, distance: 62.0
click at [404, 515] on div "Next" at bounding box center [553, 534] width 950 height 81
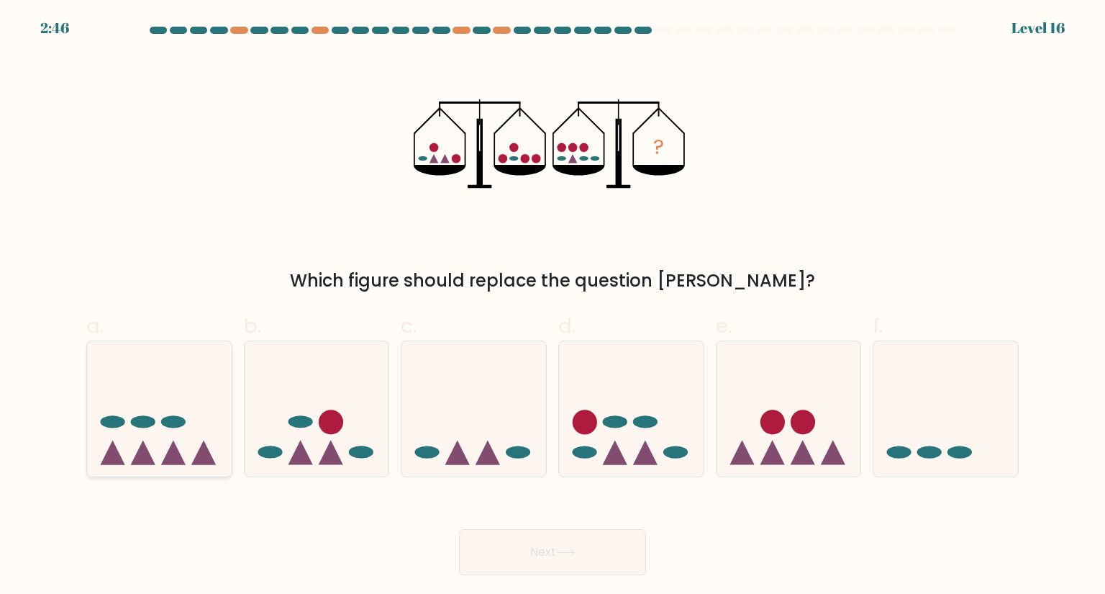
click at [164, 438] on icon at bounding box center [159, 408] width 145 height 119
click at [553, 306] on input "a." at bounding box center [553, 301] width 1 height 9
radio input "true"
click at [506, 558] on button "Next" at bounding box center [552, 552] width 187 height 46
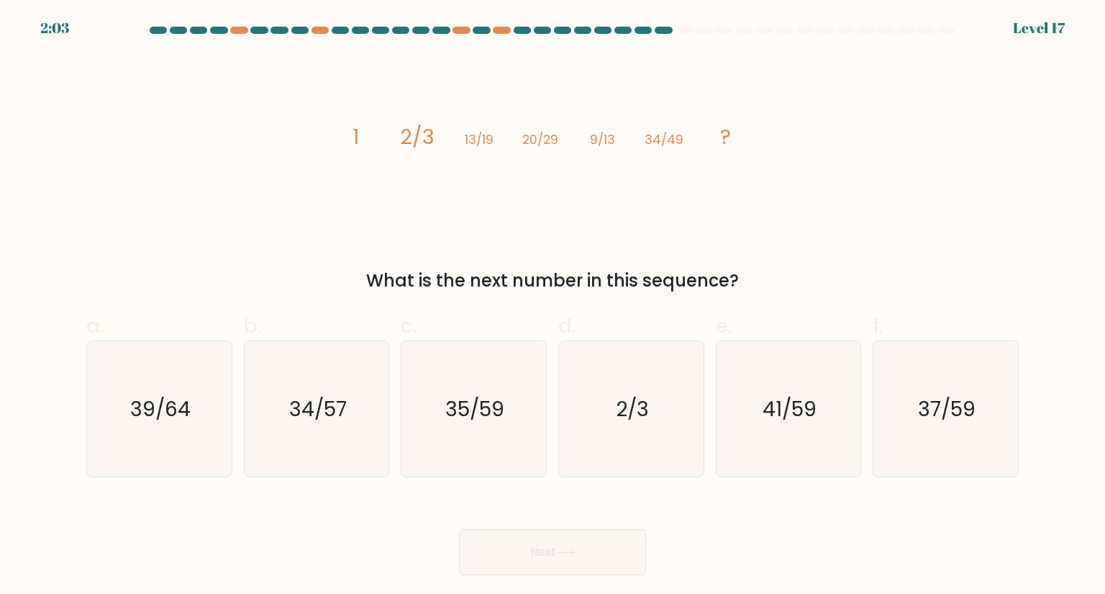
click at [901, 217] on div "image/svg+xml 1 2/3 13/19 20/29 9/13 34/49 ? What is the next number in this se…" at bounding box center [553, 174] width 950 height 239
click at [665, 396] on icon "2/3" at bounding box center [630, 408] width 135 height 135
click at [553, 306] on input "d. 2/3" at bounding box center [553, 301] width 1 height 9
radio input "true"
click at [509, 546] on button "Next" at bounding box center [552, 552] width 187 height 46
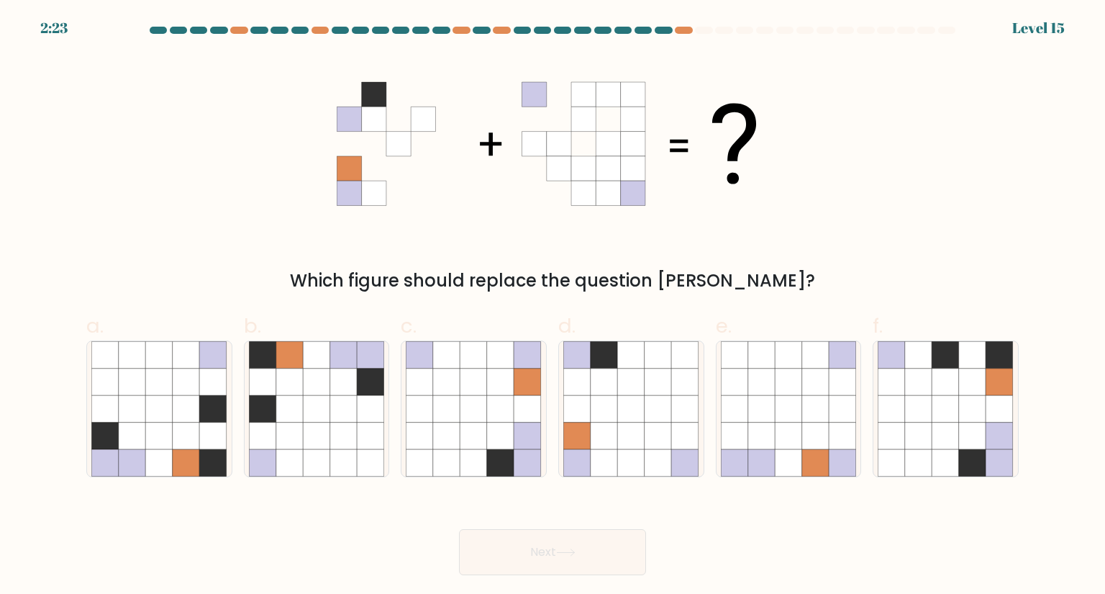
click at [699, 553] on div "Next" at bounding box center [553, 534] width 950 height 81
click at [492, 389] on icon at bounding box center [500, 381] width 27 height 27
click at [553, 306] on input "c." at bounding box center [553, 301] width 1 height 9
radio input "true"
click at [542, 553] on button "Next" at bounding box center [552, 552] width 187 height 46
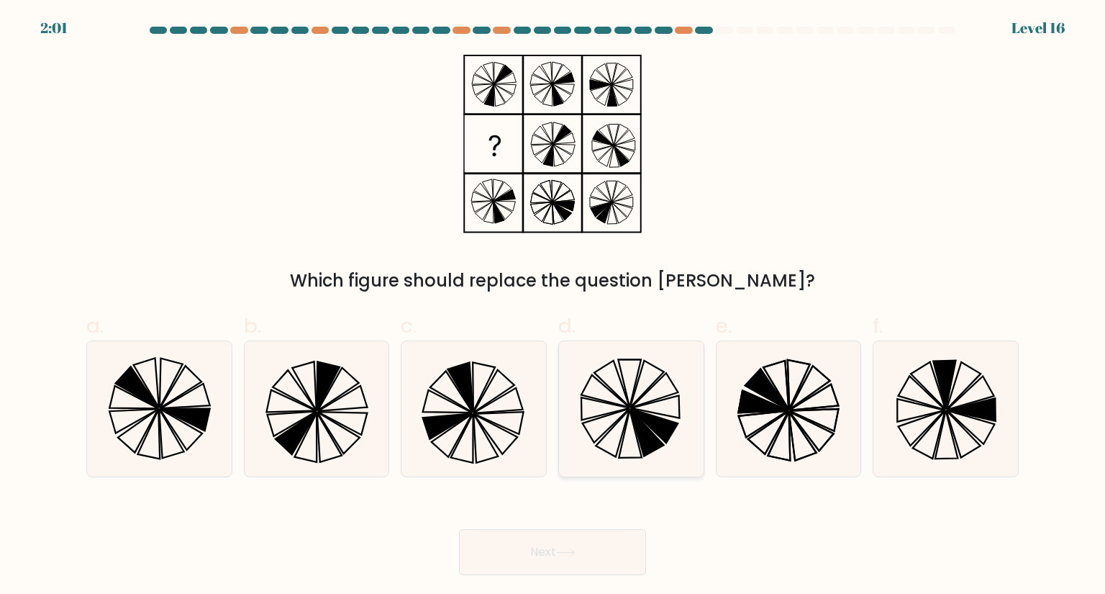
click at [651, 419] on icon at bounding box center [654, 426] width 47 height 34
click at [553, 306] on input "d." at bounding box center [553, 301] width 1 height 9
radio input "true"
click at [565, 558] on button "Next" at bounding box center [552, 552] width 187 height 46
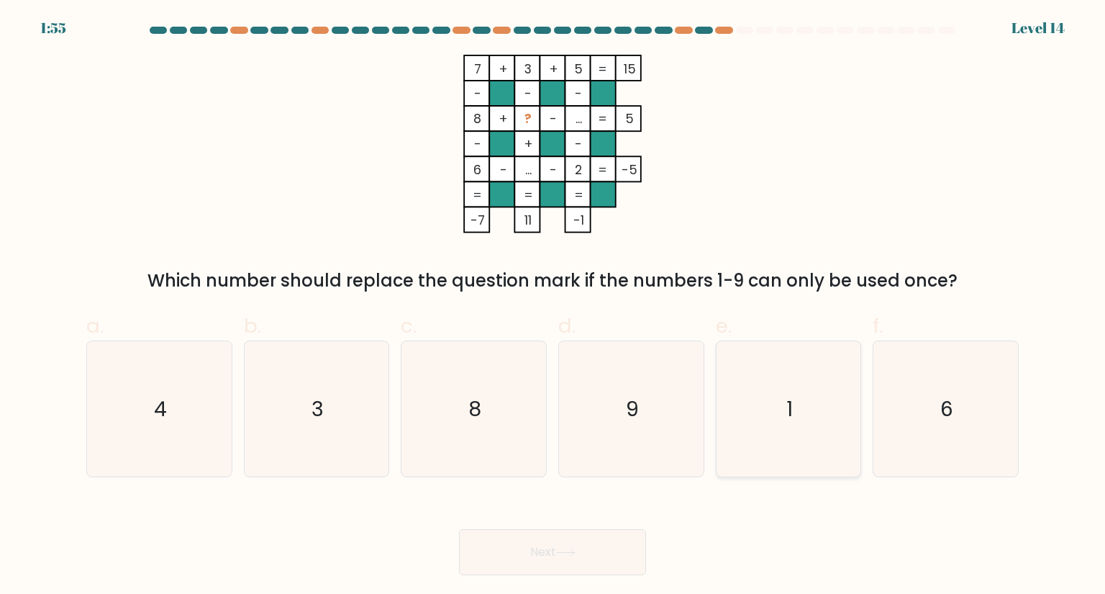
click at [789, 432] on icon "1" at bounding box center [788, 408] width 135 height 135
click at [553, 306] on input "e. 1" at bounding box center [553, 301] width 1 height 9
radio input "true"
click at [575, 550] on icon at bounding box center [565, 552] width 19 height 8
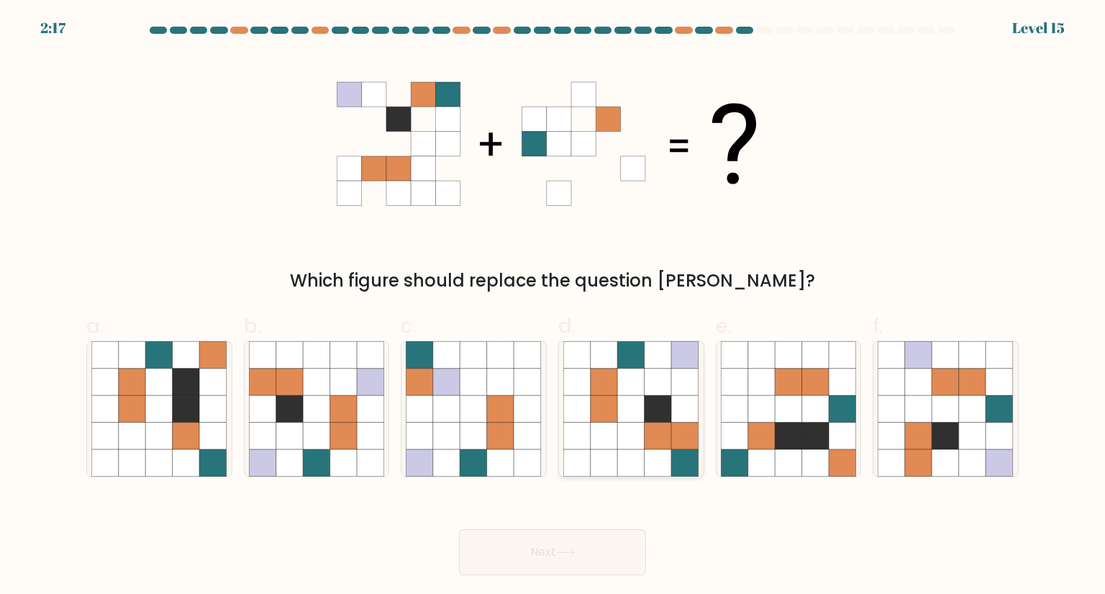
click at [597, 460] on icon at bounding box center [604, 462] width 27 height 27
click at [553, 306] on input "d." at bounding box center [553, 301] width 1 height 9
radio input "true"
click at [568, 568] on button "Next" at bounding box center [552, 552] width 187 height 46
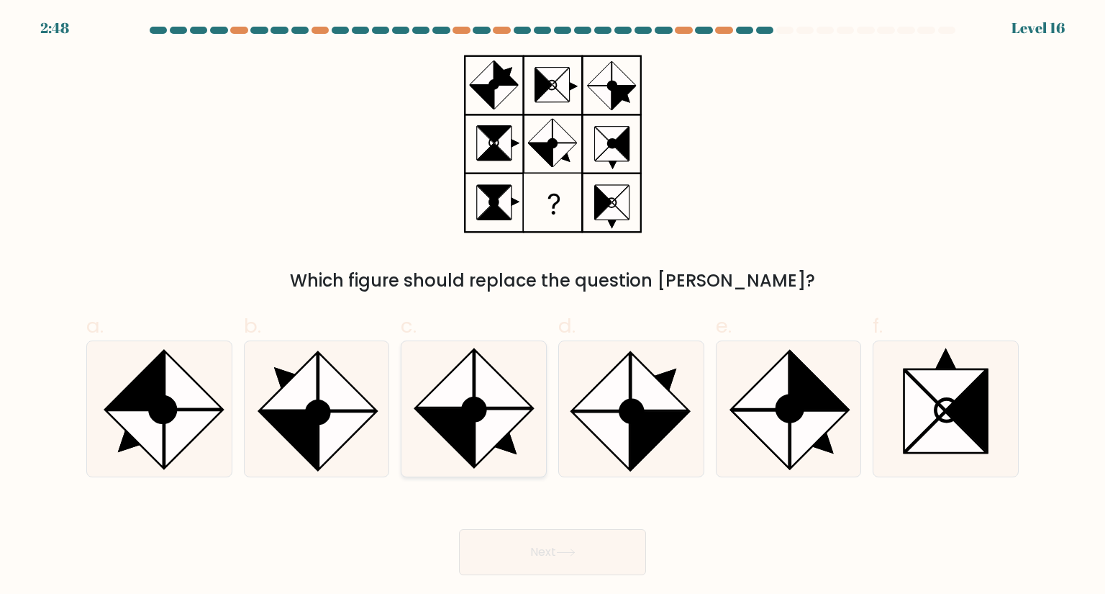
click at [480, 414] on icon at bounding box center [474, 409] width 22 height 22
click at [553, 306] on input "c." at bounding box center [553, 301] width 1 height 9
radio input "true"
click at [796, 410] on ellipse at bounding box center [790, 408] width 36 height 36
click at [553, 306] on input "e." at bounding box center [553, 301] width 1 height 9
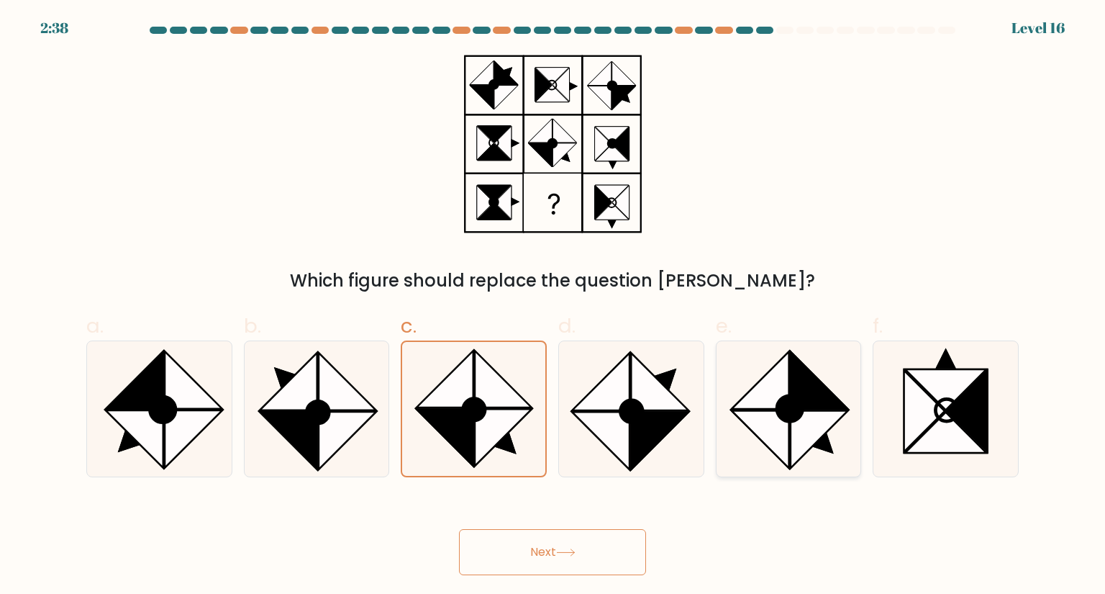
radio input "true"
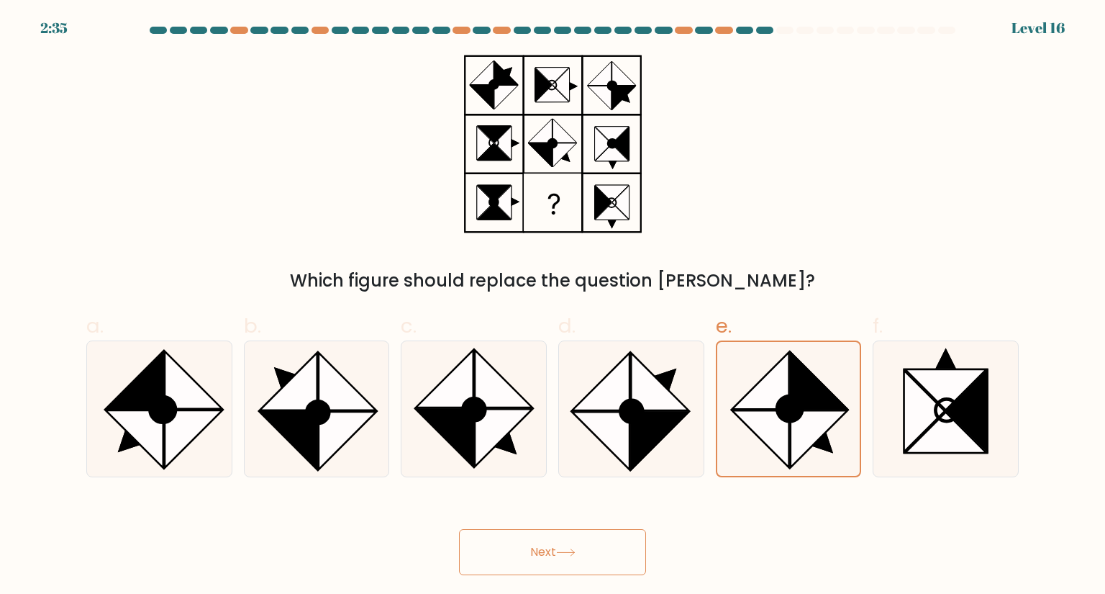
click at [600, 552] on button "Next" at bounding box center [552, 552] width 187 height 46
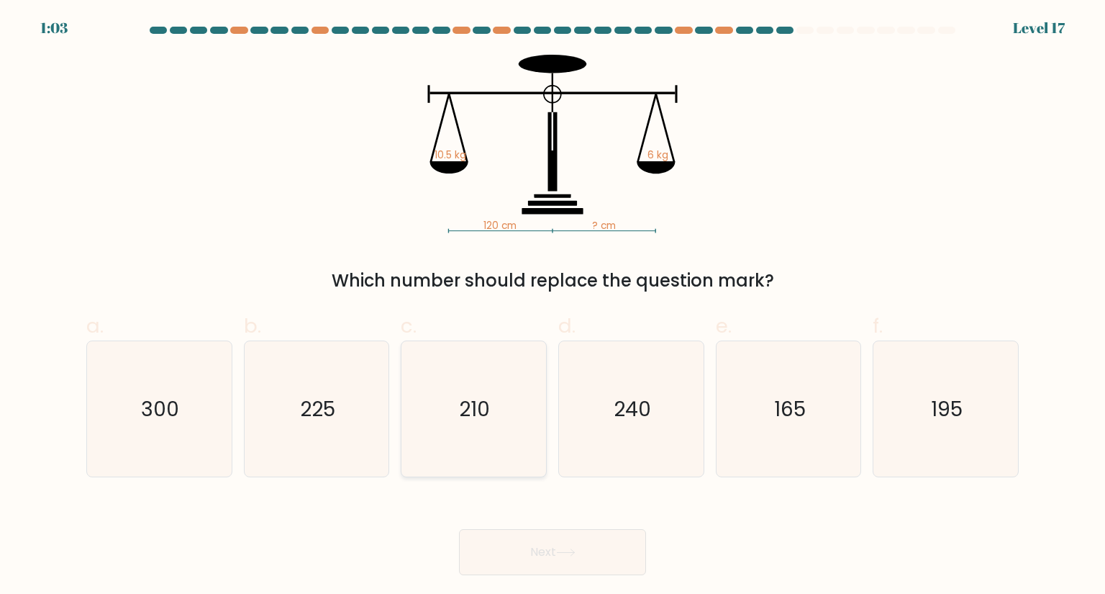
click at [481, 430] on icon "210" at bounding box center [473, 408] width 135 height 135
click at [553, 306] on input "c. 210" at bounding box center [553, 301] width 1 height 9
radio input "true"
click at [547, 552] on button "Next" at bounding box center [552, 552] width 187 height 46
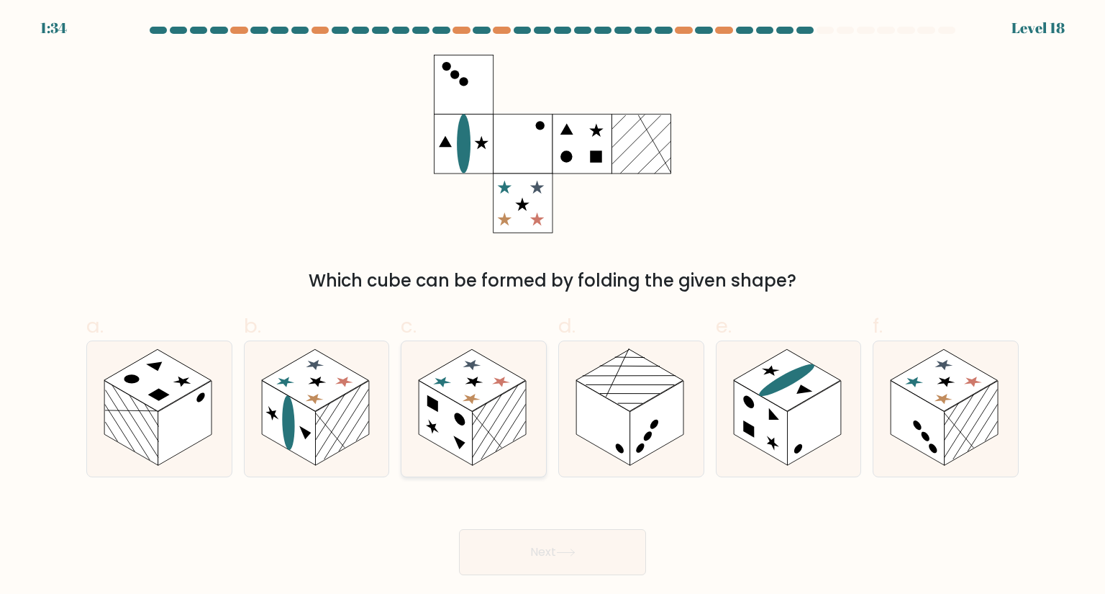
click at [486, 438] on rect at bounding box center [500, 423] width 54 height 85
click at [553, 306] on input "c." at bounding box center [553, 301] width 1 height 9
radio input "true"
click at [334, 397] on rect at bounding box center [314, 380] width 107 height 62
click at [553, 306] on input "b." at bounding box center [553, 301] width 1 height 9
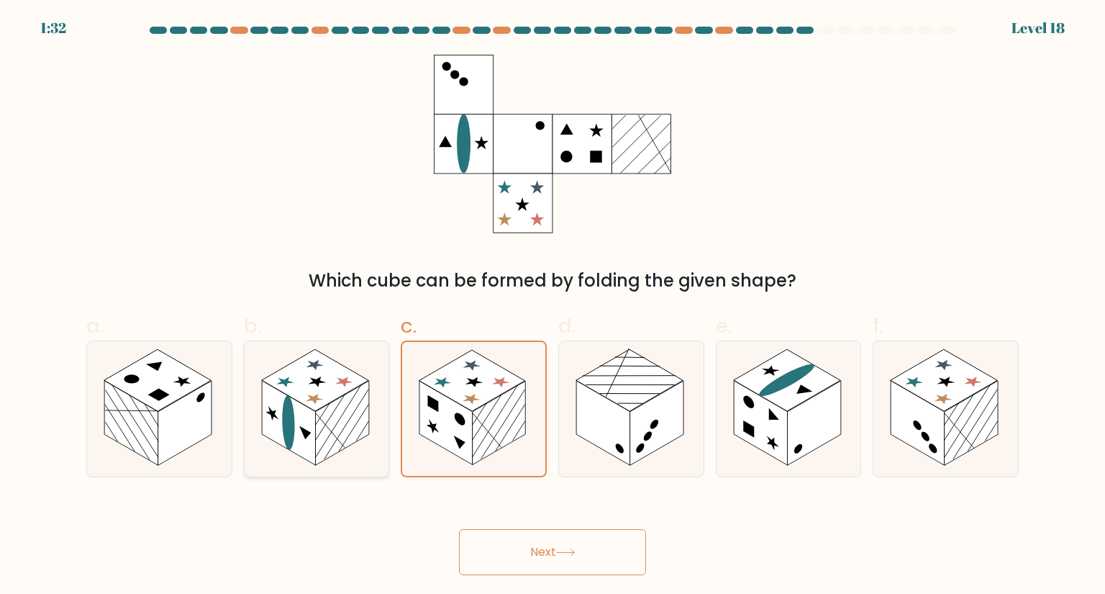
radio input "true"
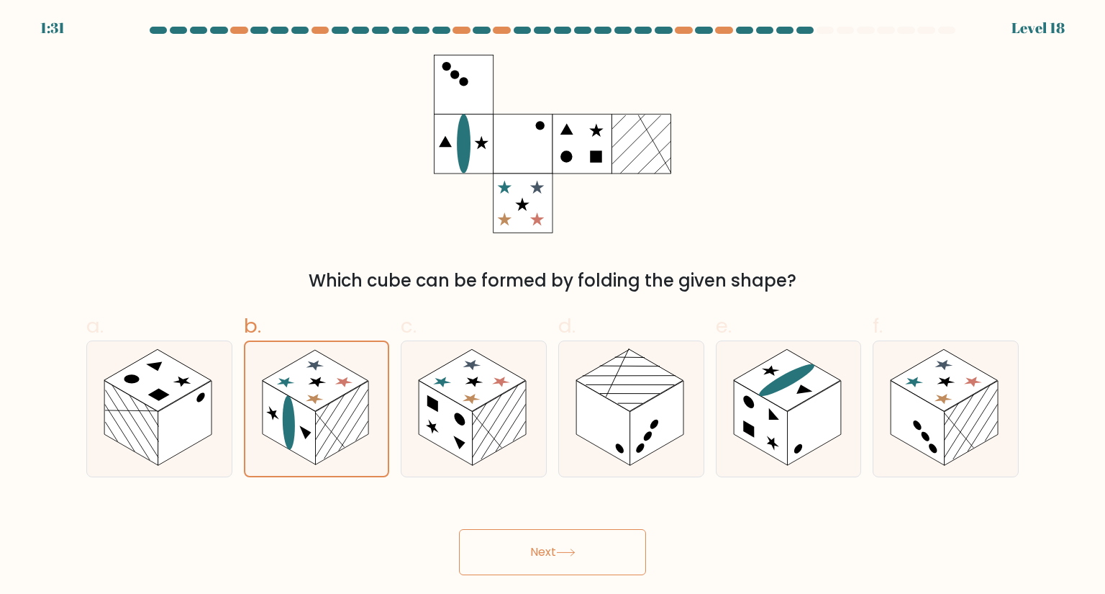
click at [518, 553] on button "Next" at bounding box center [552, 552] width 187 height 46
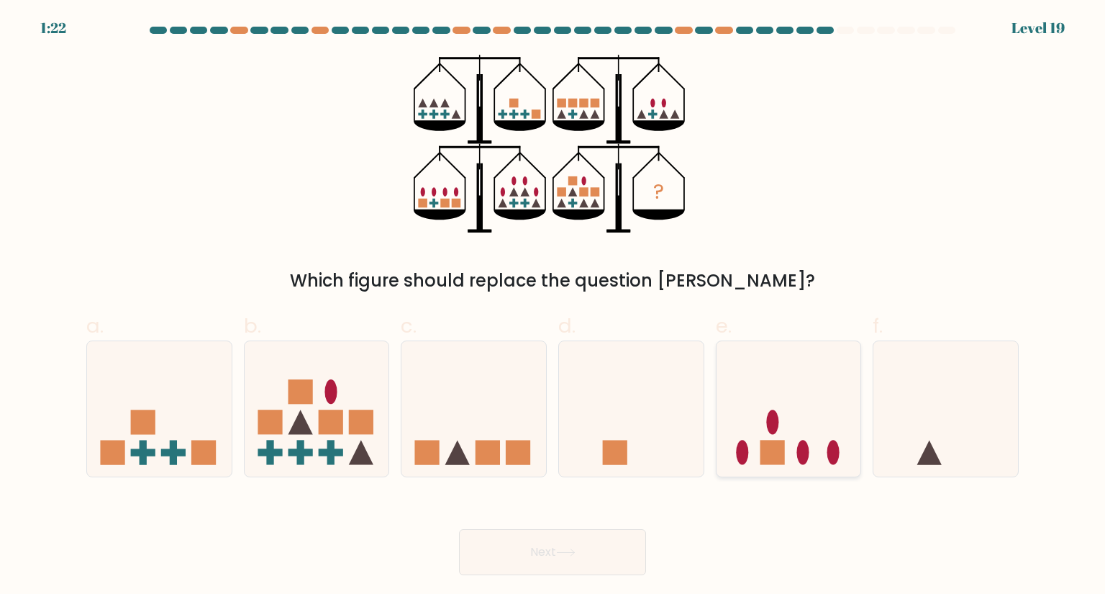
click at [815, 450] on icon at bounding box center [789, 408] width 145 height 119
click at [553, 306] on input "e." at bounding box center [553, 301] width 1 height 9
radio input "true"
click at [581, 540] on button "Next" at bounding box center [552, 552] width 187 height 46
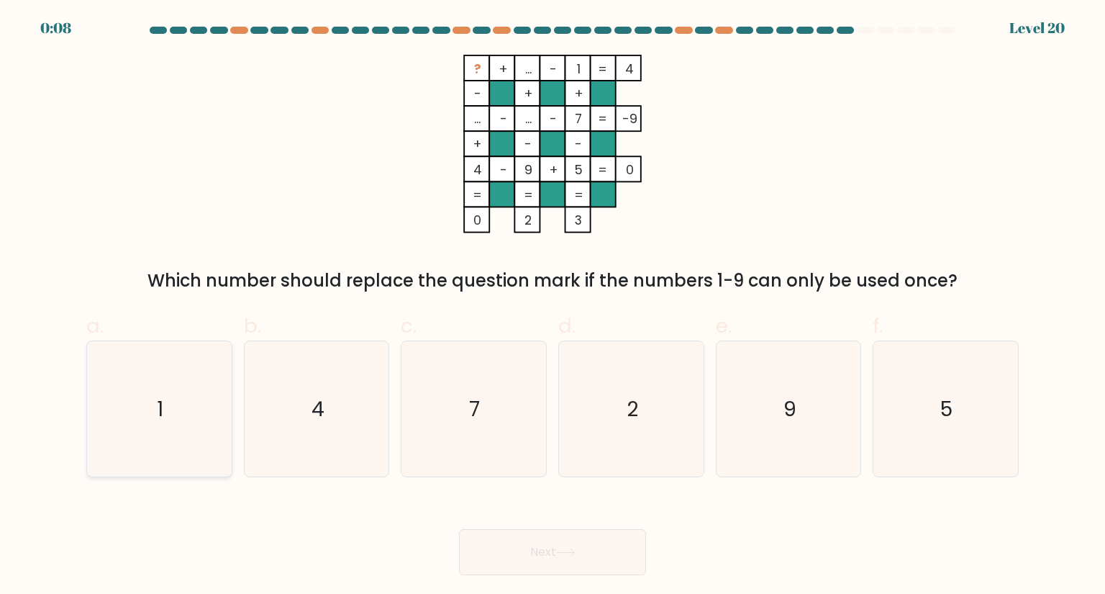
click at [204, 424] on icon "1" at bounding box center [158, 408] width 135 height 135
click at [553, 306] on input "a. 1" at bounding box center [553, 301] width 1 height 9
radio input "true"
click at [508, 430] on icon "7" at bounding box center [473, 408] width 135 height 135
click at [553, 306] on input "c. 7" at bounding box center [553, 301] width 1 height 9
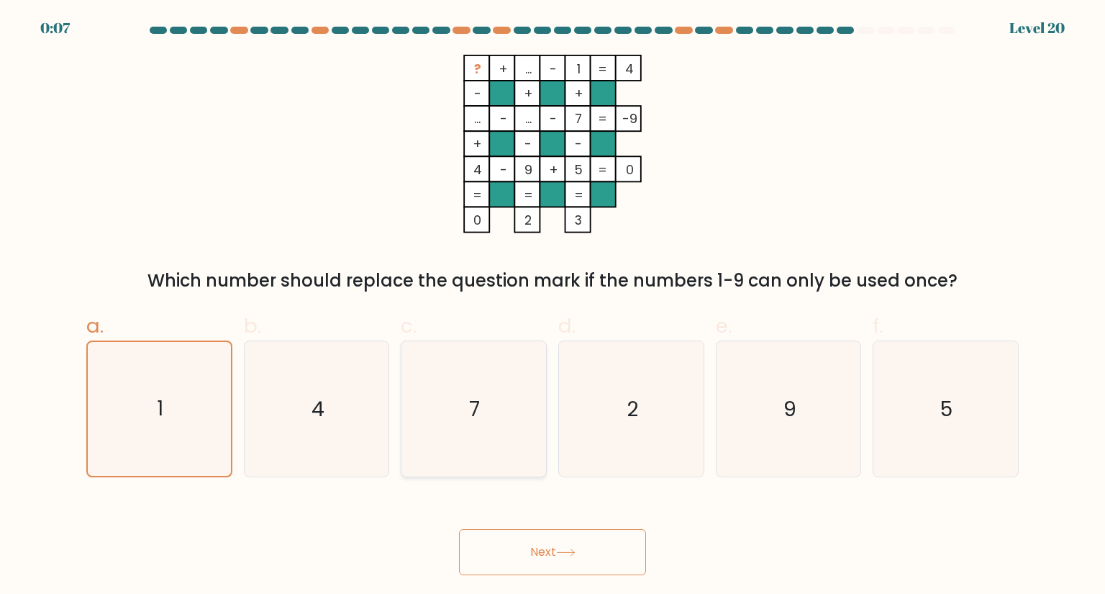
radio input "true"
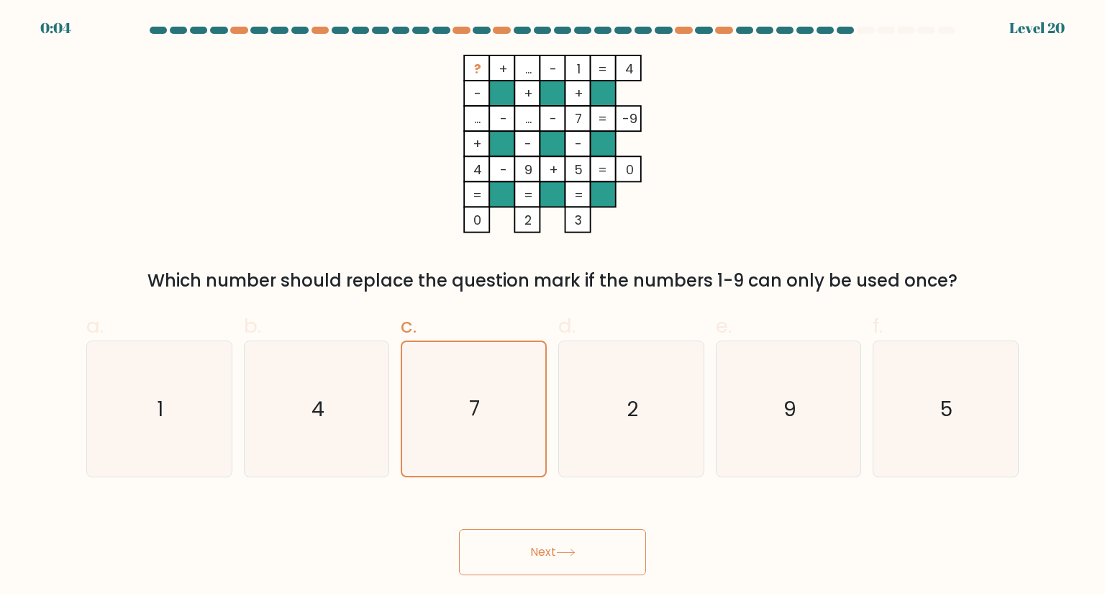
click at [517, 553] on button "Next" at bounding box center [552, 552] width 187 height 46
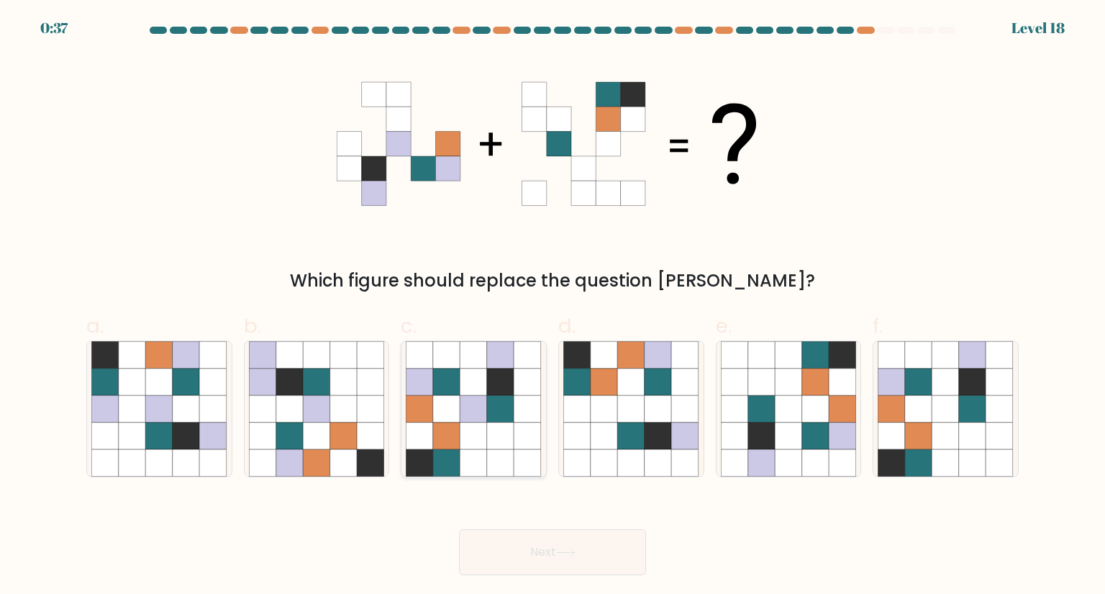
click at [486, 425] on icon at bounding box center [473, 435] width 27 height 27
click at [553, 306] on input "c." at bounding box center [553, 301] width 1 height 9
radio input "true"
click at [530, 560] on button "Next" at bounding box center [552, 552] width 187 height 46
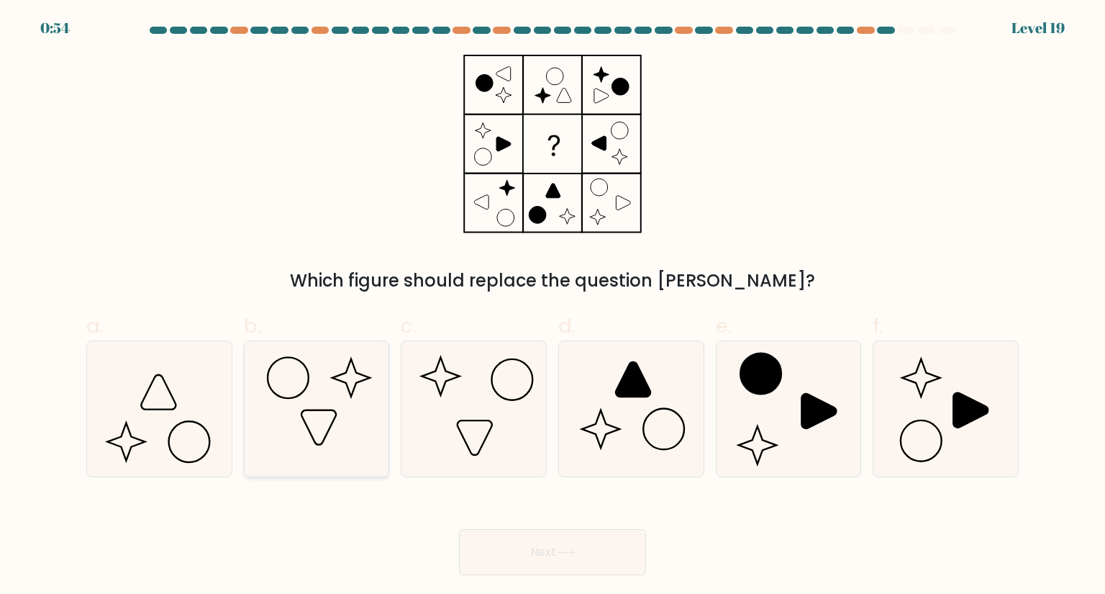
click at [335, 406] on icon at bounding box center [316, 408] width 135 height 135
click at [553, 306] on input "b." at bounding box center [553, 301] width 1 height 9
radio input "true"
click at [591, 571] on button "Next" at bounding box center [552, 552] width 187 height 46
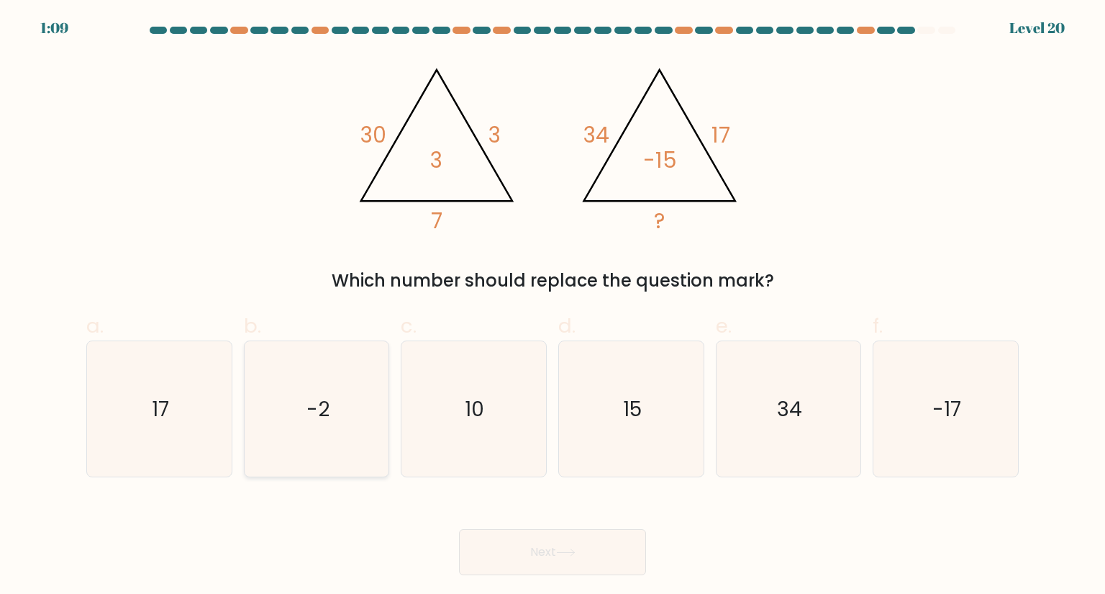
click at [345, 374] on icon "-2" at bounding box center [316, 408] width 135 height 135
click at [553, 306] on input "b. -2" at bounding box center [553, 301] width 1 height 9
radio input "true"
click at [601, 554] on button "Next" at bounding box center [552, 552] width 187 height 46
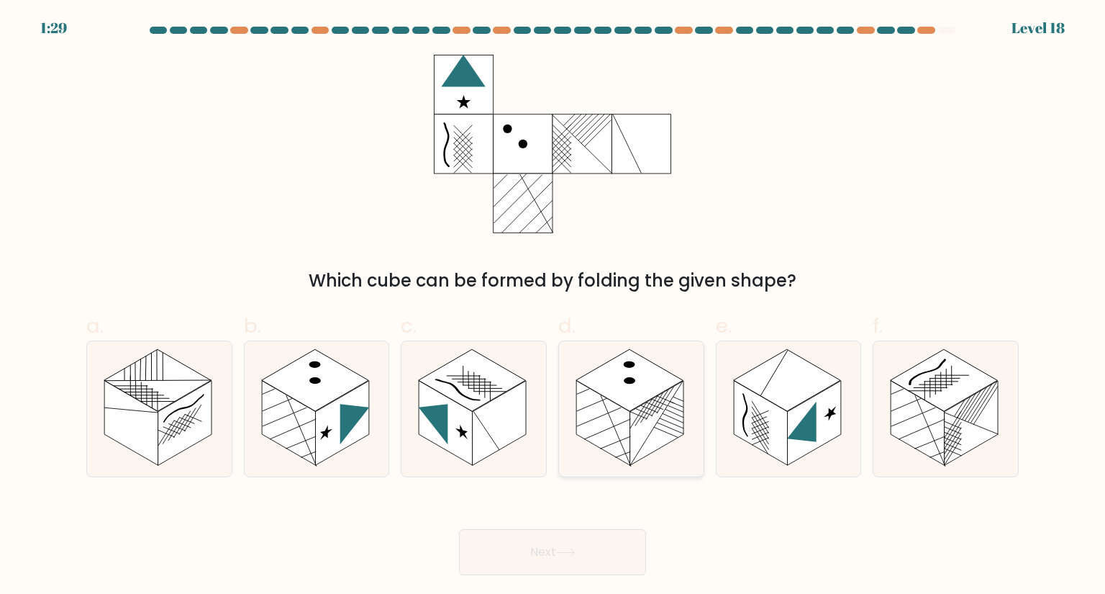
click at [612, 451] on rect at bounding box center [603, 423] width 54 height 85
click at [553, 306] on input "d." at bounding box center [553, 301] width 1 height 9
radio input "true"
click at [565, 547] on button "Next" at bounding box center [552, 552] width 187 height 46
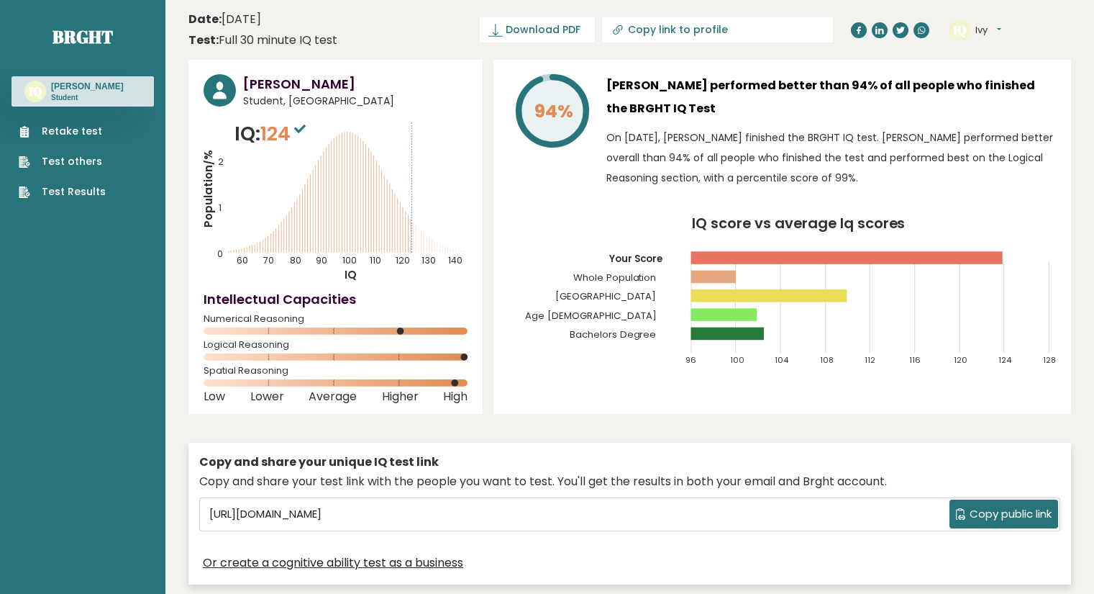
click at [797, 443] on div "Copy and share your unique IQ test link Copy and share your test link with the …" at bounding box center [629, 513] width 883 height 142
click at [616, 458] on div "Copy and share your unique IQ test link" at bounding box center [629, 461] width 861 height 17
click at [744, 503] on input "[URL][DOMAIN_NAME]" at bounding box center [577, 514] width 746 height 22
click at [812, 431] on div "[PERSON_NAME] Student, [GEOGRAPHIC_DATA] IQ: 124 Population/% IQ 0 1 2 60 70 80…" at bounding box center [629, 334] width 883 height 549
